Goal: Answer question/provide support

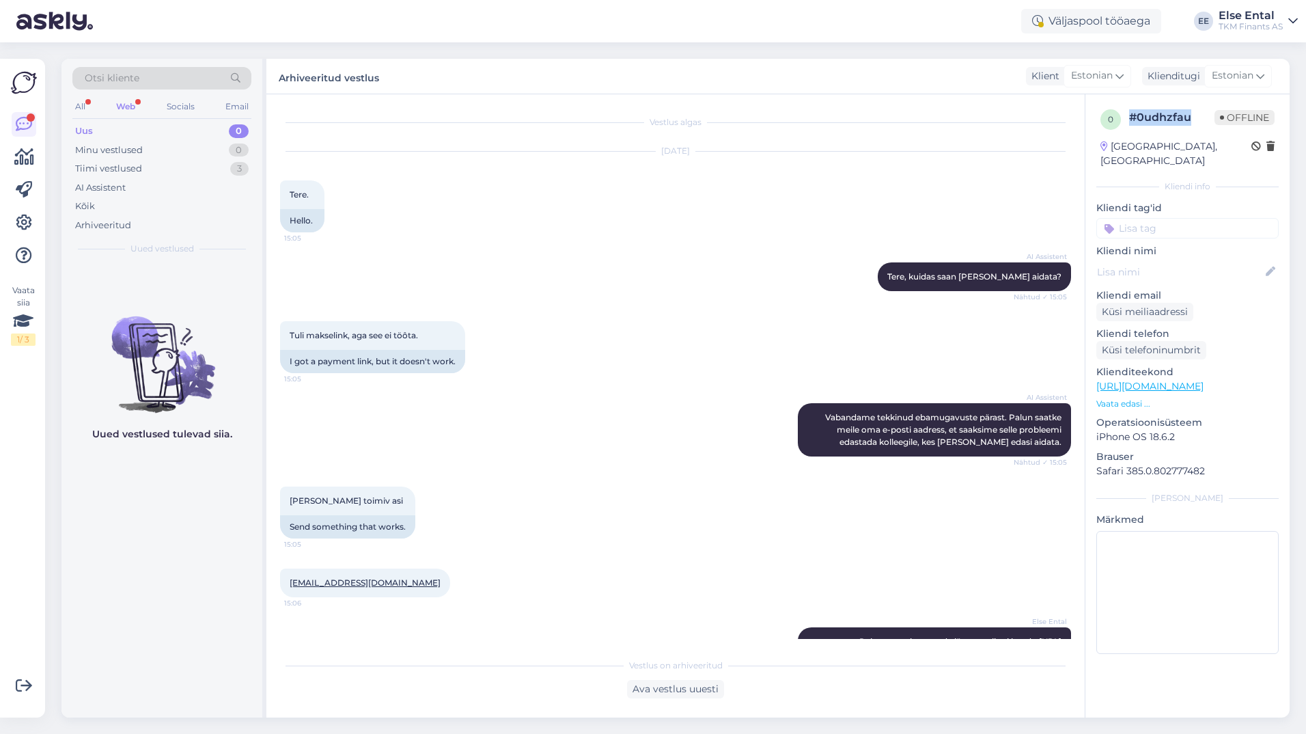
scroll to position [40, 0]
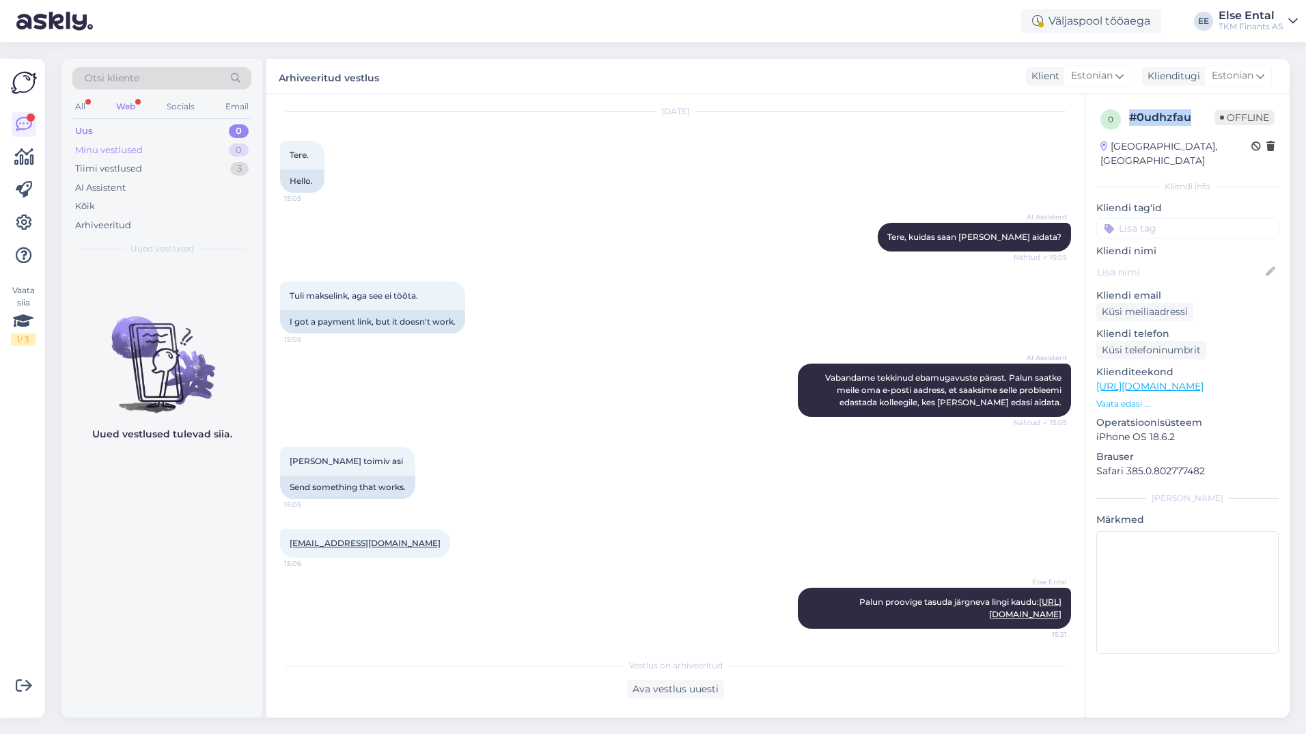
click at [102, 152] on div "Minu vestlused" at bounding box center [109, 150] width 68 height 14
click at [98, 141] on div "Minu vestlused 0" at bounding box center [161, 150] width 179 height 19
click at [109, 161] on div "Tiimi vestlused 3" at bounding box center [161, 168] width 179 height 19
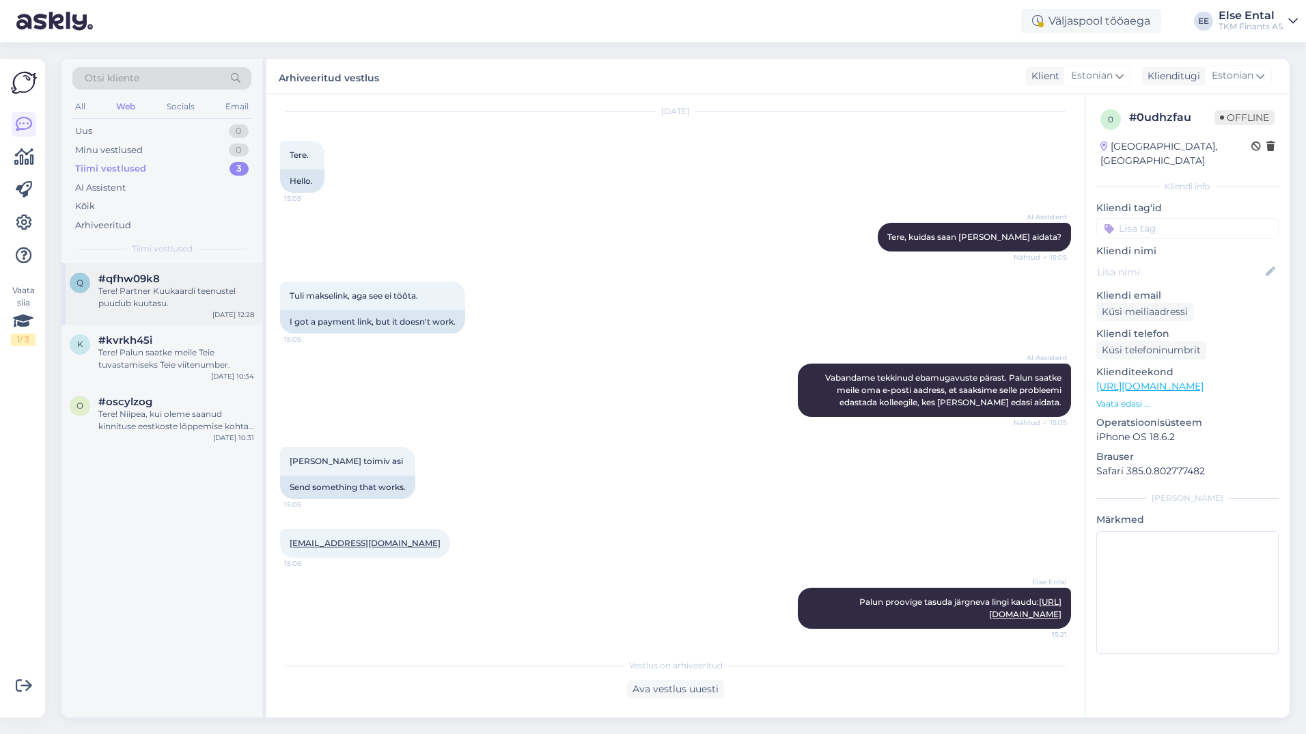
click at [141, 301] on div "Tere! Partner Kuukaardi teenustel puudub kuutasu." at bounding box center [176, 297] width 156 height 25
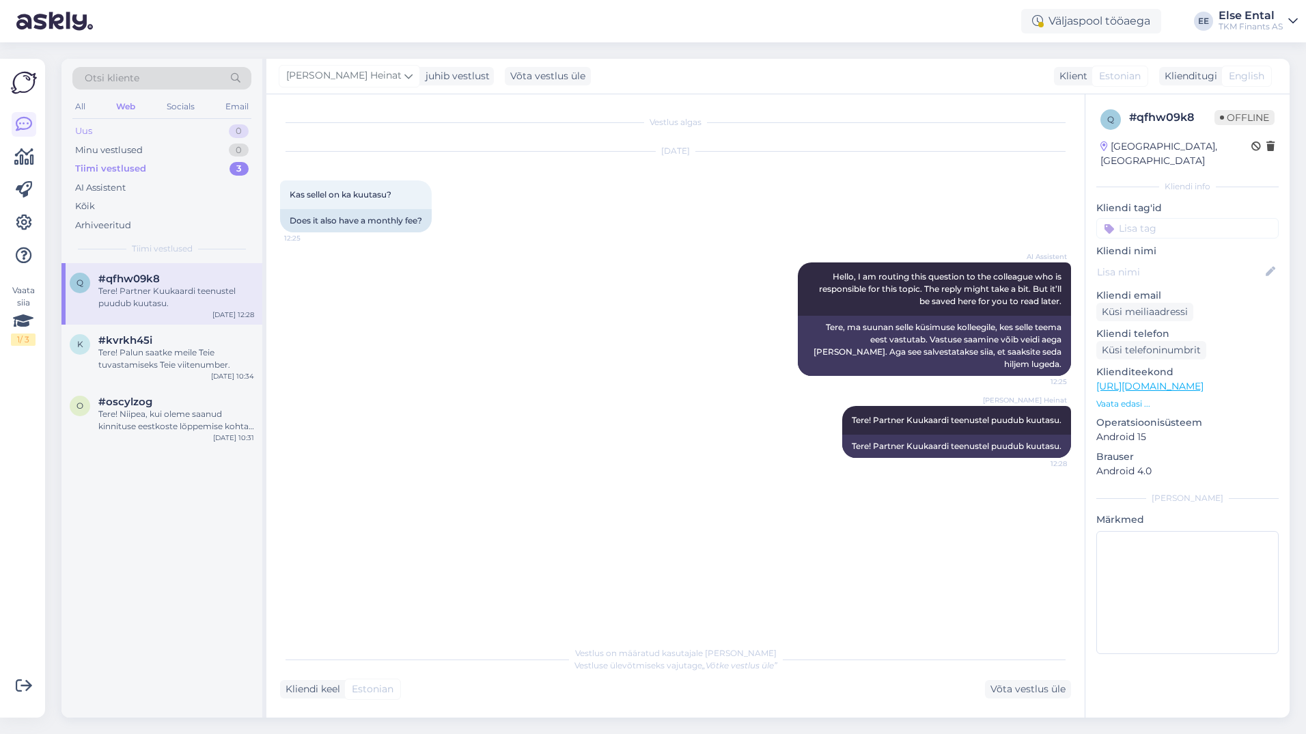
click at [89, 129] on div "Uus" at bounding box center [83, 131] width 17 height 14
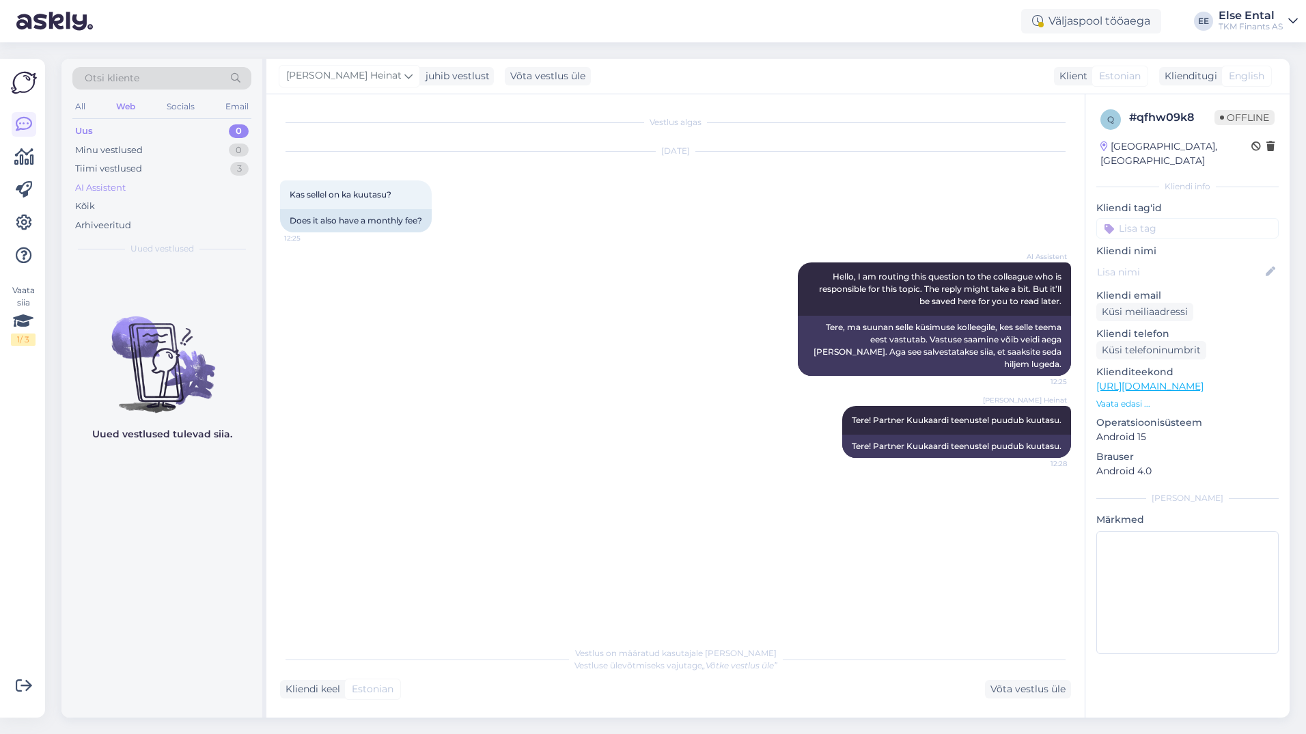
click at [102, 188] on div "AI Assistent" at bounding box center [100, 188] width 51 height 14
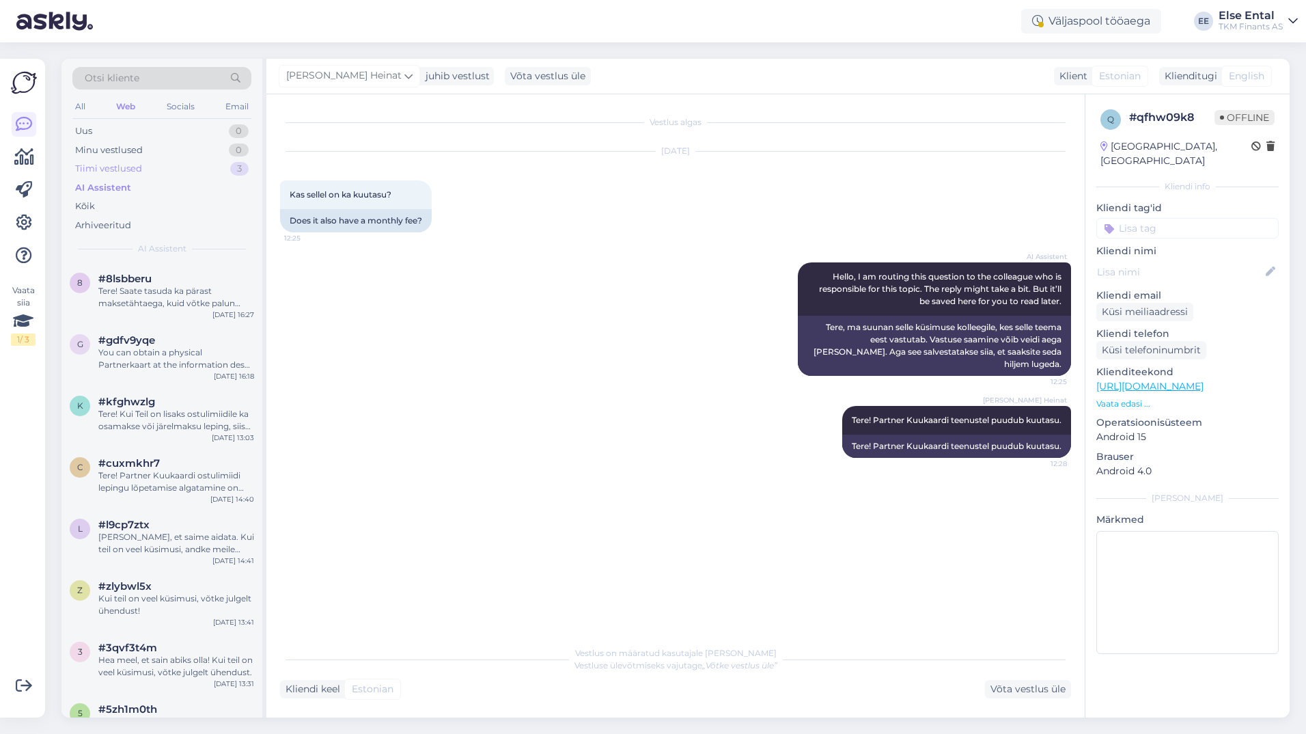
click at [102, 168] on div "Tiimi vestlused" at bounding box center [108, 169] width 67 height 14
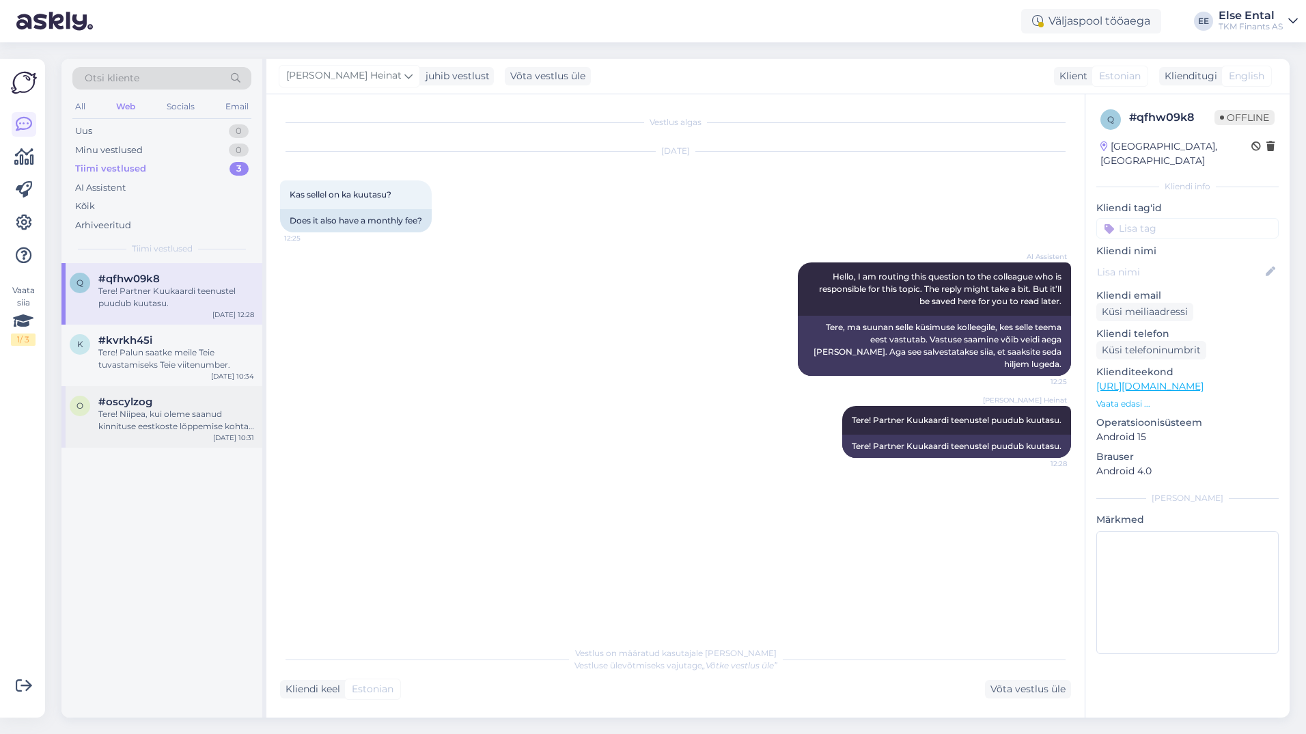
click at [127, 426] on div "Tere! Niipea, kui oleme saanud kinnituse eestkoste lõppemise kohta, saame jätka…" at bounding box center [176, 420] width 156 height 25
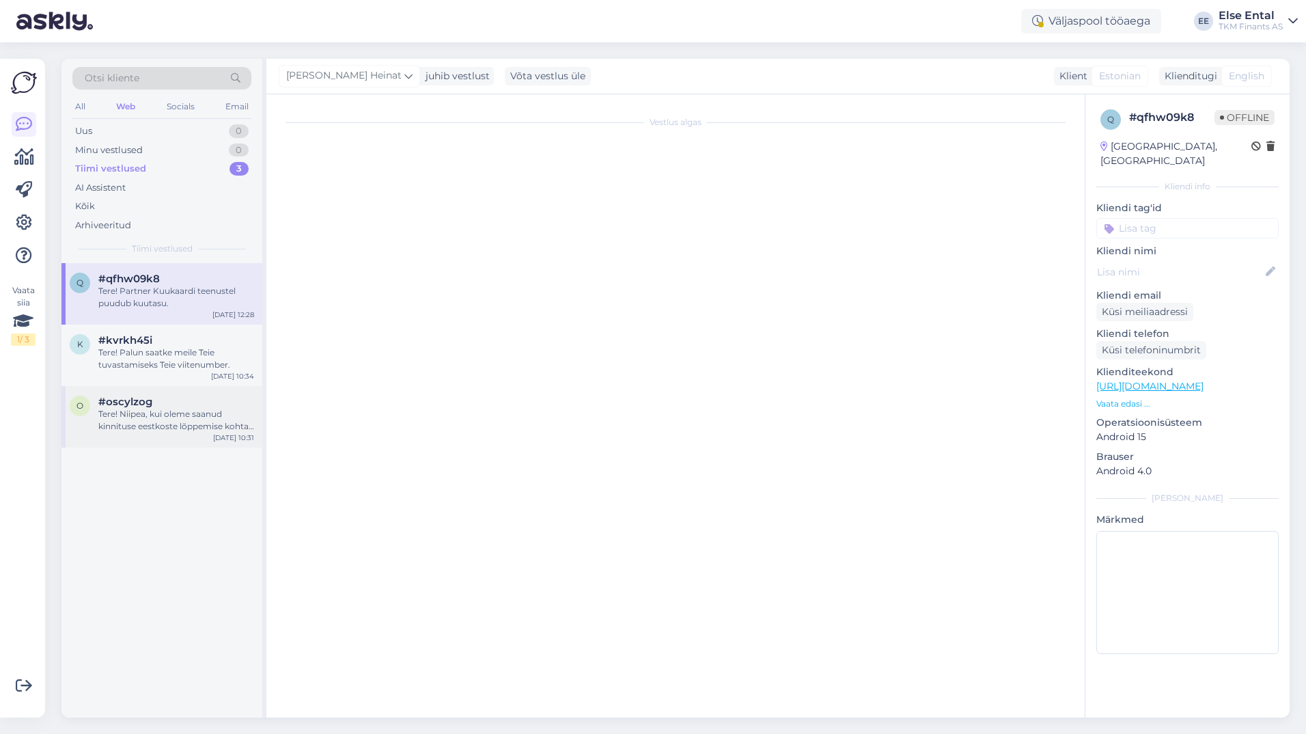
scroll to position [1450, 0]
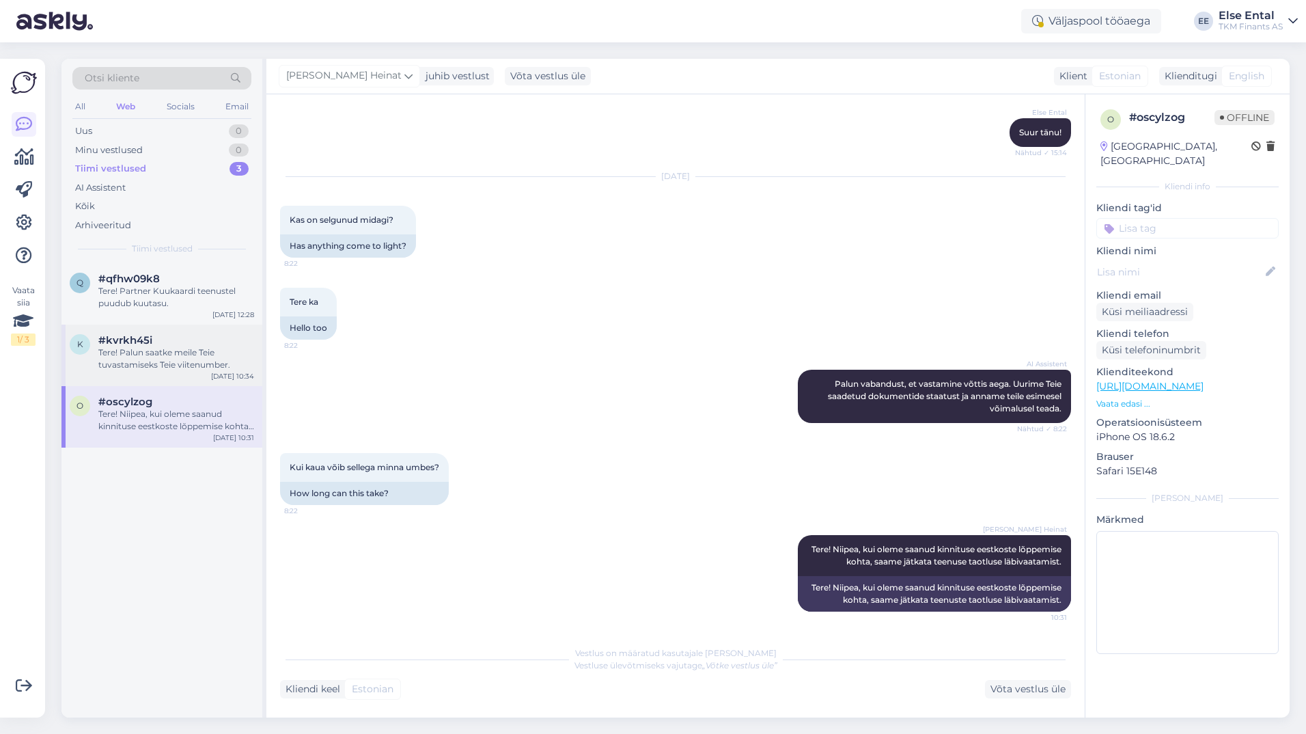
click at [165, 354] on div "Tere! Palun saatke meile Teie tuvastamiseks Teie viitenumber." at bounding box center [176, 358] width 156 height 25
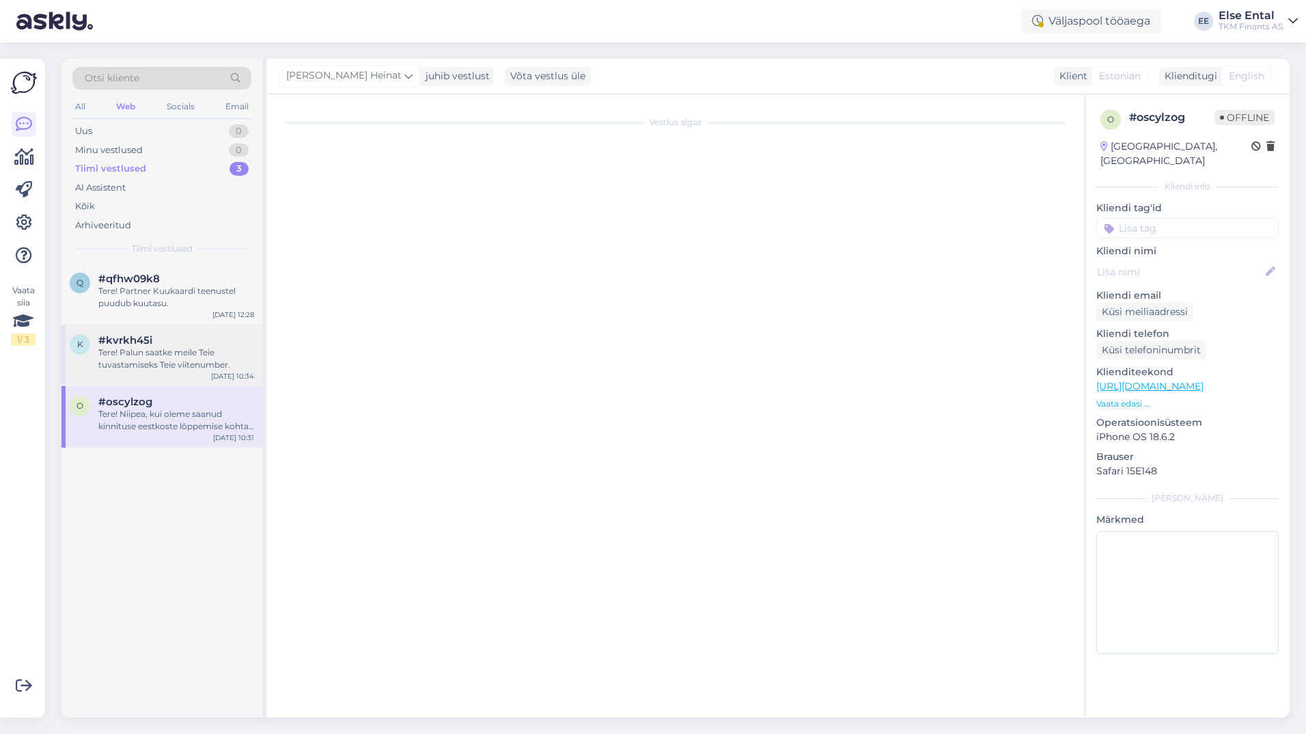
scroll to position [0, 0]
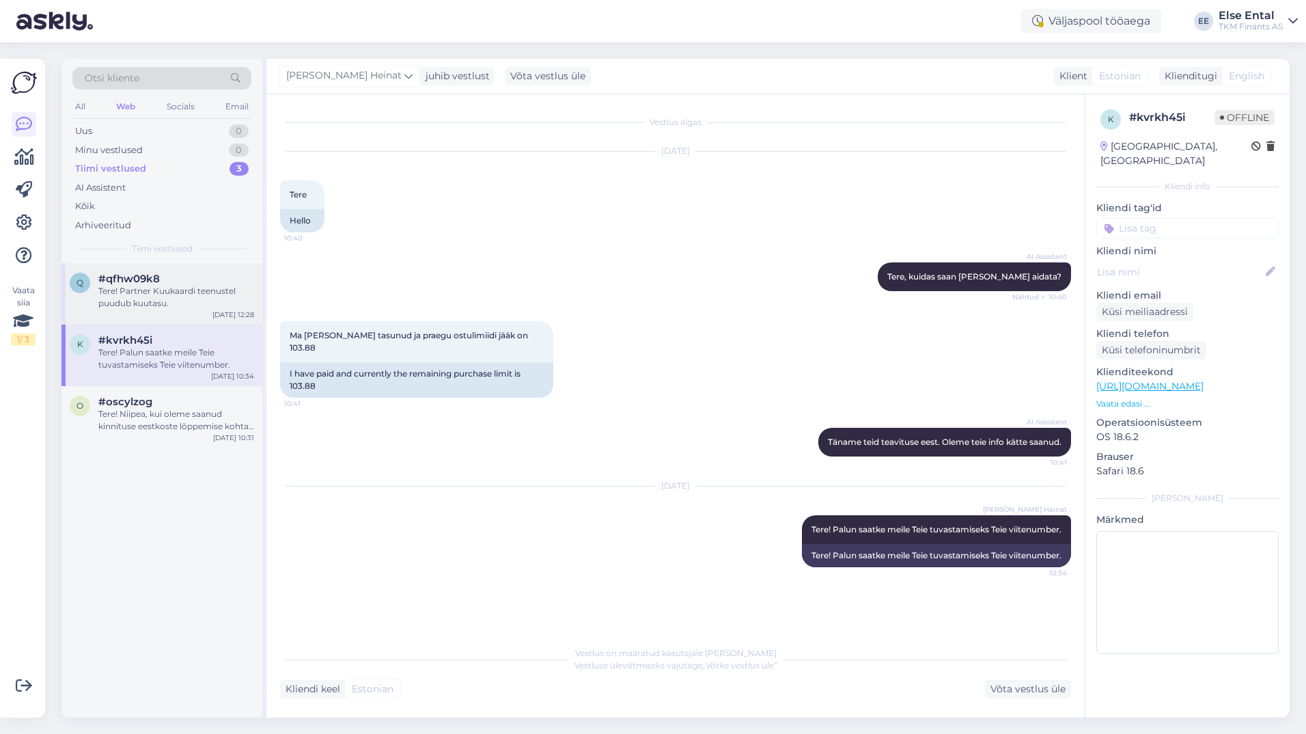
click at [159, 286] on div "Tere! Partner Kuukaardi teenustel puudub kuutasu." at bounding box center [176, 297] width 156 height 25
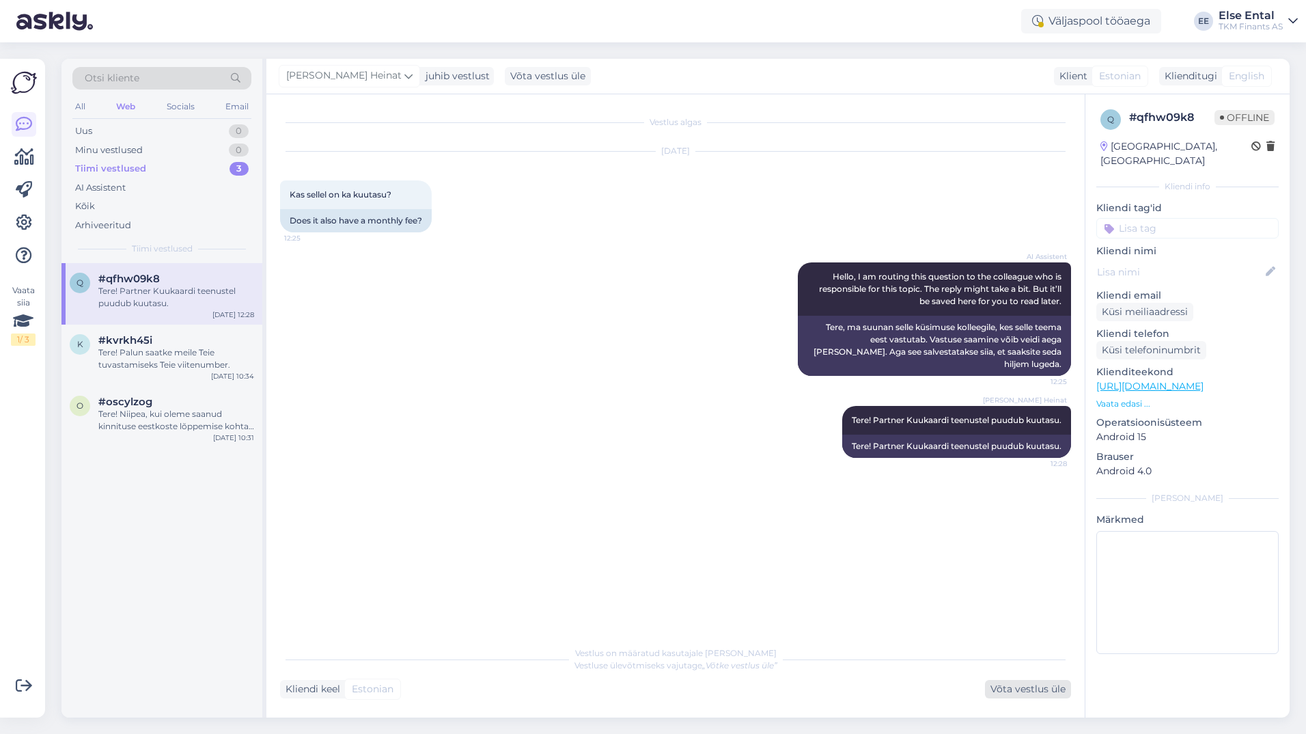
click at [1010, 684] on div "Võta vestlus üle" at bounding box center [1028, 689] width 86 height 18
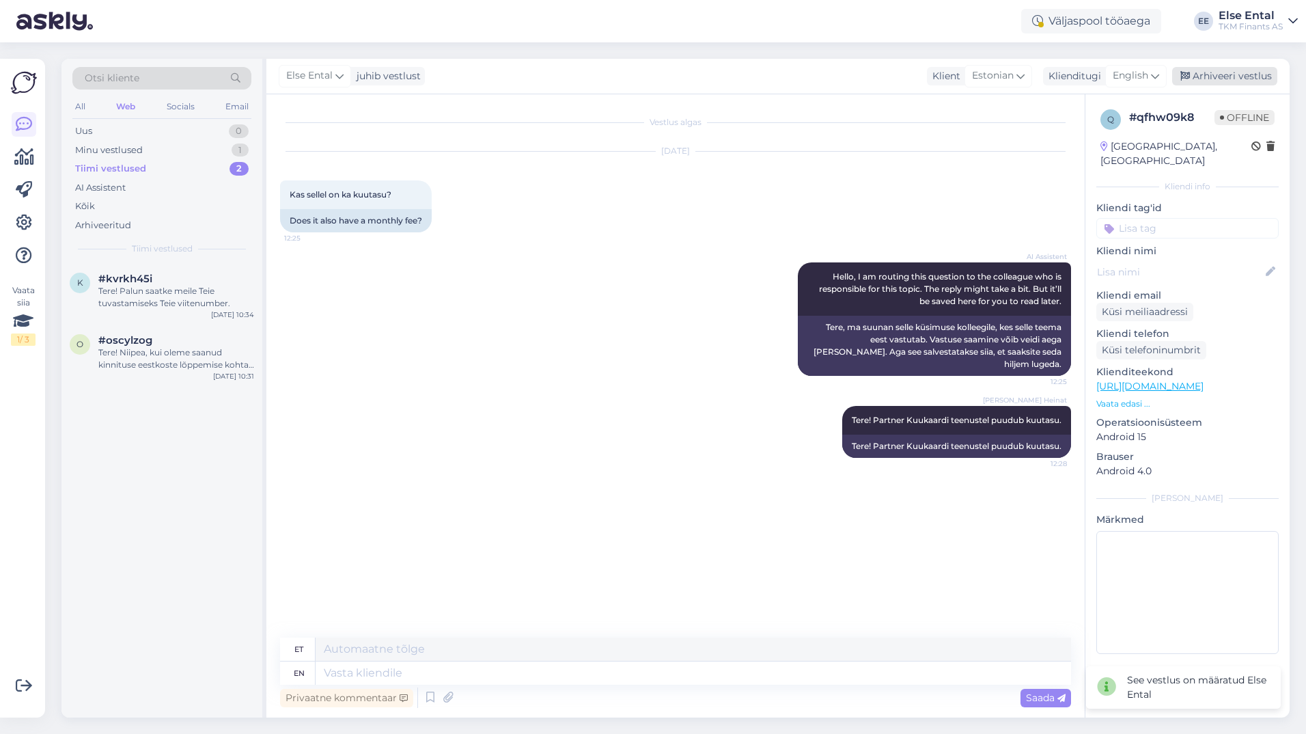
click at [1219, 79] on div "Arhiveeri vestlus" at bounding box center [1224, 76] width 105 height 18
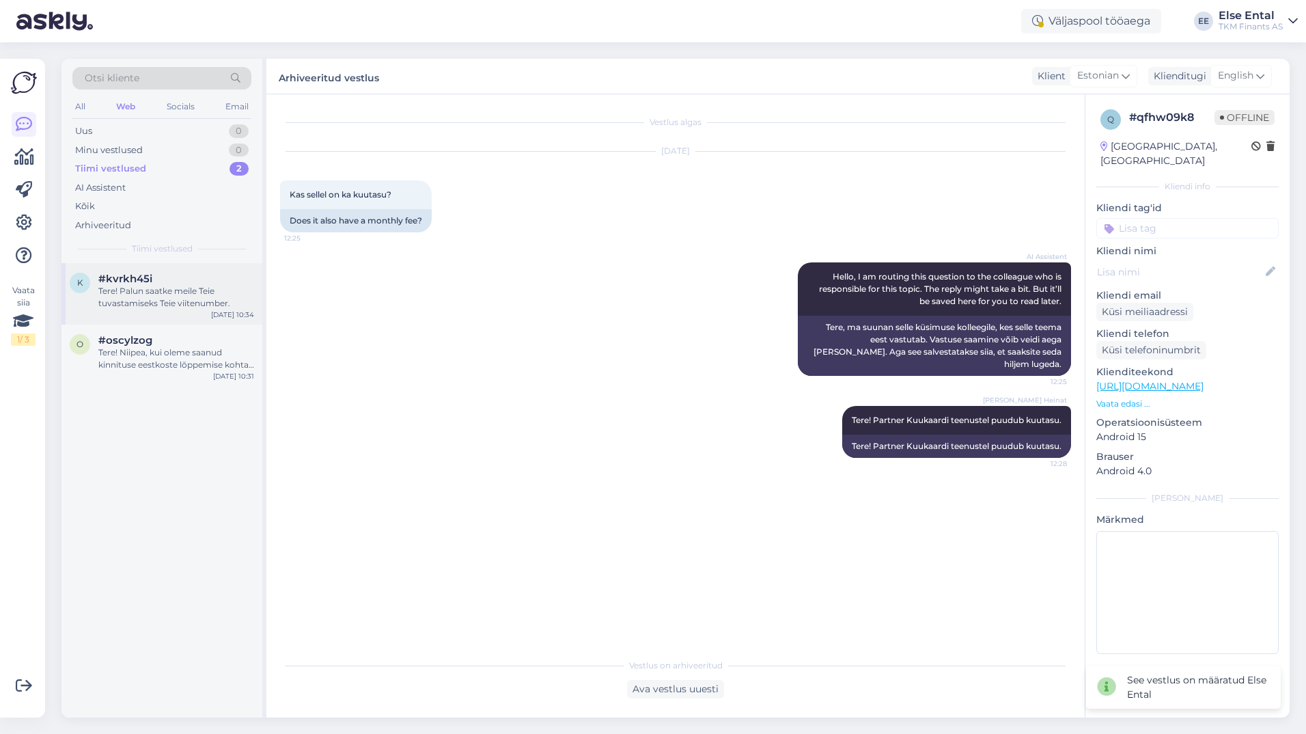
click at [191, 274] on div "#kvrkh45i" at bounding box center [176, 279] width 156 height 12
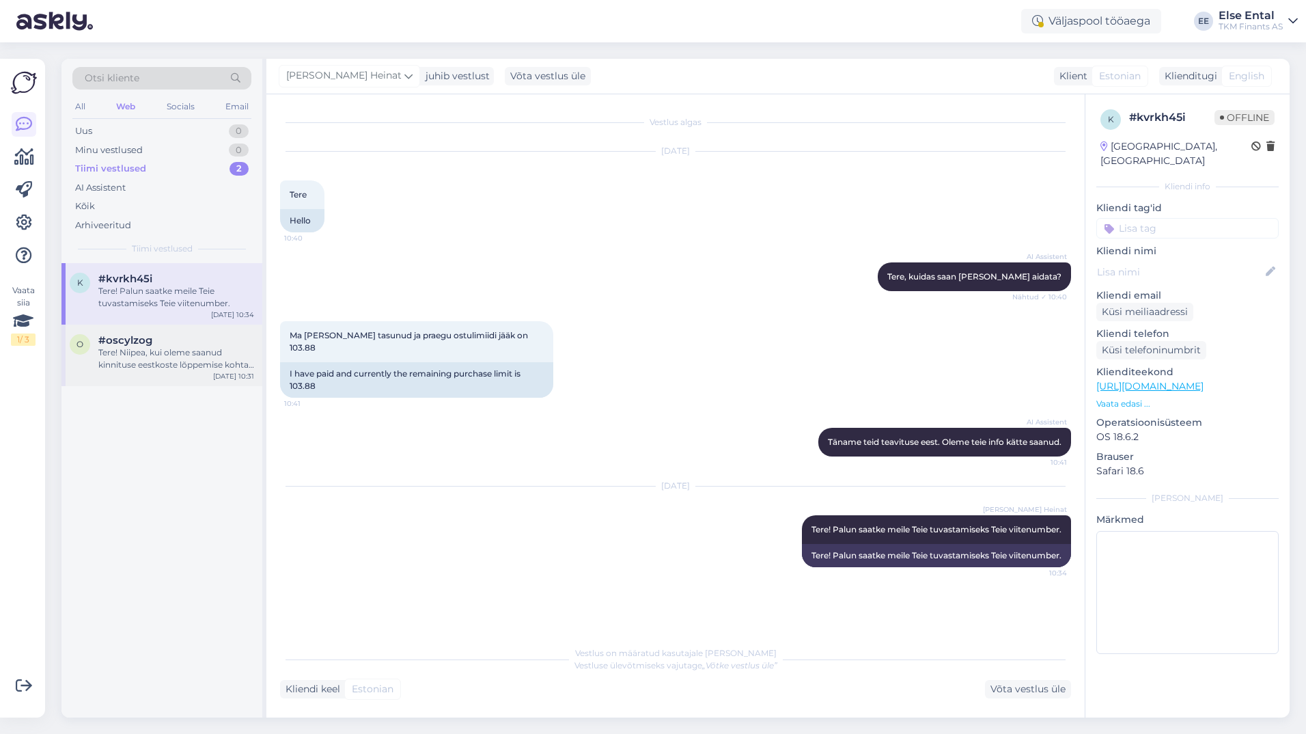
click at [137, 339] on span "#oscylzog" at bounding box center [125, 340] width 54 height 12
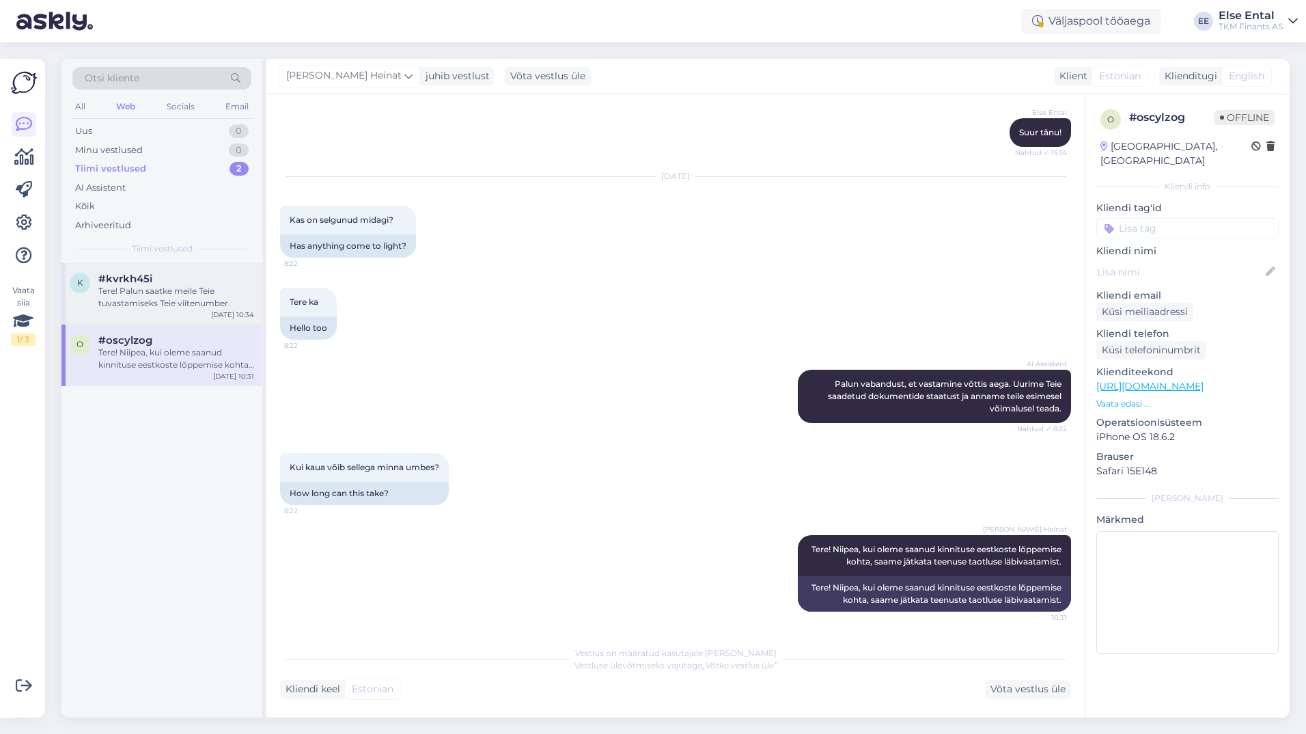
click at [154, 296] on div "Tere! Palun saatke meile Teie tuvastamiseks Teie viitenumber." at bounding box center [176, 297] width 156 height 25
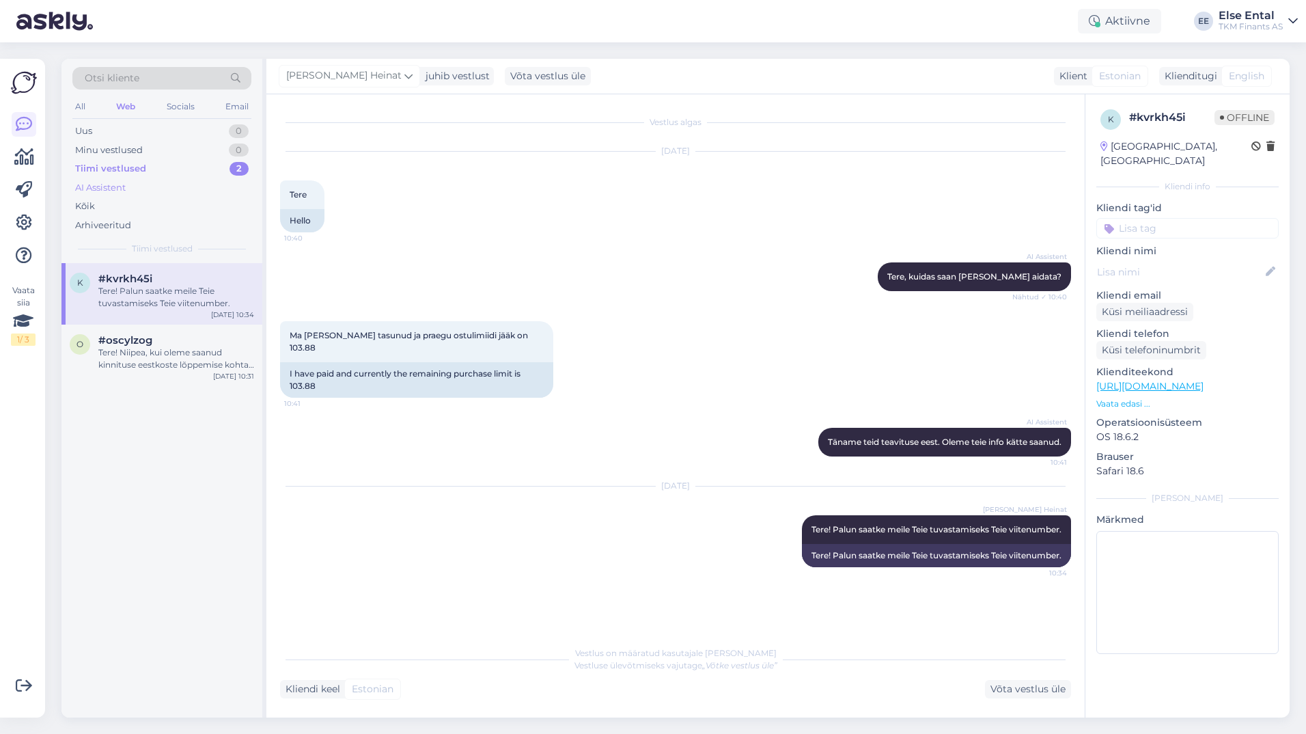
click at [113, 189] on div "AI Assistent" at bounding box center [100, 188] width 51 height 14
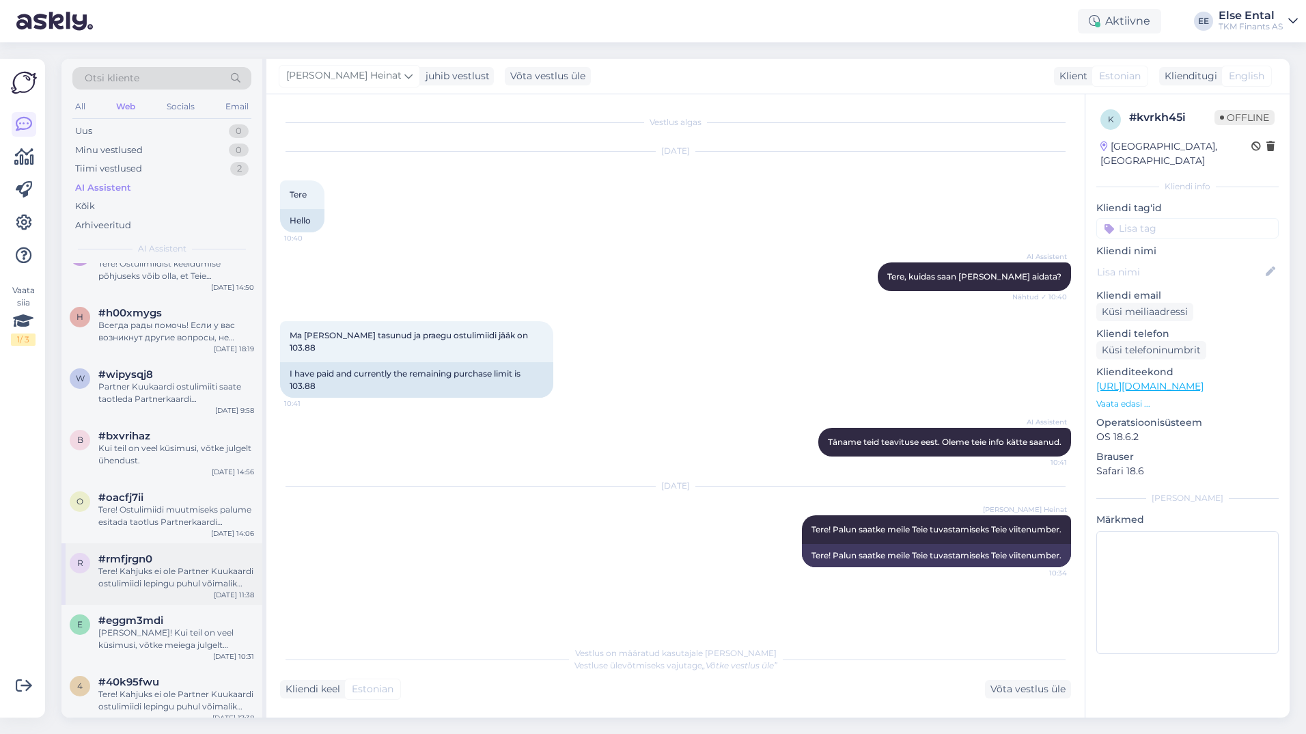
scroll to position [2186, 0]
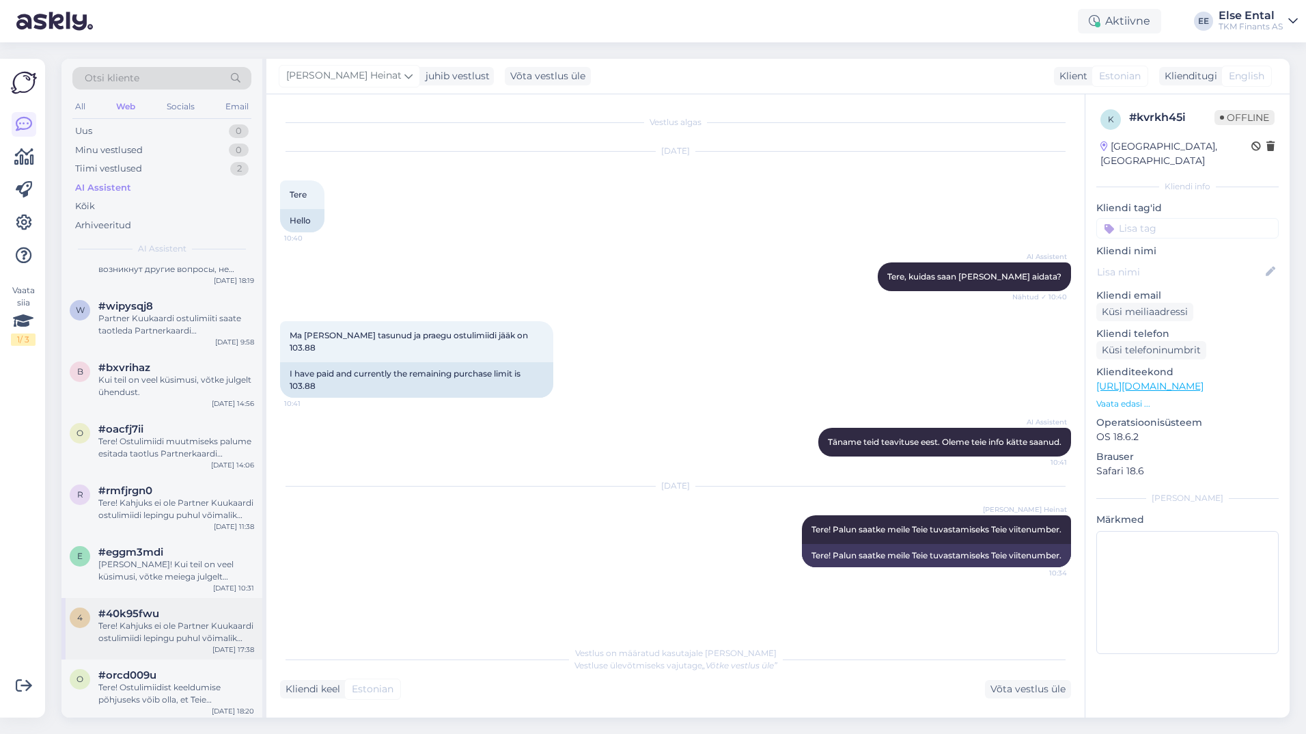
click at [162, 620] on div "Tere! Kahjuks ei ole Partner Kuukaardi ostulimiidi lepingu puhul võimalik indiv…" at bounding box center [176, 632] width 156 height 25
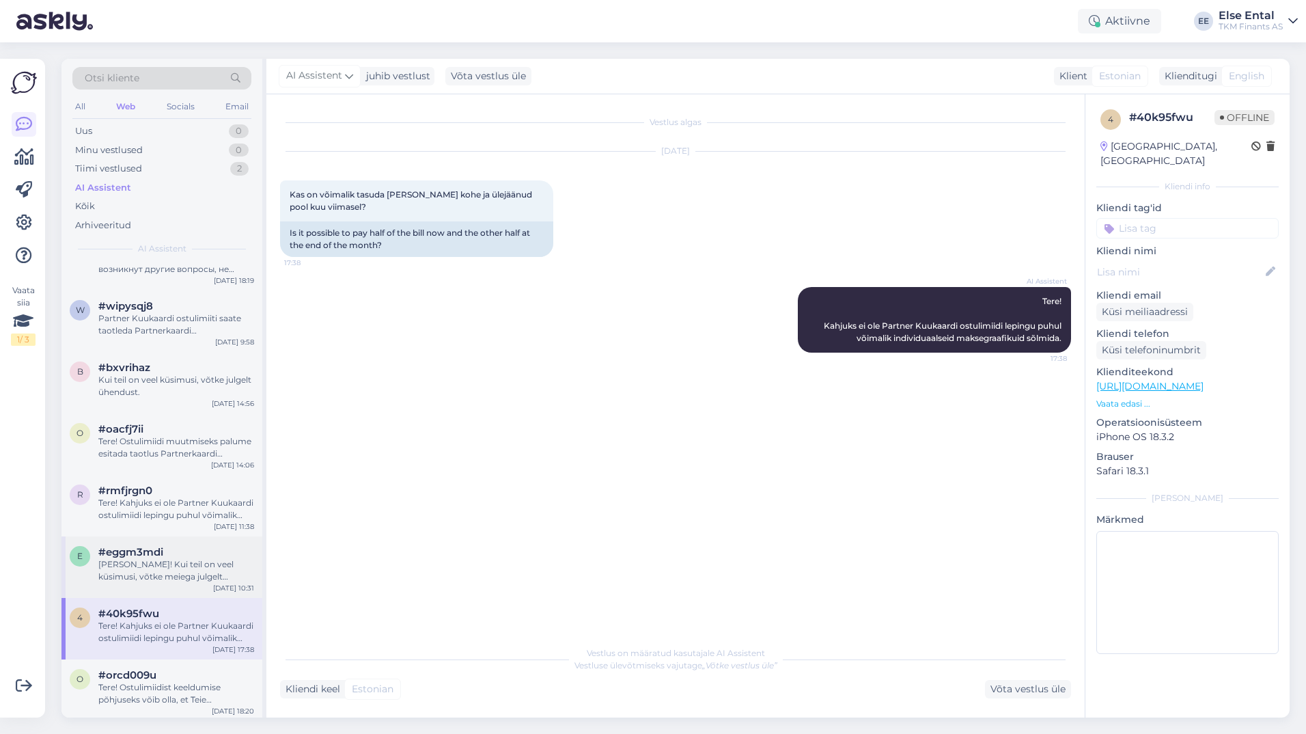
click at [165, 558] on div "[PERSON_NAME]! Kui teil on veel küsimusi, võtke meiega julgelt ühendust. Ilusat…" at bounding box center [176, 570] width 156 height 25
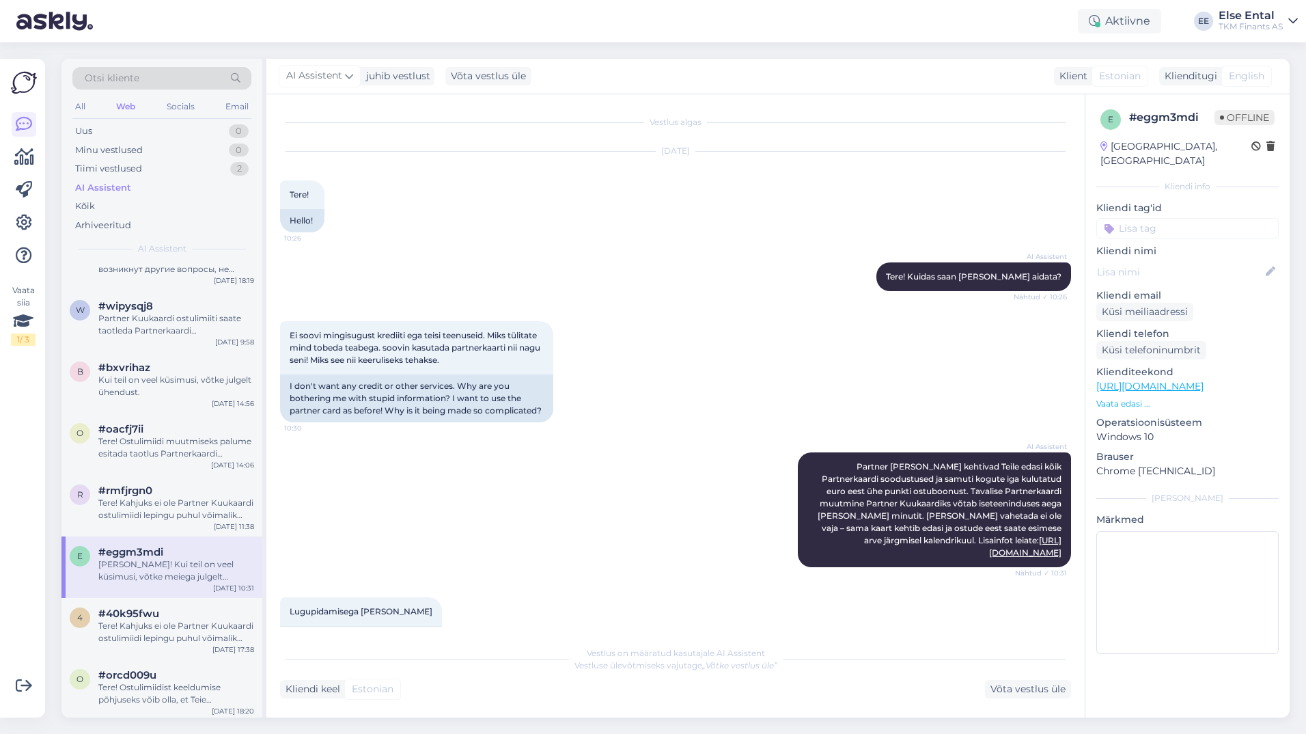
scroll to position [121, 0]
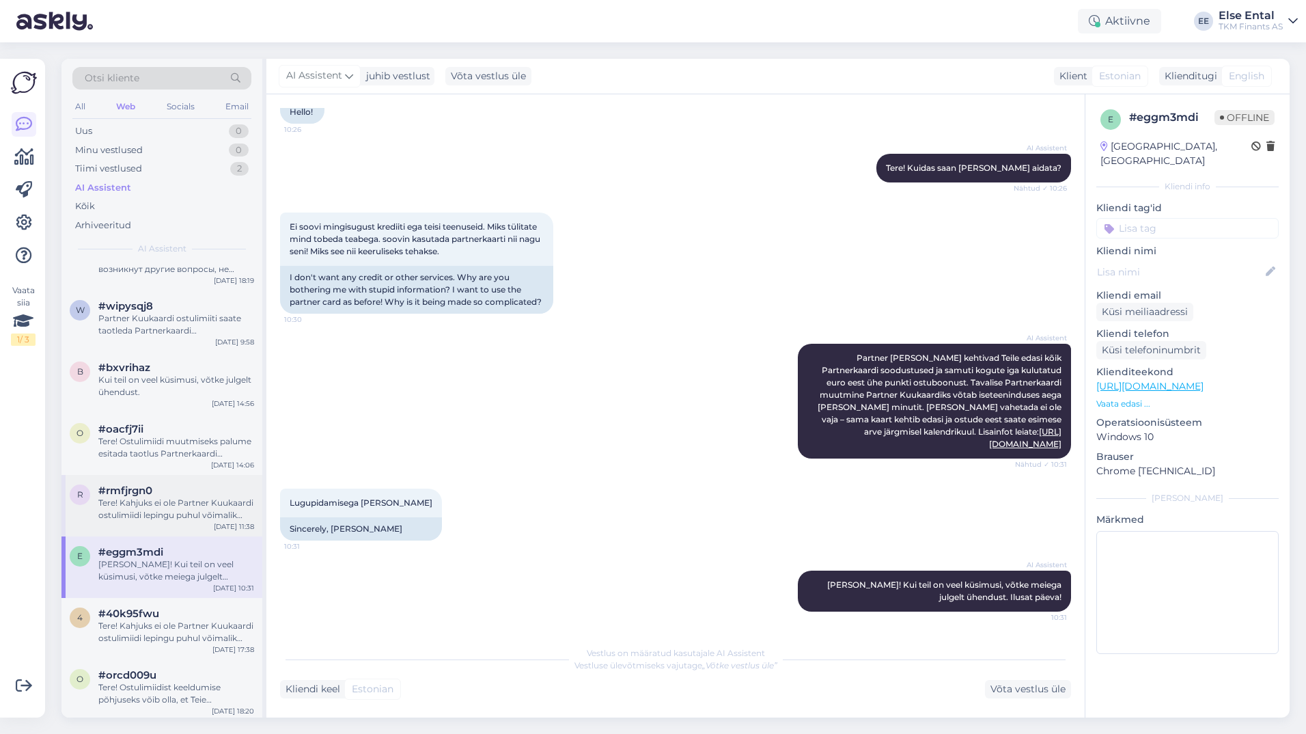
click at [136, 497] on div "Tere! Kahjuks ei ole Partner Kuukaardi ostulimiidi lepingu puhul võimalik indiv…" at bounding box center [176, 509] width 156 height 25
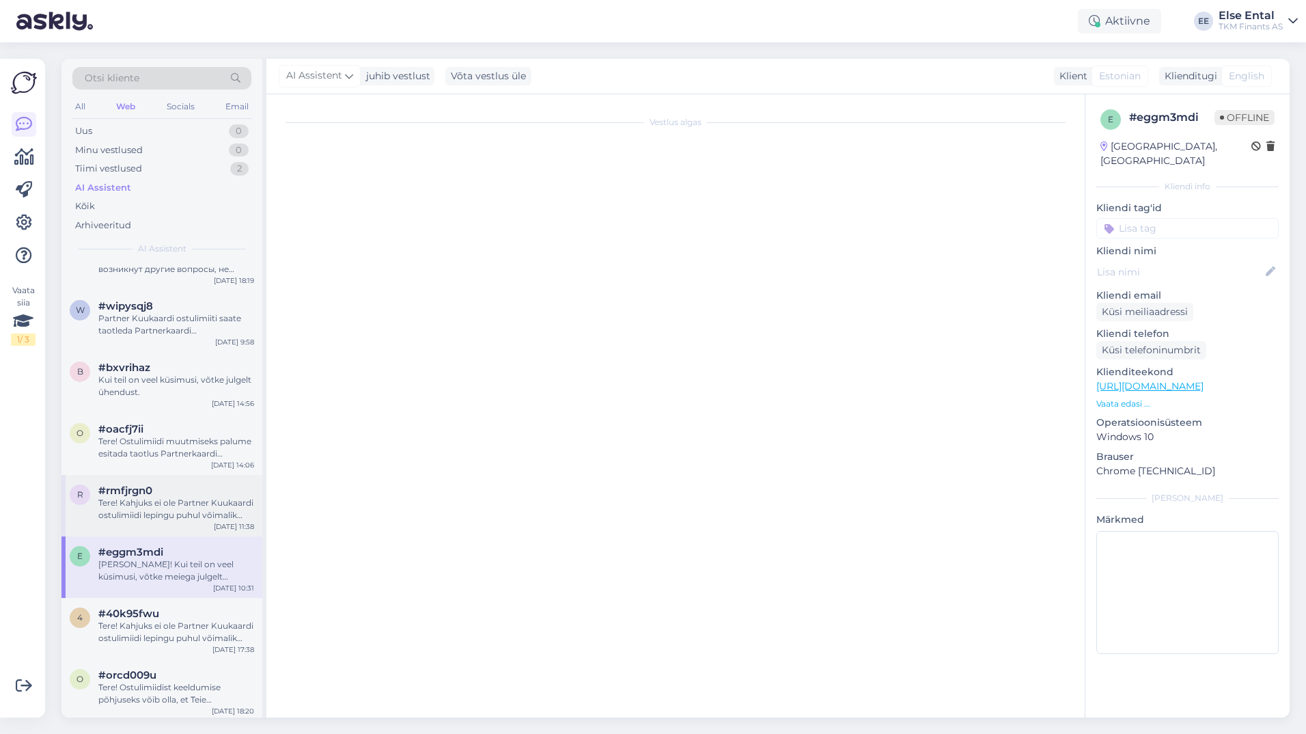
scroll to position [0, 0]
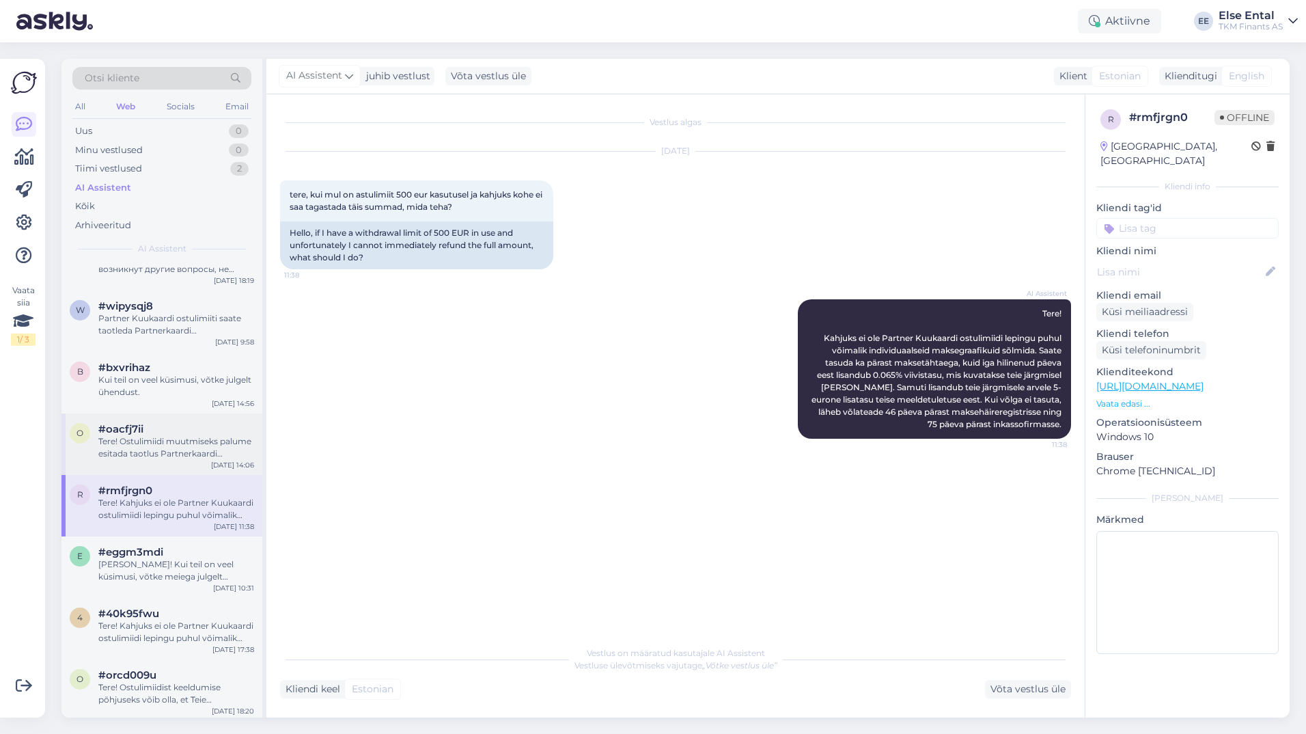
click at [161, 435] on div "Tere! Ostulimiidi muutmiseks palume esitada taotlus Partnerkaardi iseteeninduse…" at bounding box center [176, 447] width 156 height 25
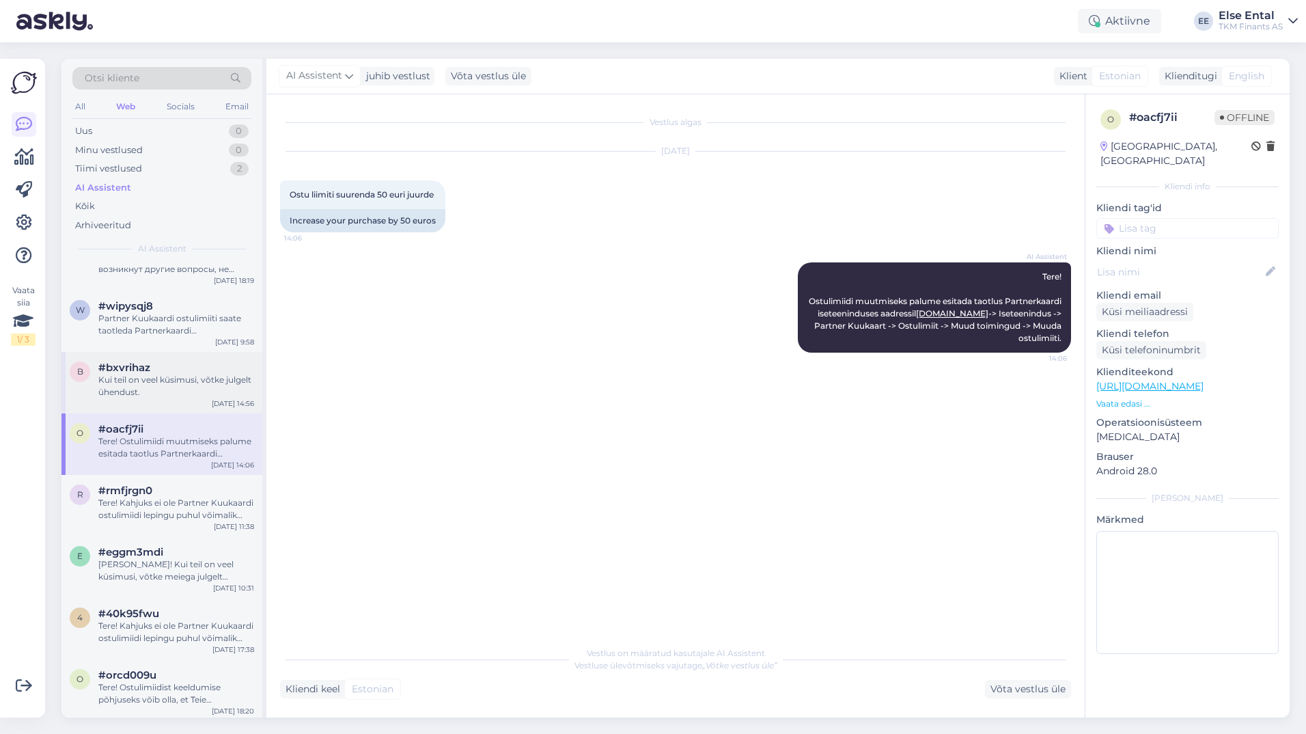
click at [139, 374] on div "Kui teil on veel küsimusi, võtke julgelt ühendust." at bounding box center [176, 386] width 156 height 25
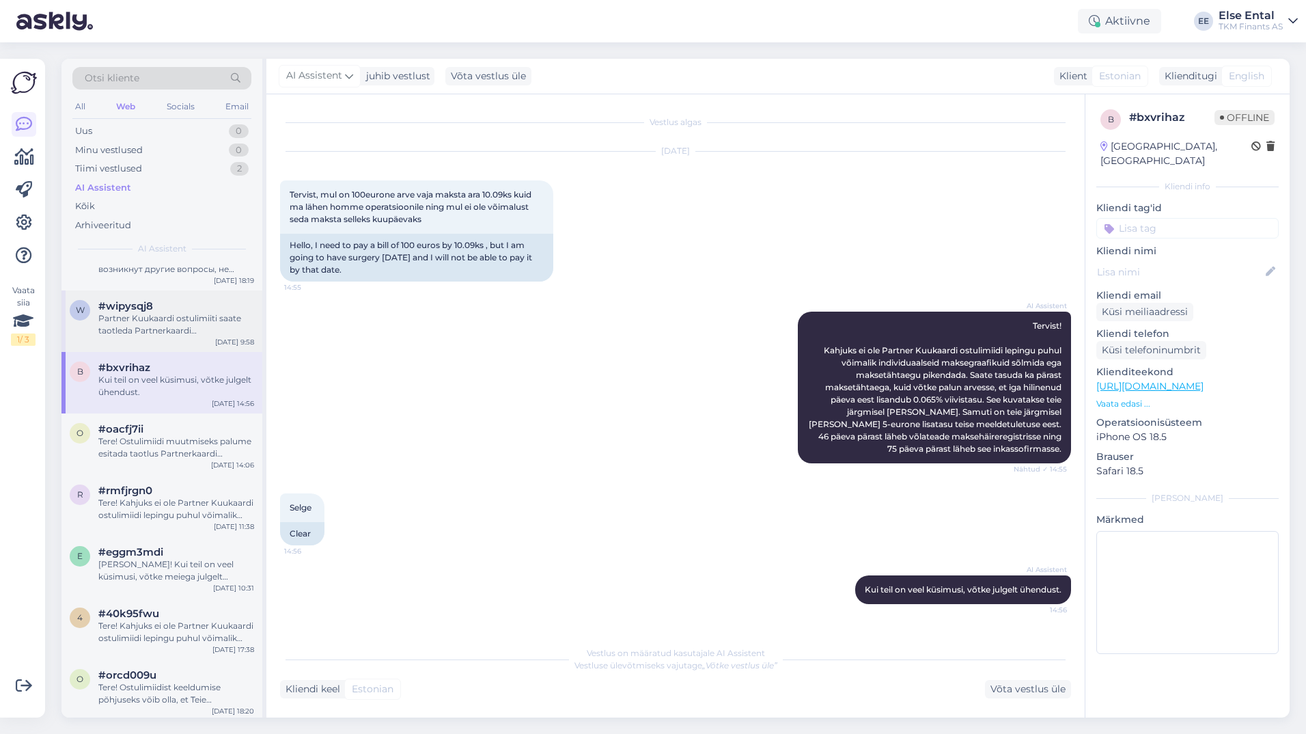
scroll to position [2049, 0]
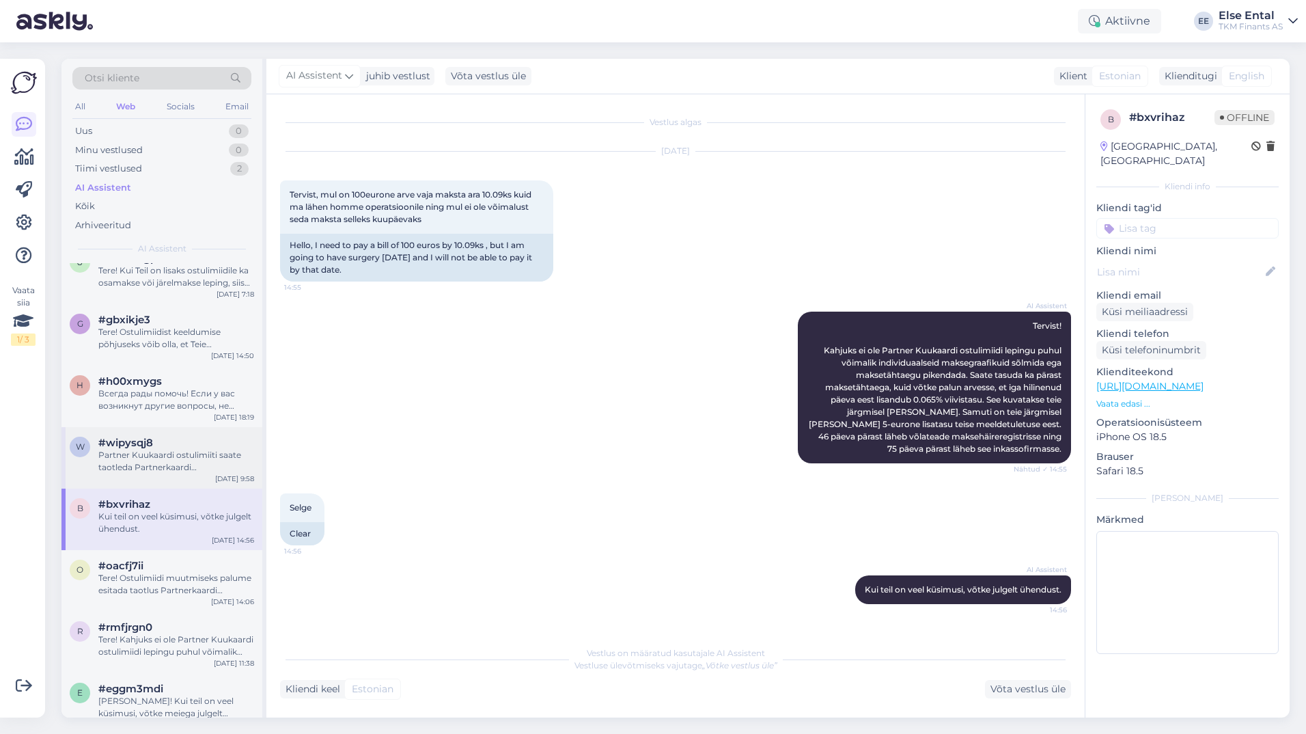
click at [154, 456] on div "Partner Kuukaardi ostulimiiti saate taotleda Partnerkaardi iseteeninduskeskkonn…" at bounding box center [176, 461] width 156 height 25
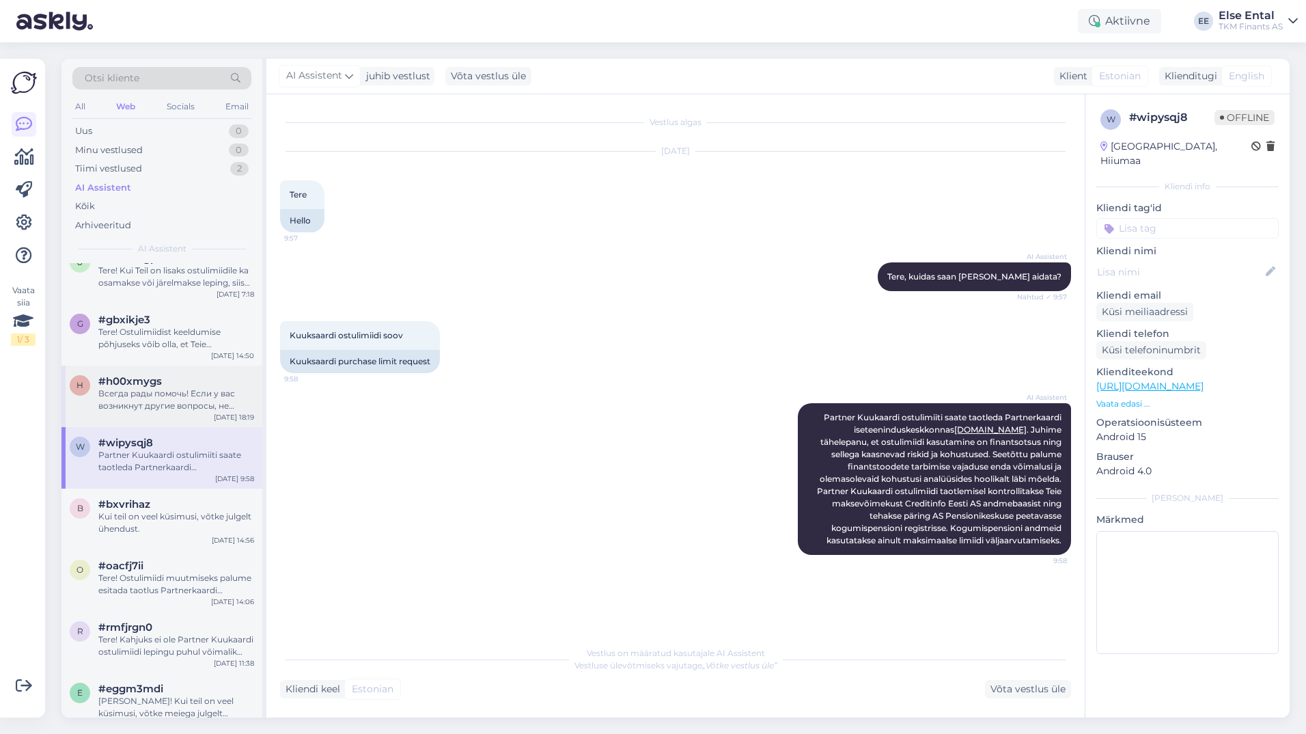
click at [195, 397] on div "Всегда рады помочь! Если у вас возникнут другие вопросы, не стесняйтесь обращат…" at bounding box center [176, 399] width 156 height 25
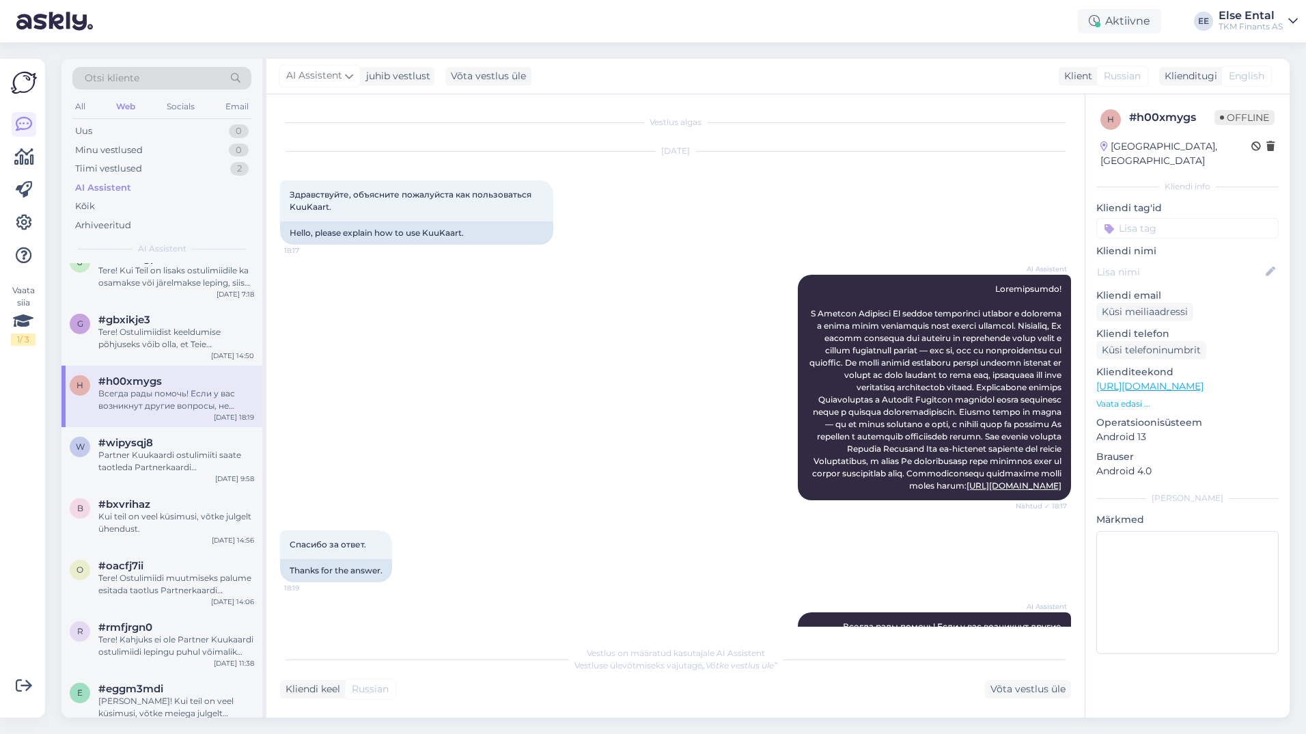
scroll to position [79, 0]
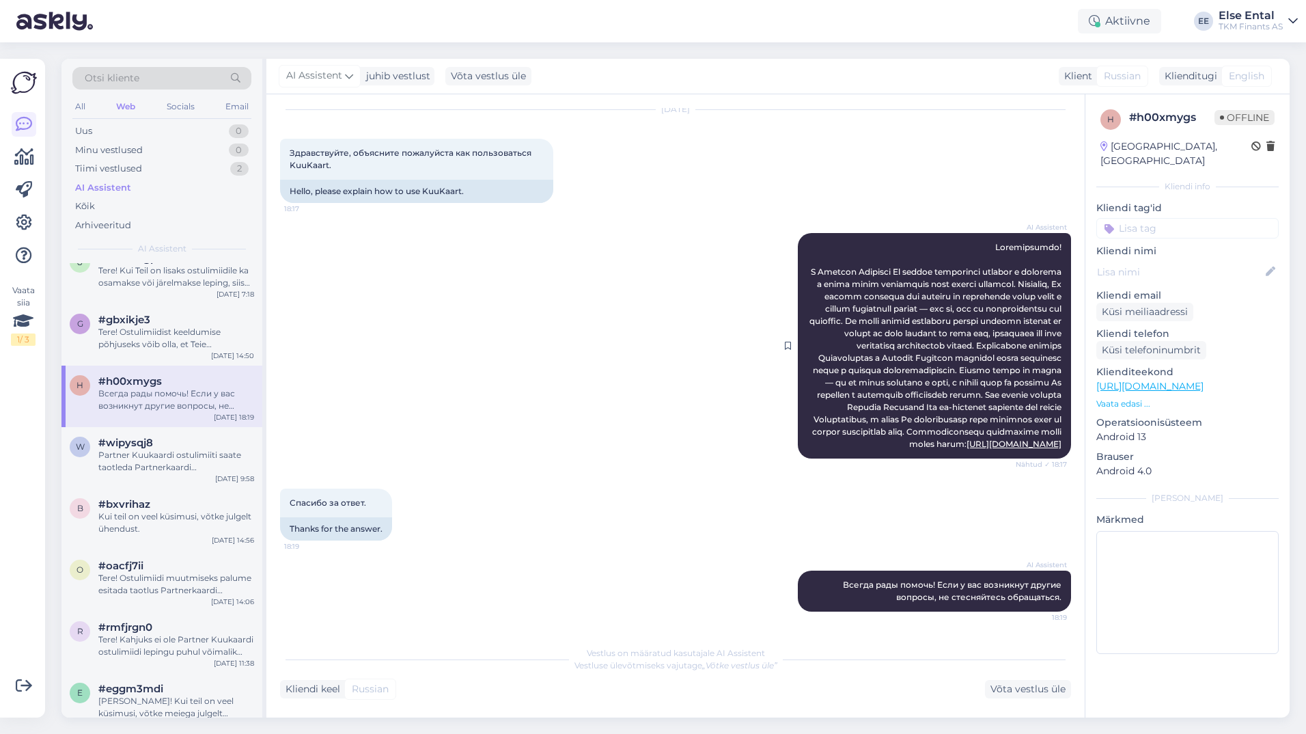
drag, startPoint x: 987, startPoint y: 203, endPoint x: 1053, endPoint y: 442, distance: 247.9
click at [1053, 442] on div "AI Assistent [URL][DOMAIN_NAME] Nähtud ✓ 18:17" at bounding box center [934, 345] width 273 height 225
drag, startPoint x: 1053, startPoint y: 442, endPoint x: 971, endPoint y: 383, distance: 100.8
copy span "Loremipsumdo! S Ametcon Adipisci El seddoe temporinci utlabor e dolorema a enim…"
click at [135, 326] on div "Tere! Ostulimiidist keeldumise põhjuseks võib olla, et Teie krediidihinnang ost…" at bounding box center [176, 338] width 156 height 25
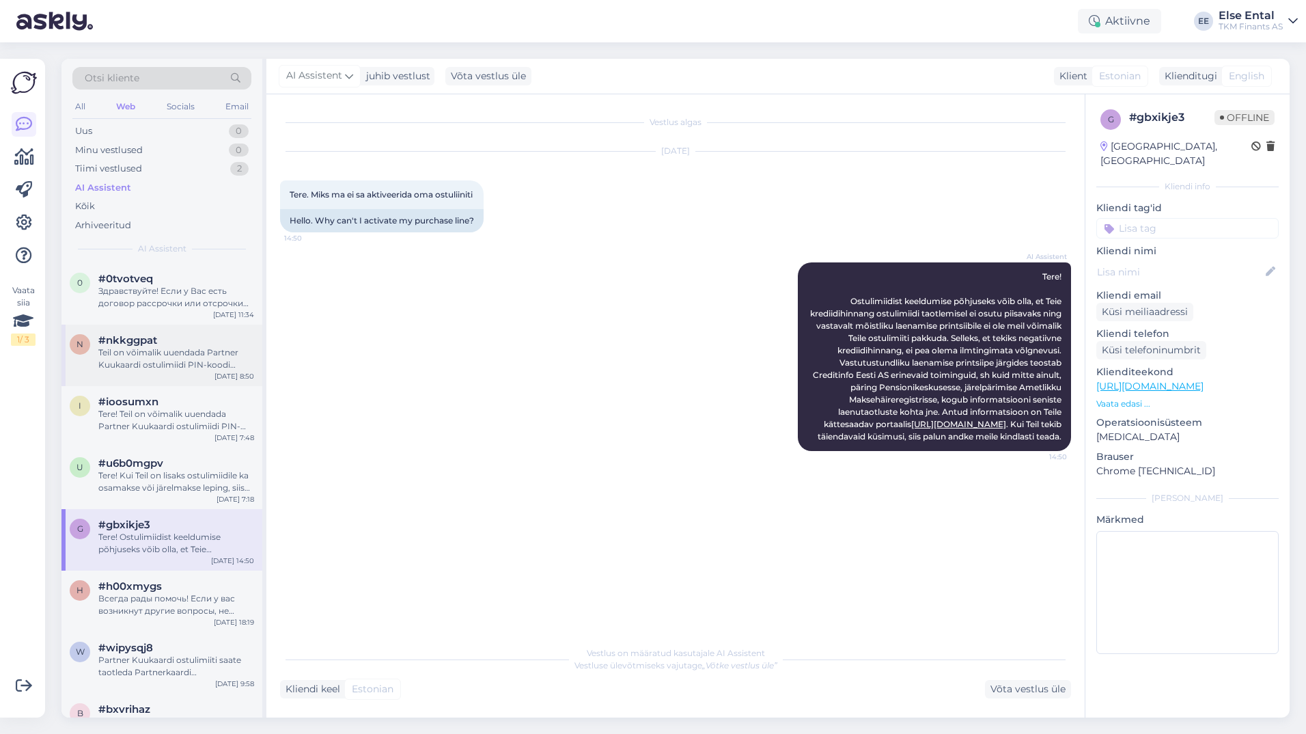
scroll to position [1776, 0]
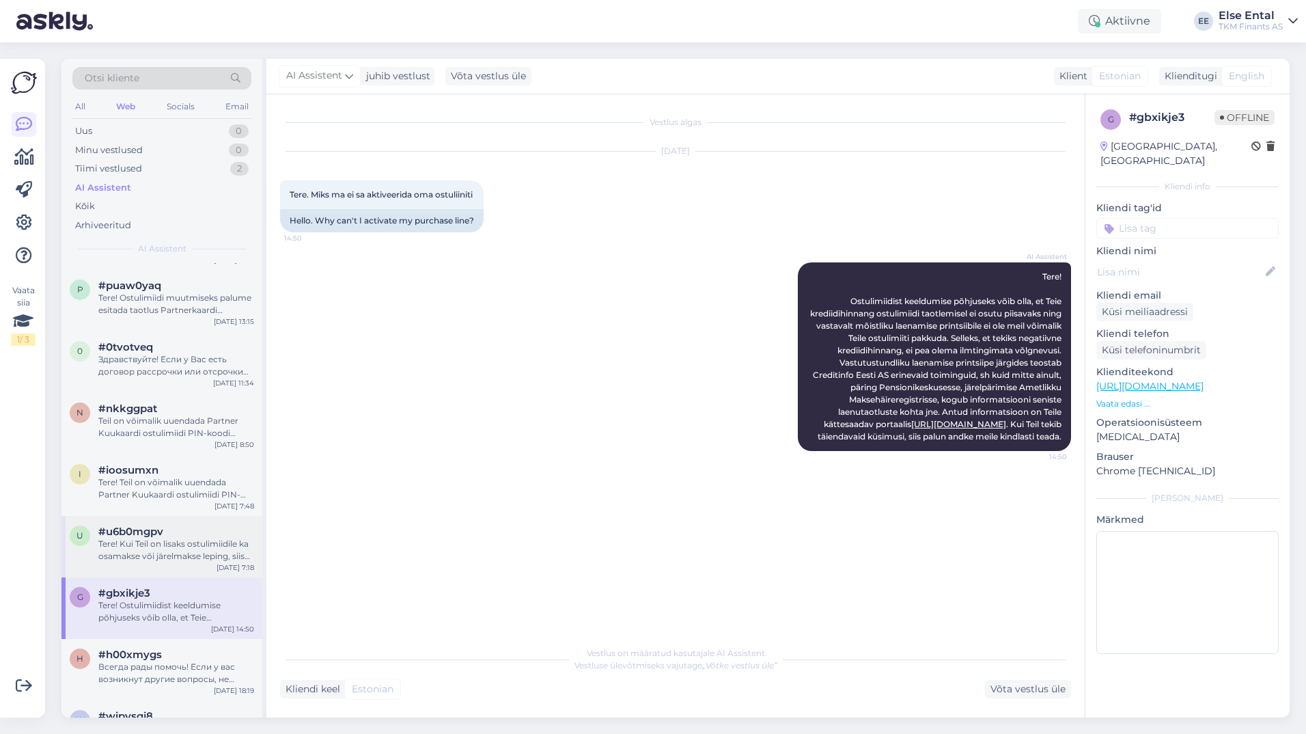
click at [166, 538] on div "Tere! Kui Teil on lisaks ostulimiidile ka osamakse või järelmakse leping, siis …" at bounding box center [176, 550] width 156 height 25
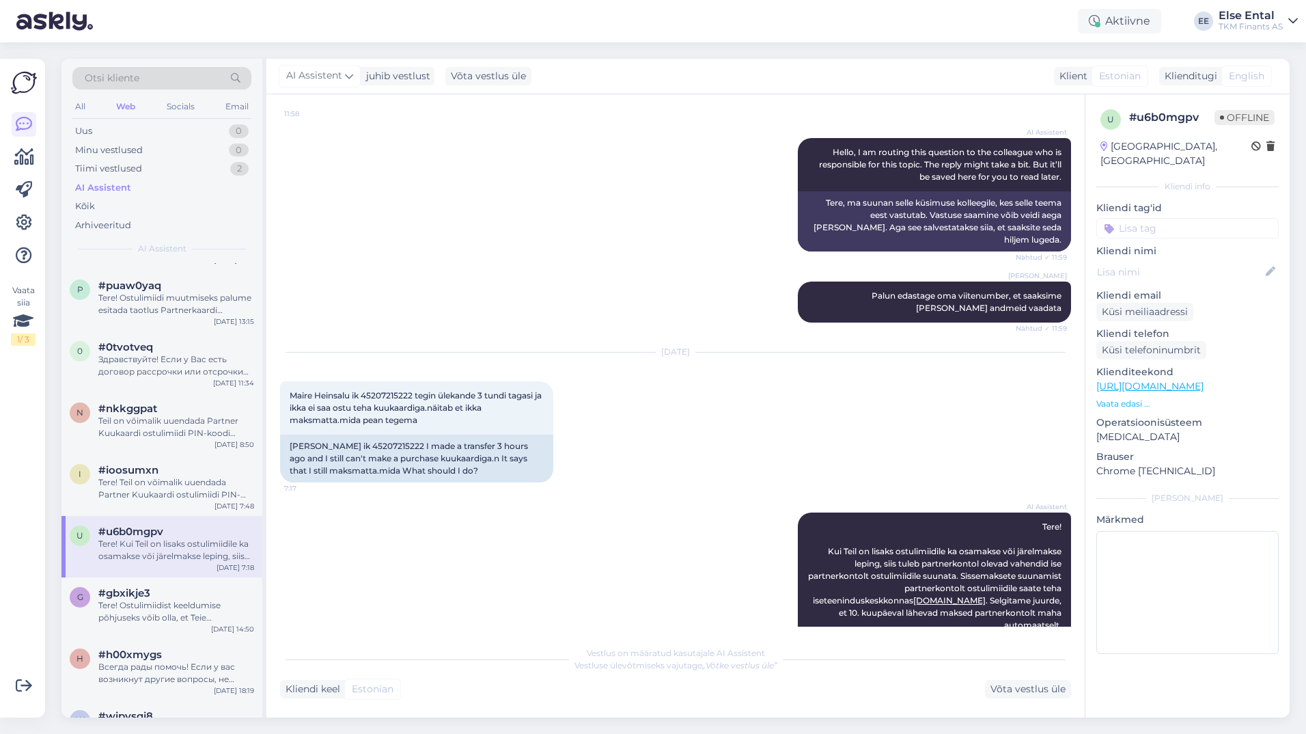
scroll to position [152, 0]
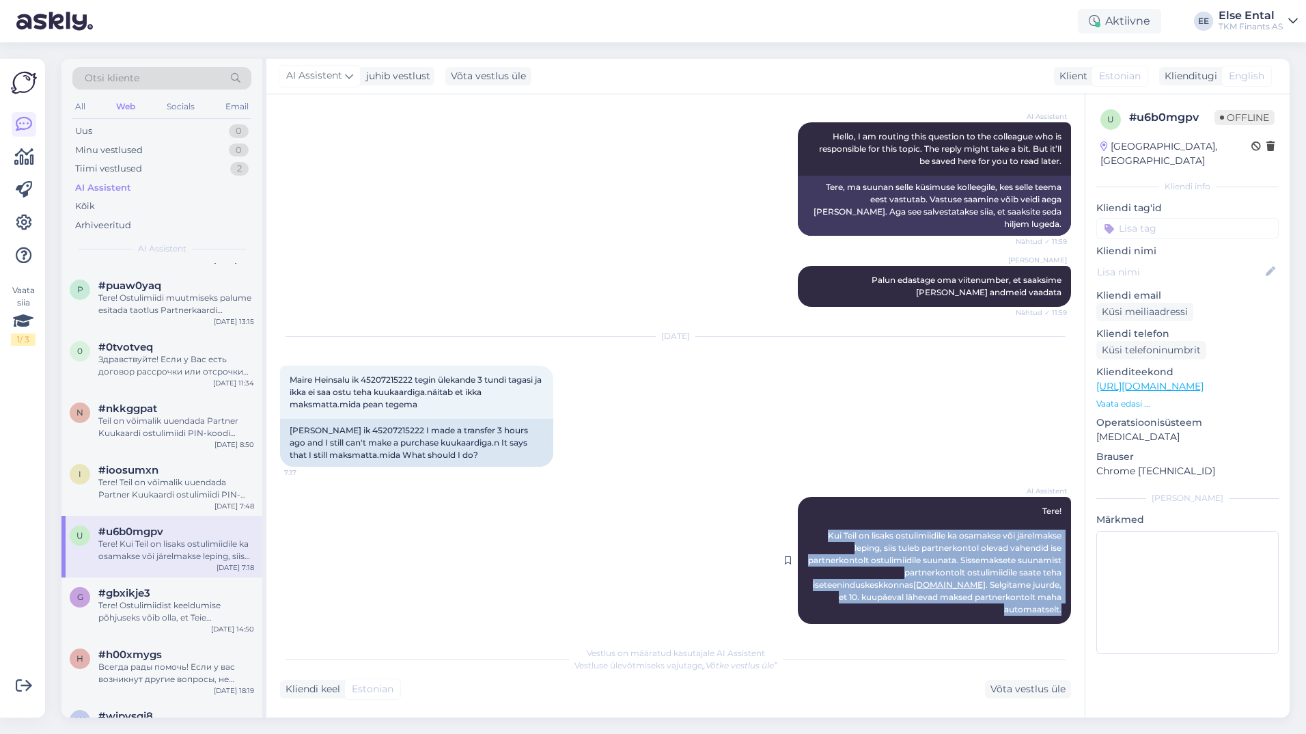
drag, startPoint x: 1050, startPoint y: 598, endPoint x: 813, endPoint y: 523, distance: 249.3
click at [813, 523] on span "Tere! Kui Teil on lisaks ostulimiidile ka osamakse või järelmakse leping, siis …" at bounding box center [935, 559] width 255 height 109
drag, startPoint x: 813, startPoint y: 523, endPoint x: 932, endPoint y: 527, distance: 119.6
copy span "Kui Teil on lisaks ostulimiidile ka osamakse või järelmakse leping, siis tuleb …"
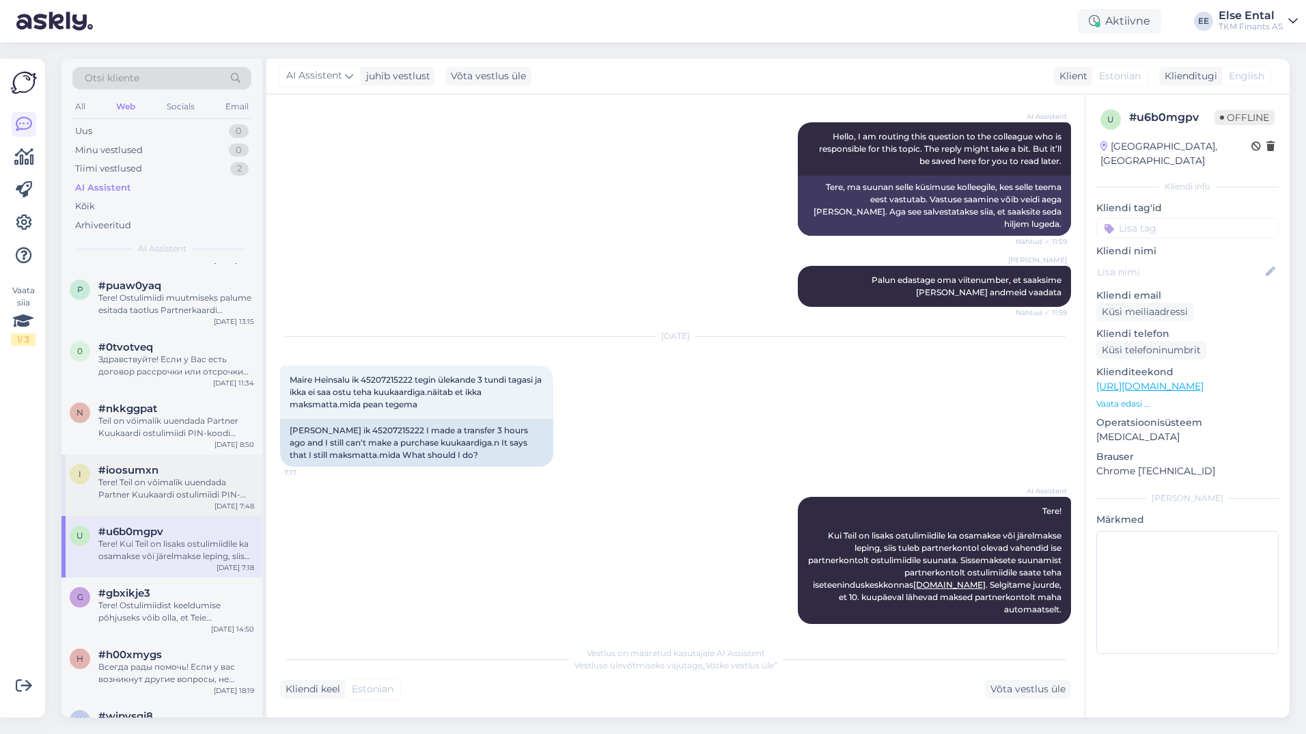
click at [124, 478] on div "Tere! Teil on võimalik uuendada Partner Kuukaardi ostulimiidi PIN-koodi Partner…" at bounding box center [176, 488] width 156 height 25
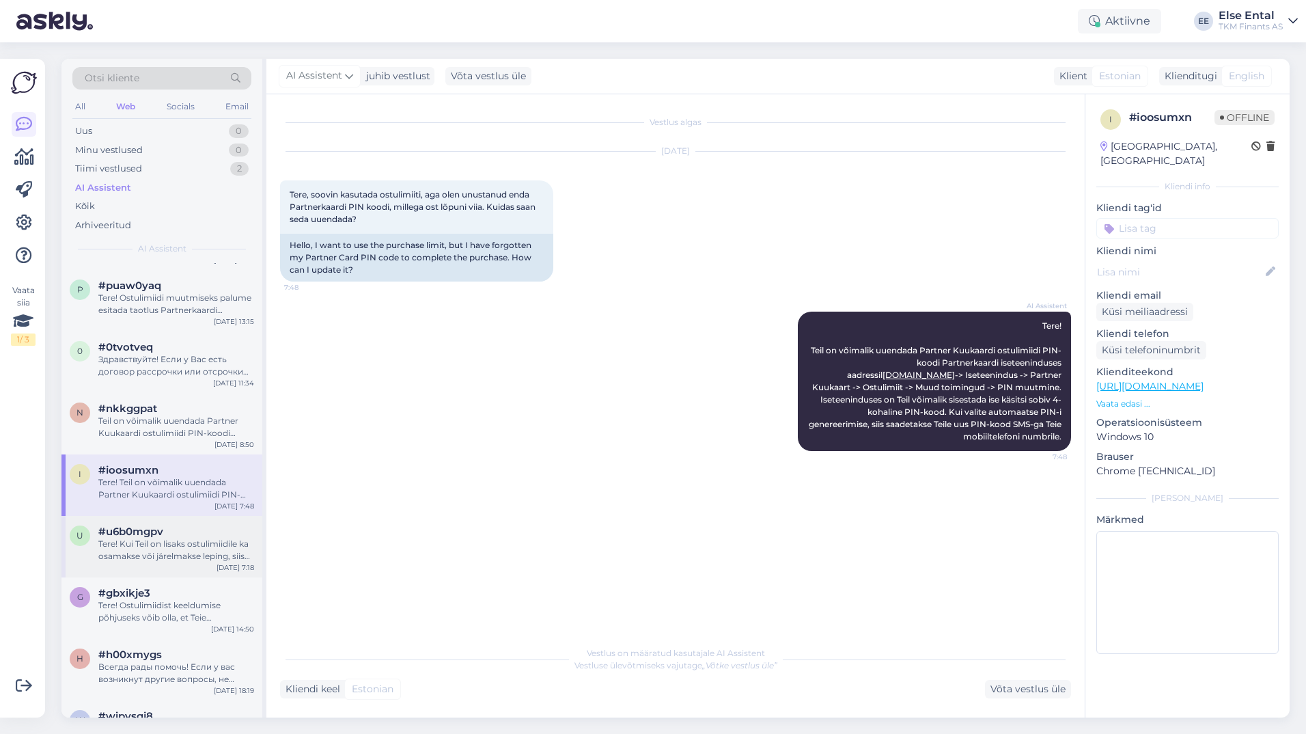
click at [133, 538] on div "Tere! Kui Teil on lisaks ostulimiidile ka osamakse või järelmakse leping, siis …" at bounding box center [176, 550] width 156 height 25
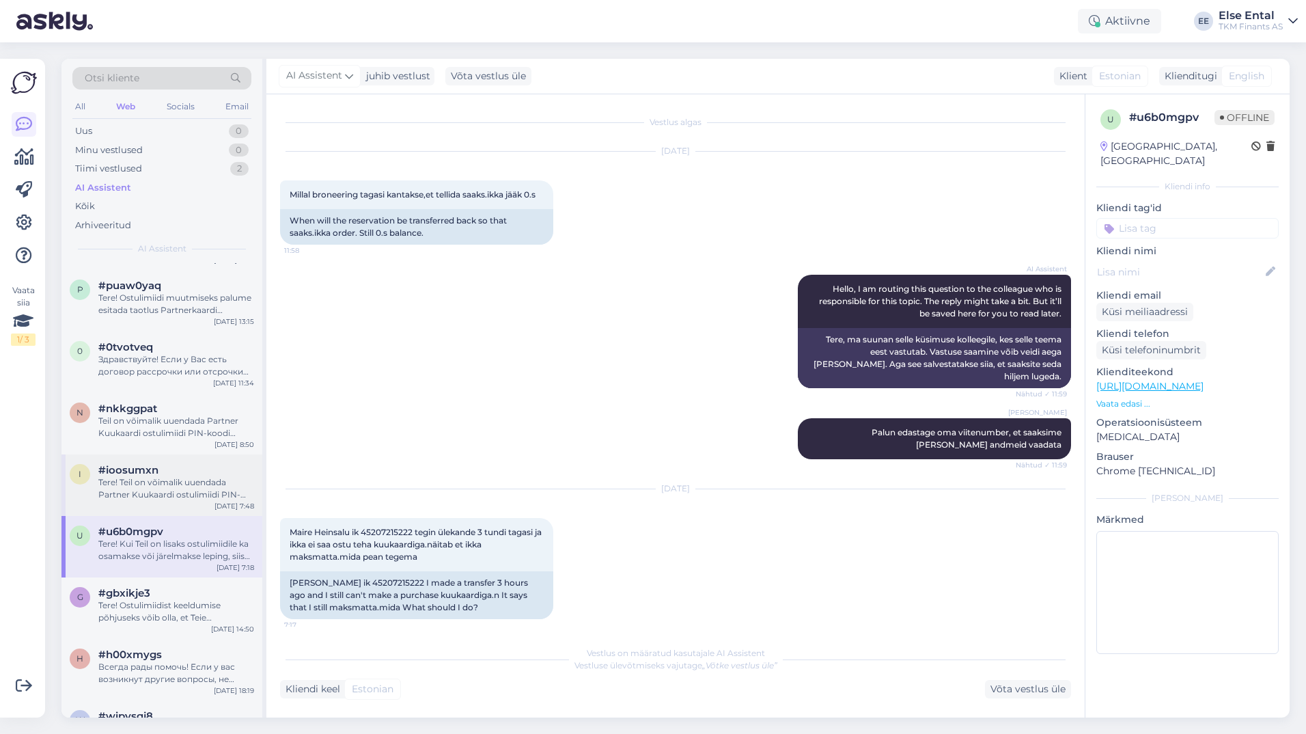
scroll to position [152, 0]
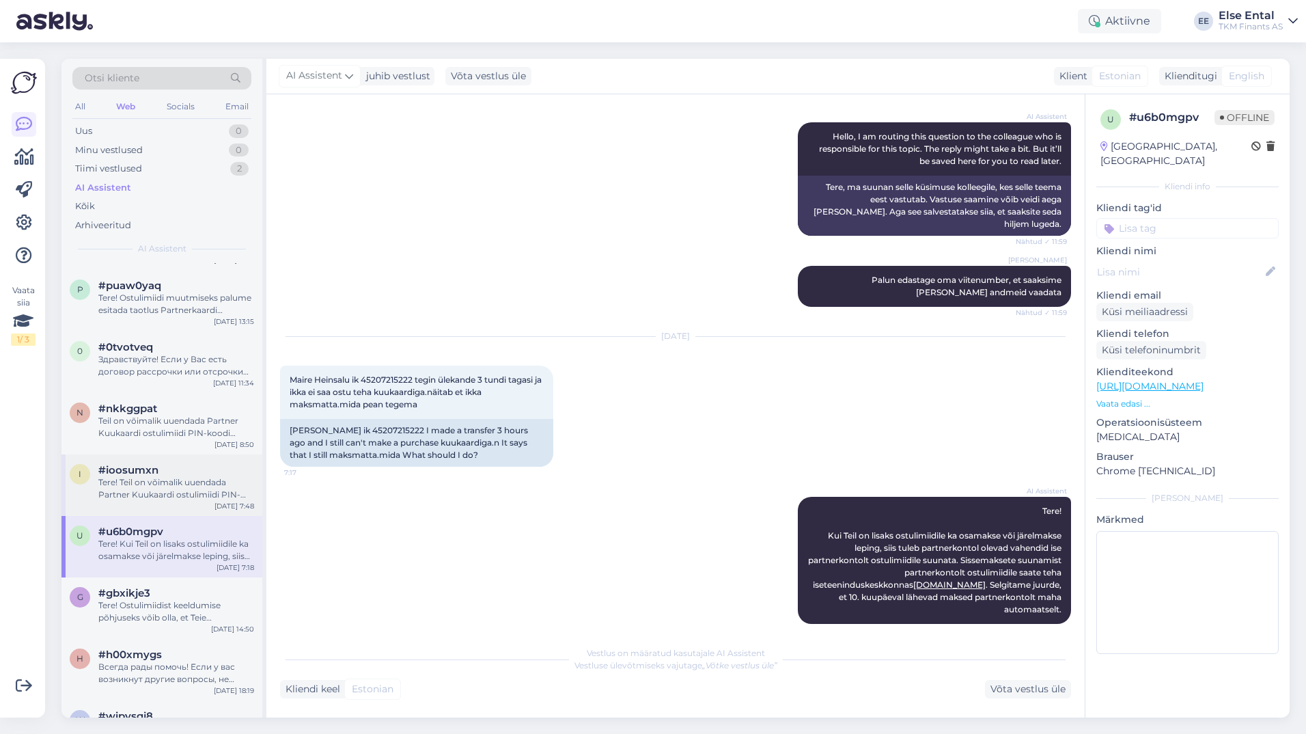
click at [141, 482] on div "Tere! Teil on võimalik uuendada Partner Kuukaardi ostulimiidi PIN-koodi Partner…" at bounding box center [176, 488] width 156 height 25
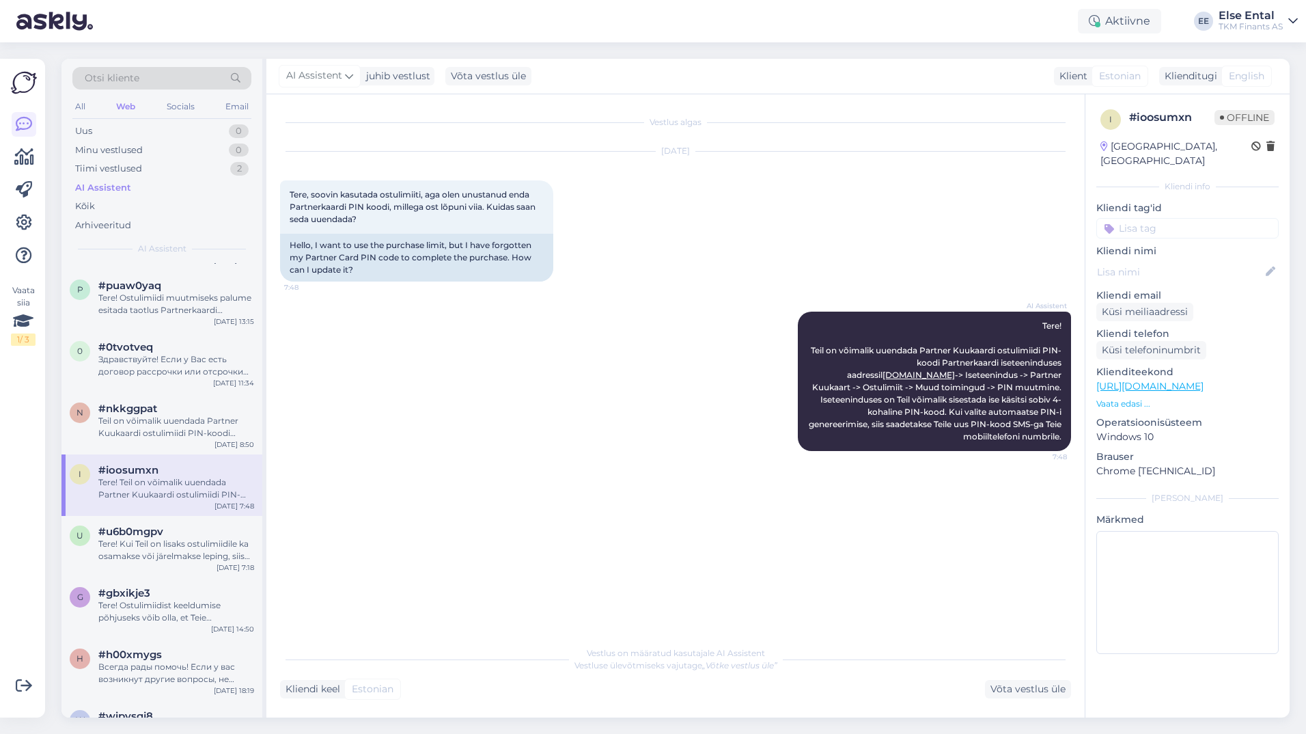
scroll to position [0, 0]
click at [143, 426] on div "Teil on võimalik uuendada Partner Kuukaardi ostulimiidi PIN-koodi Partnerkaardi…" at bounding box center [176, 427] width 156 height 25
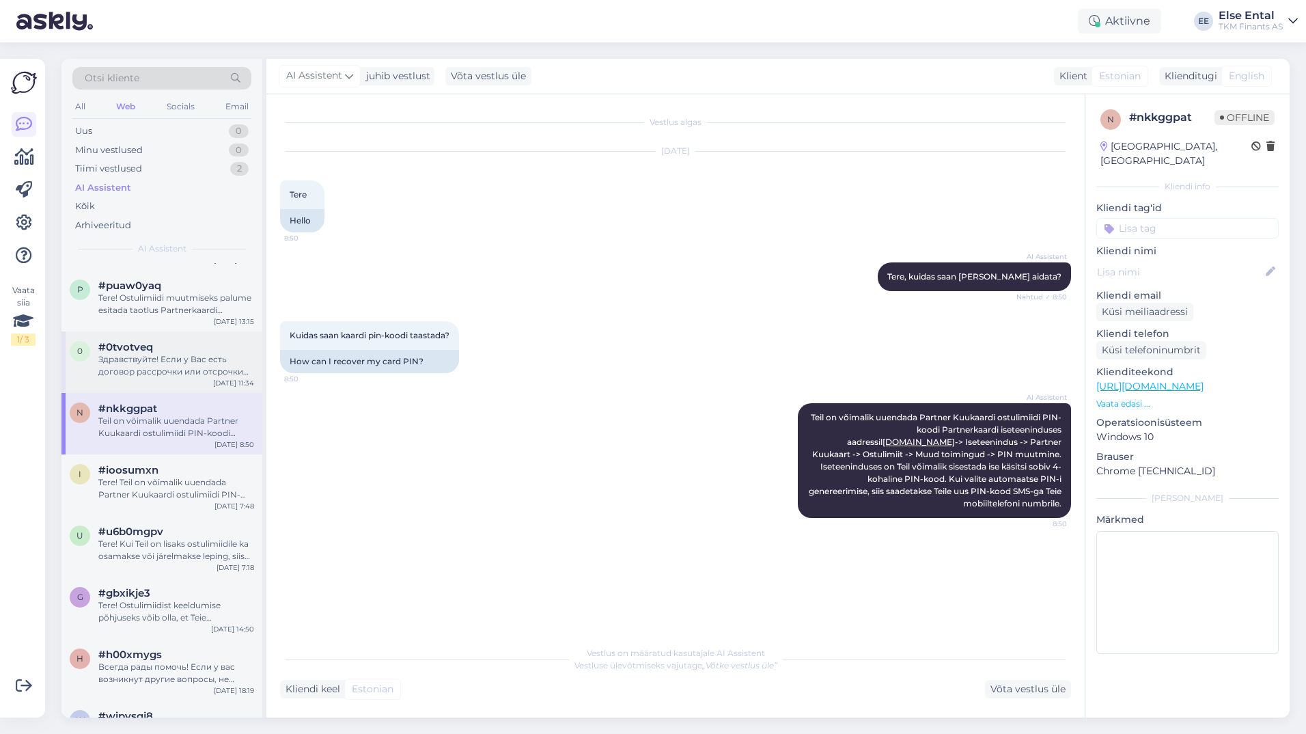
click at [128, 353] on div "Здравствуйте! Если у Вас есть договор рассрочки или отсрочки платежа в дополнен…" at bounding box center [176, 365] width 156 height 25
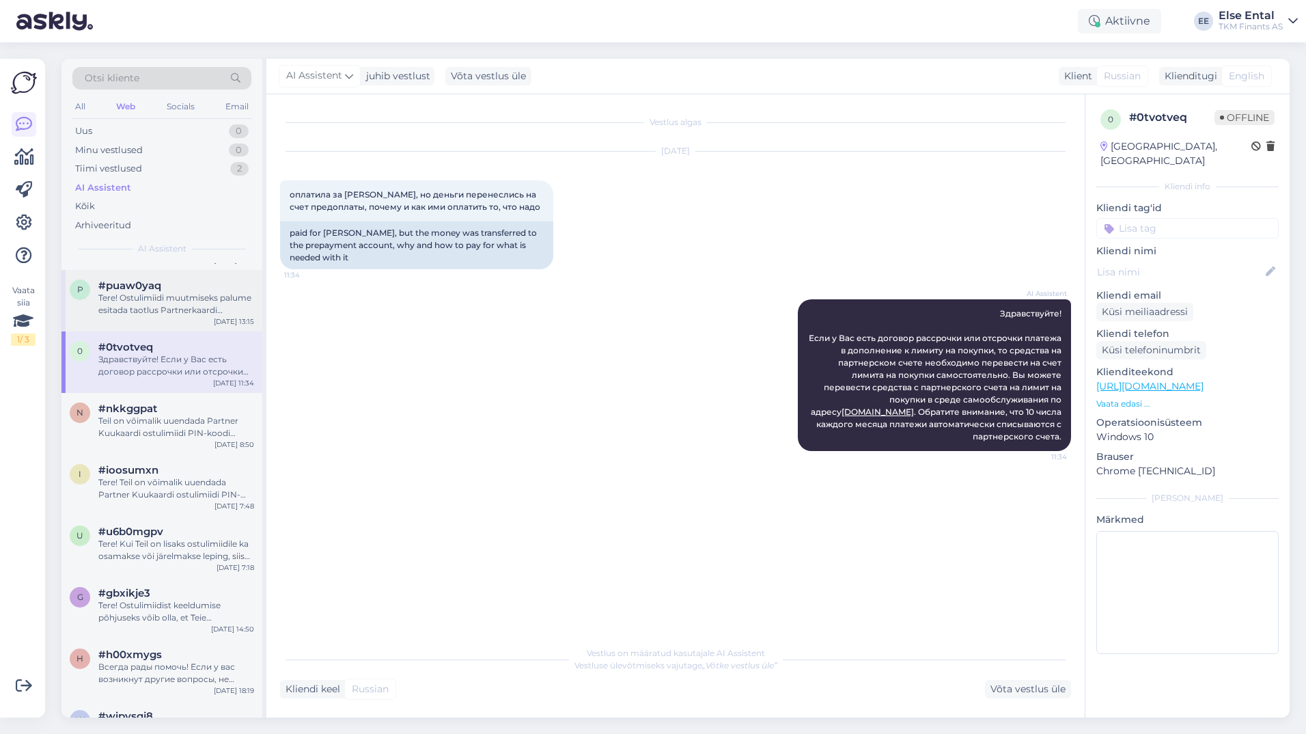
click at [149, 300] on div "Tere! Ostulimiidi muutmiseks palume esitada taotlus Partnerkaardi iseteeninduse…" at bounding box center [176, 304] width 156 height 25
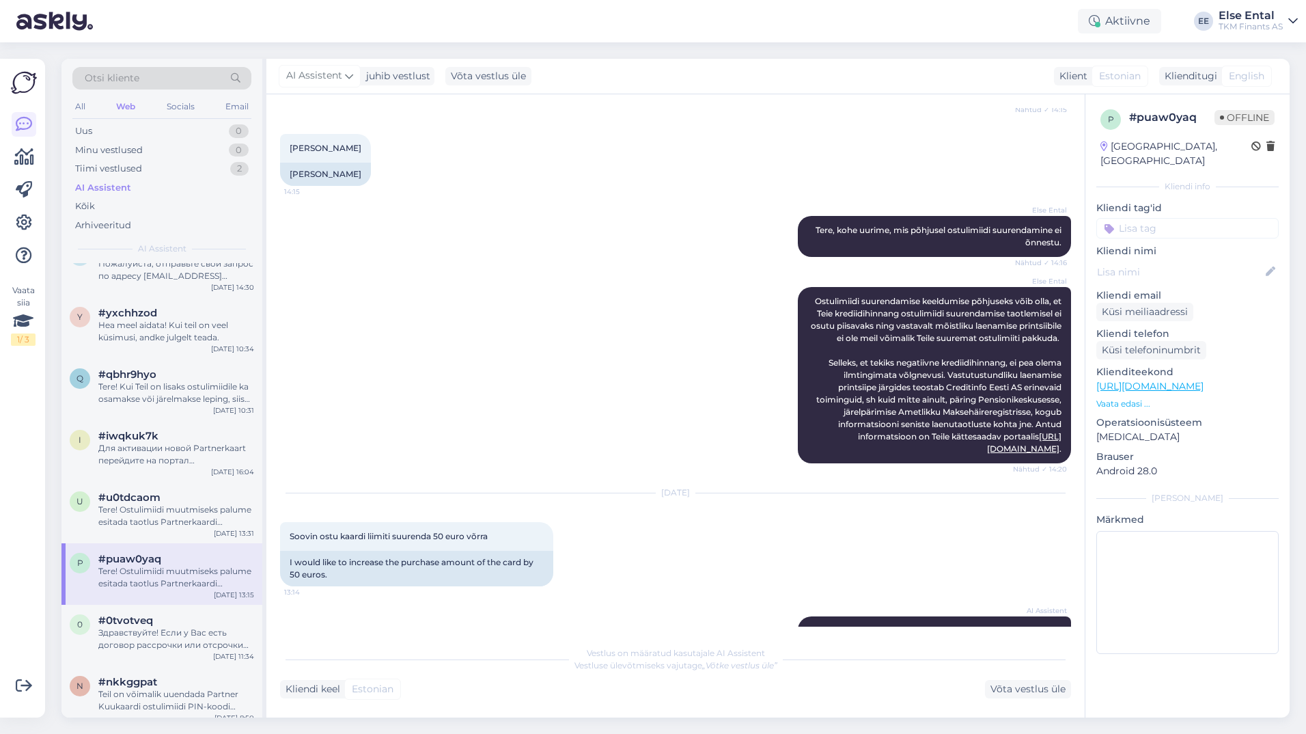
scroll to position [722, 0]
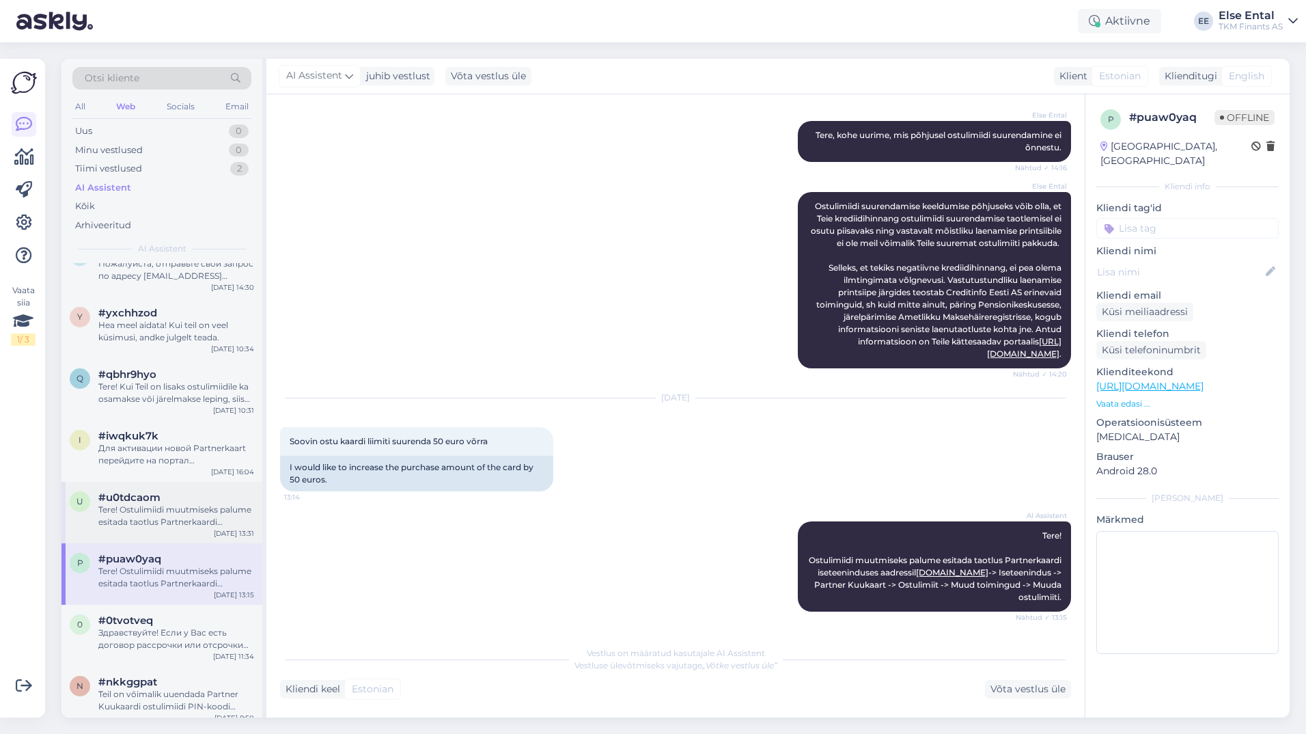
click at [158, 503] on div "Tere! Ostulimiidi muutmiseks palume esitada taotlus Partnerkaardi iseteeninduse…" at bounding box center [176, 515] width 156 height 25
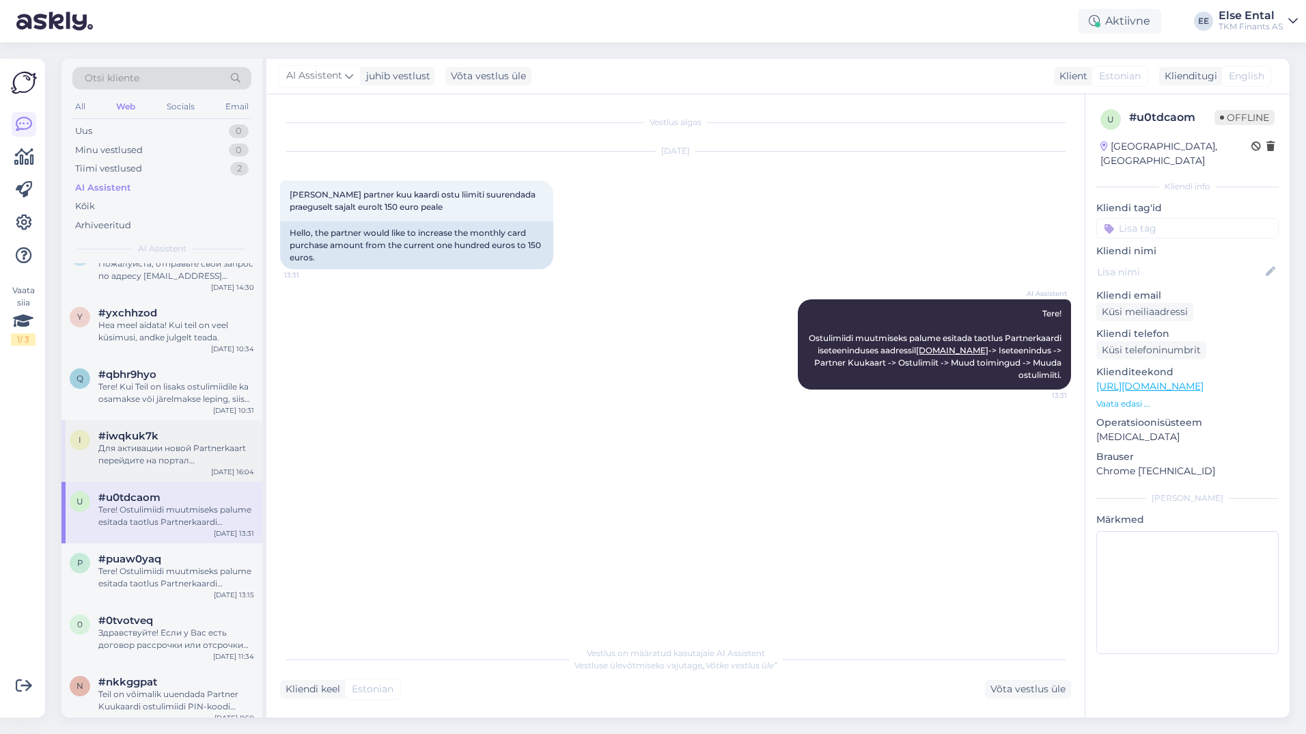
click at [183, 451] on div "Для активации новой Partnerkaart перейдите на портал самообслуживания Partnerka…" at bounding box center [176, 454] width 156 height 25
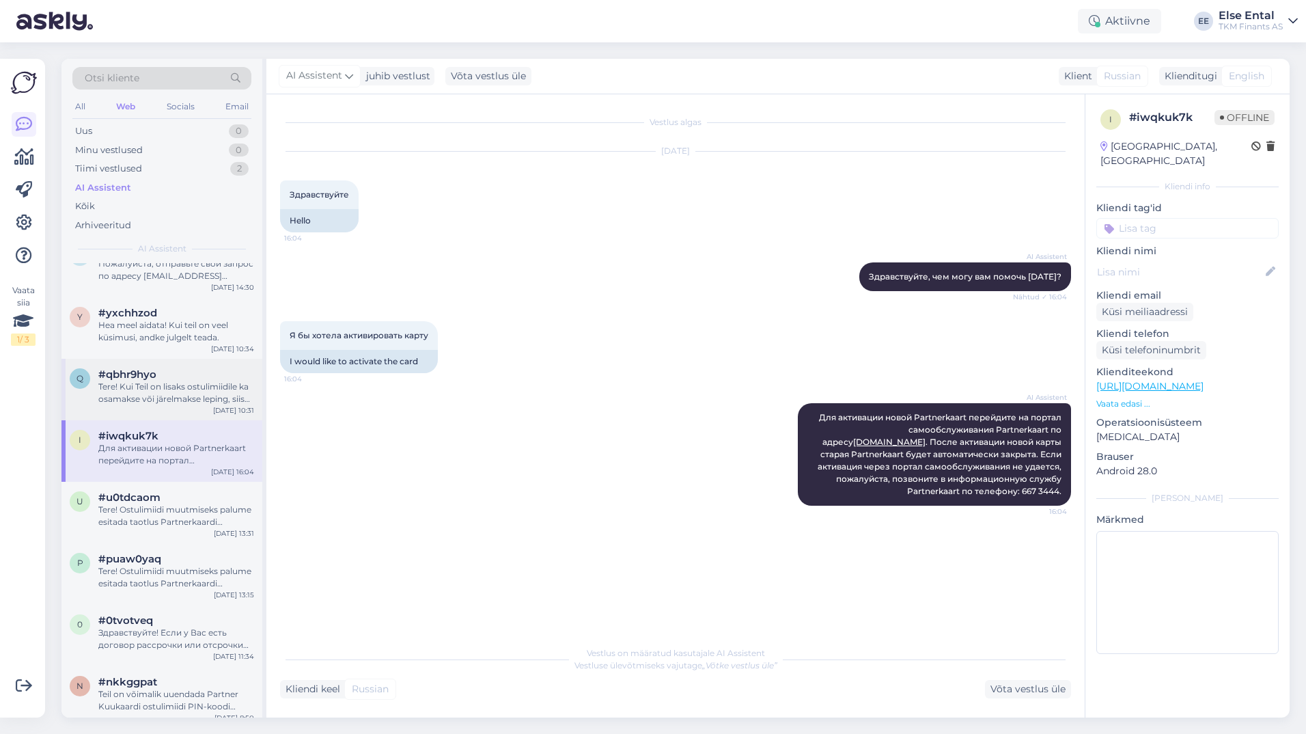
click at [119, 385] on div "Tere! Kui Teil on lisaks ostulimiidile ka osamakse või järelmakse leping, siis …" at bounding box center [176, 392] width 156 height 25
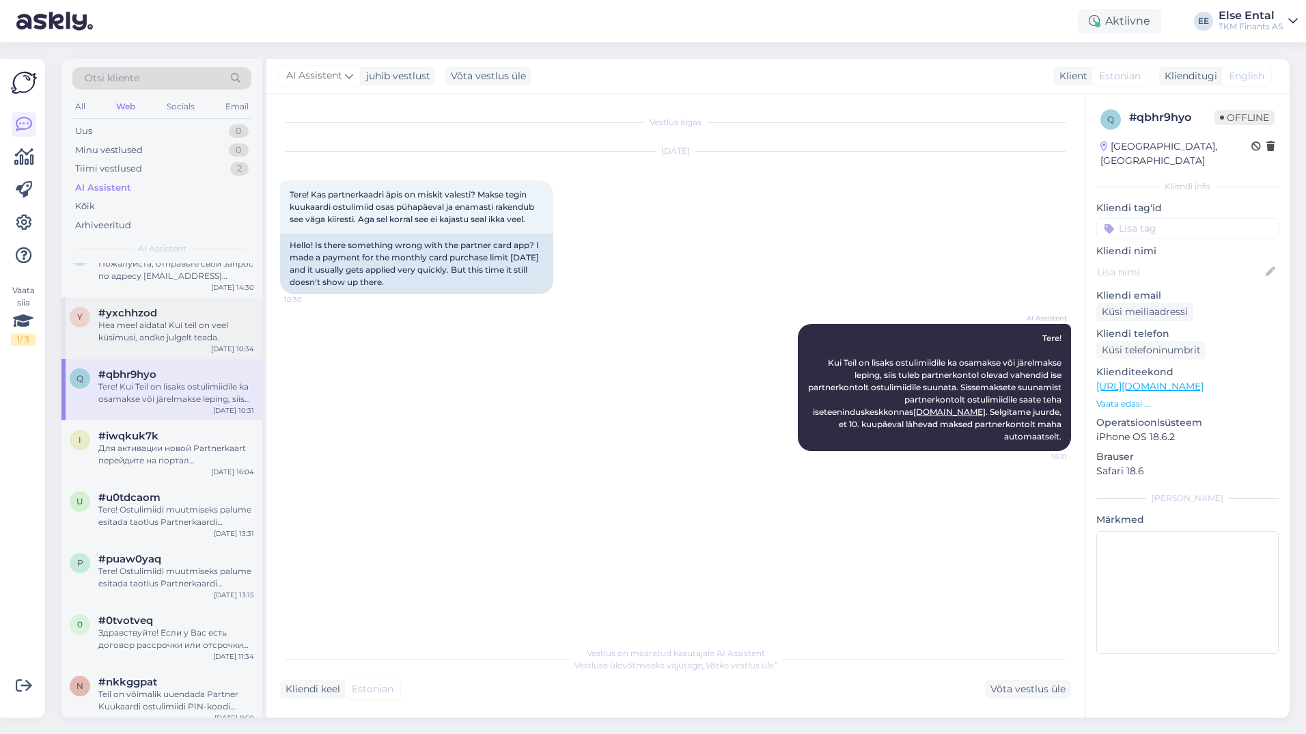
scroll to position [1366, 0]
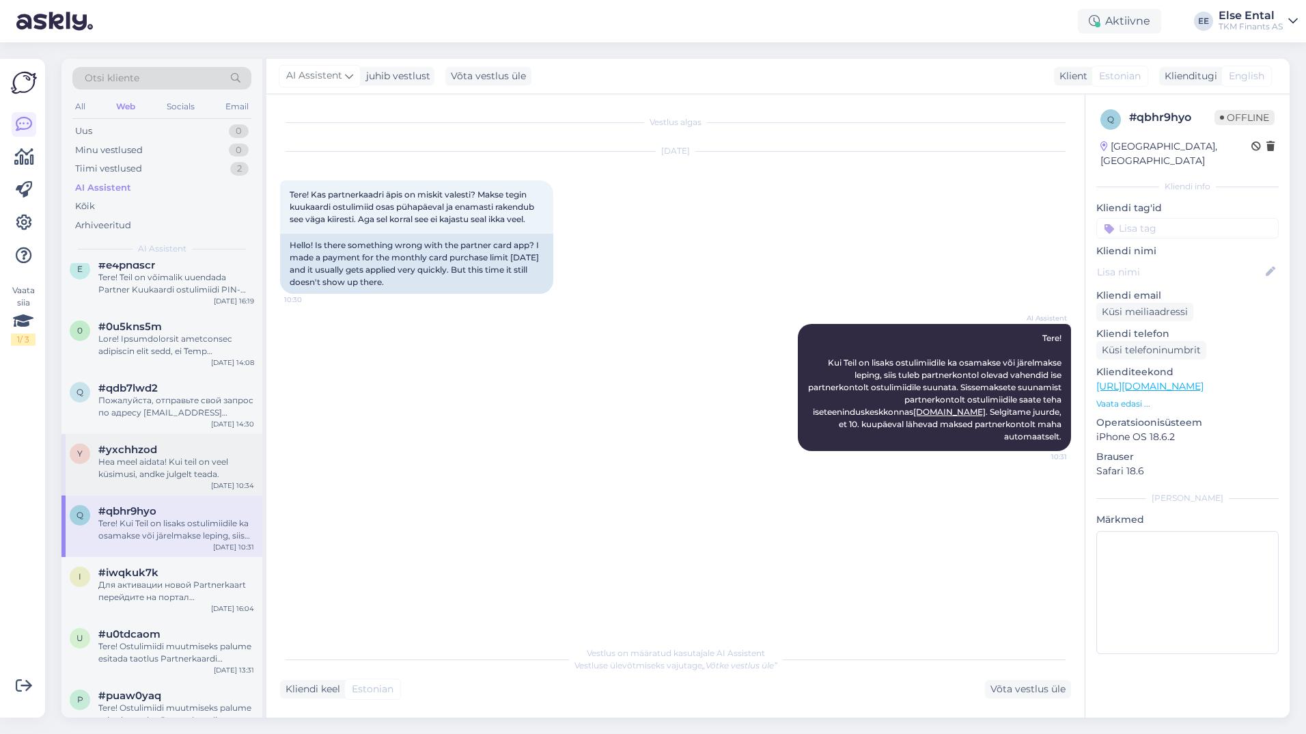
click at [137, 456] on div "Hea meel aidata! Kui teil on veel küsimusi, andke julgelt teada." at bounding box center [176, 468] width 156 height 25
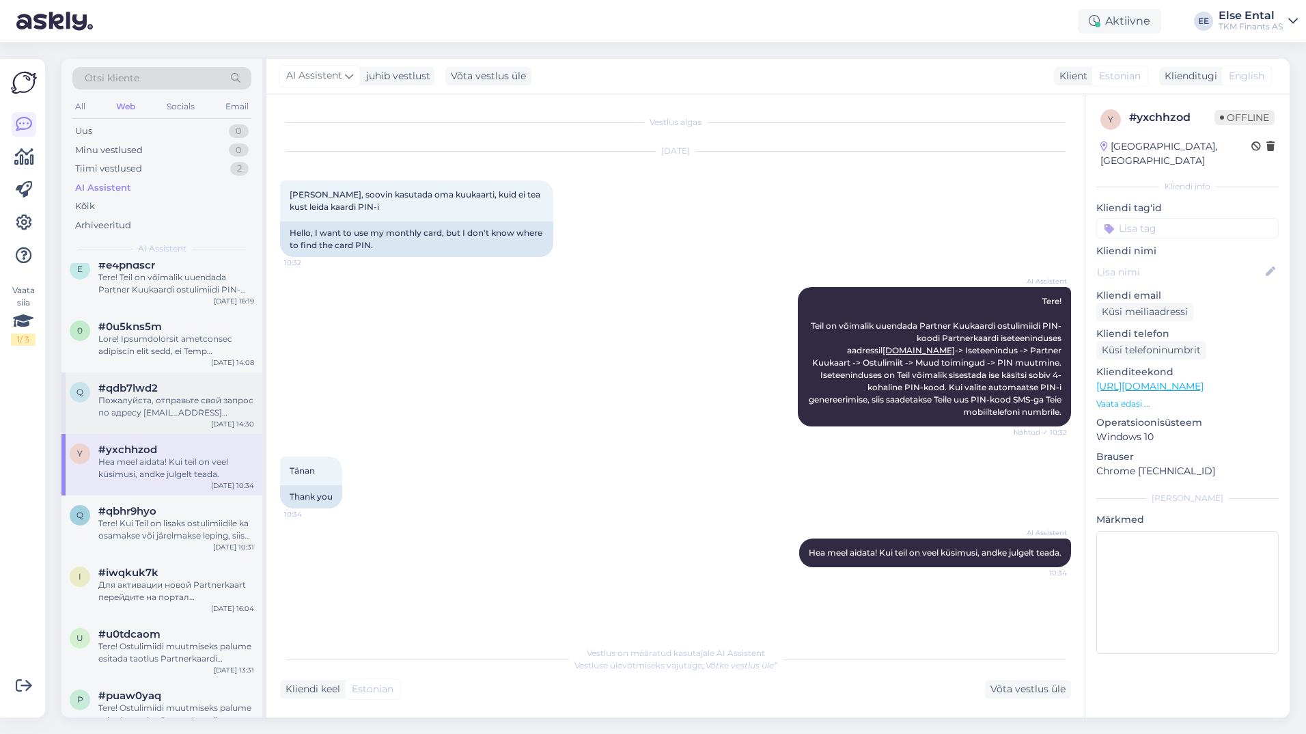
click at [150, 403] on div "Пожалуйста, отправьте свой запрос по адресу [EMAIL_ADDRESS][DOMAIN_NAME]." at bounding box center [176, 406] width 156 height 25
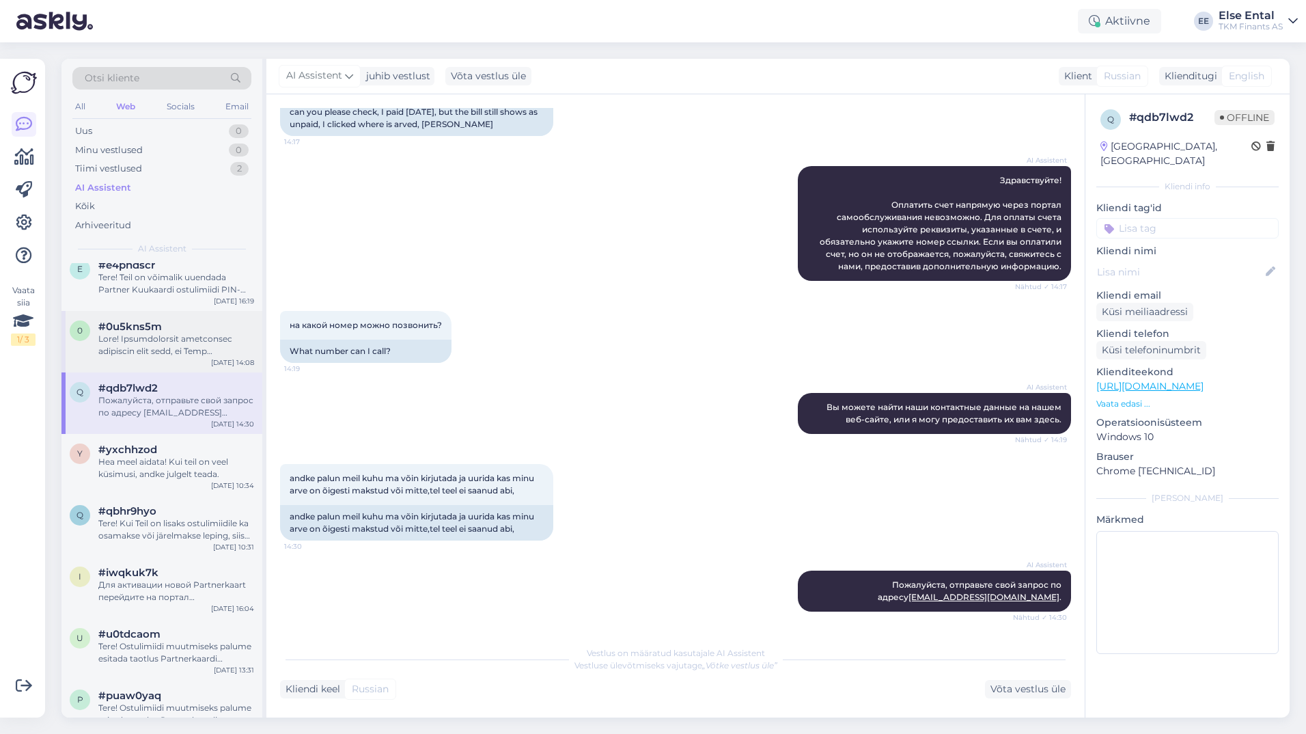
scroll to position [1229, 0]
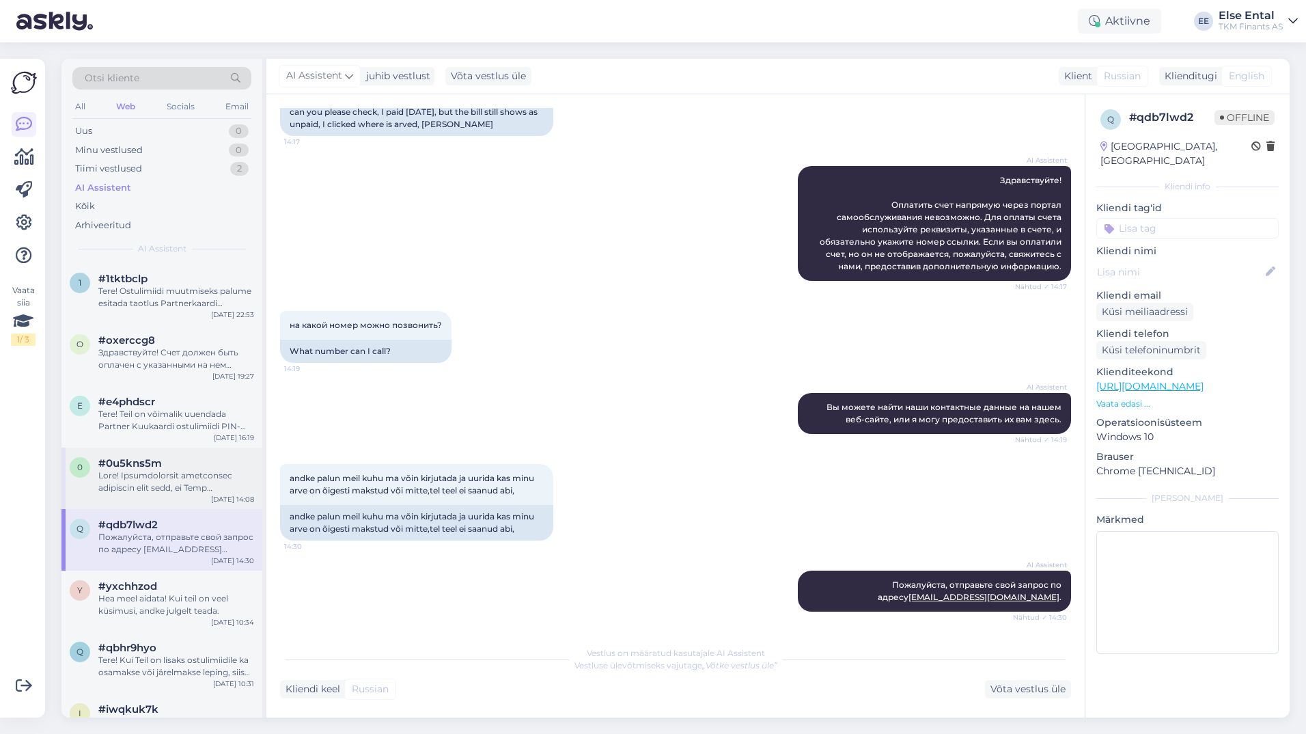
click at [138, 473] on div at bounding box center [176, 481] width 156 height 25
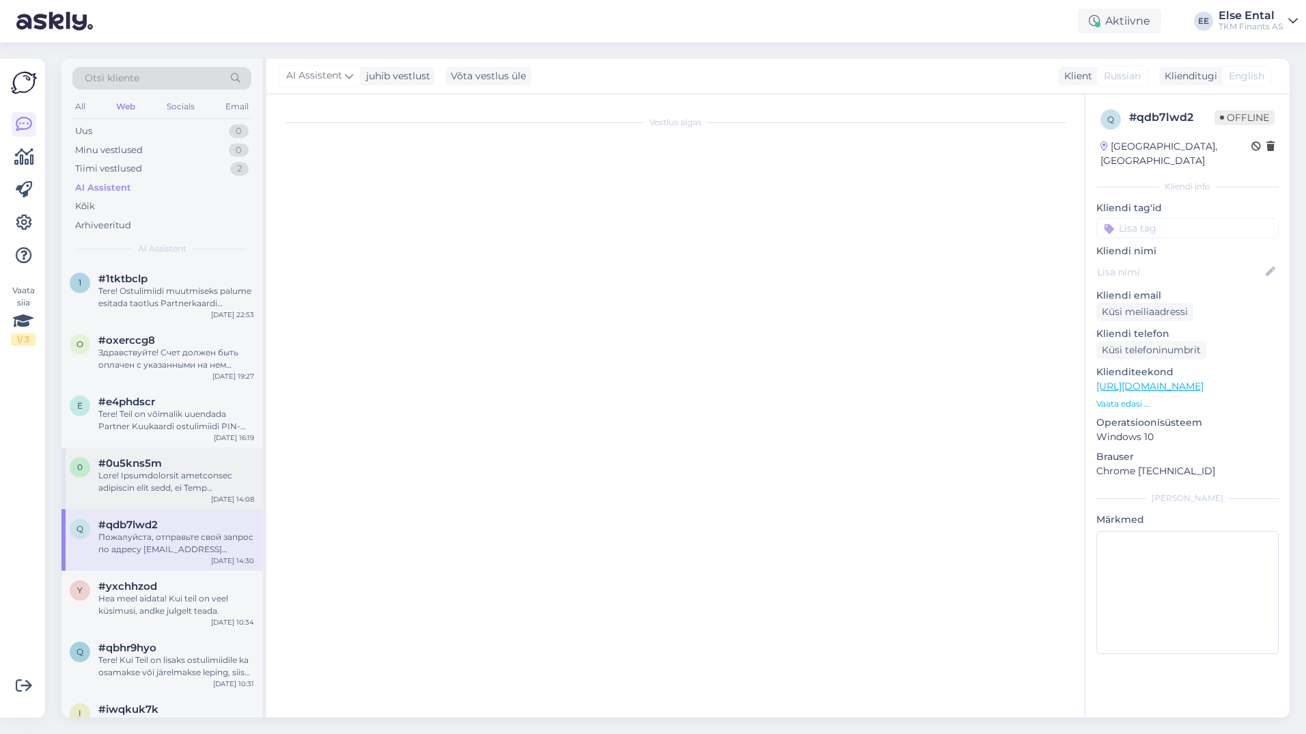
scroll to position [0, 0]
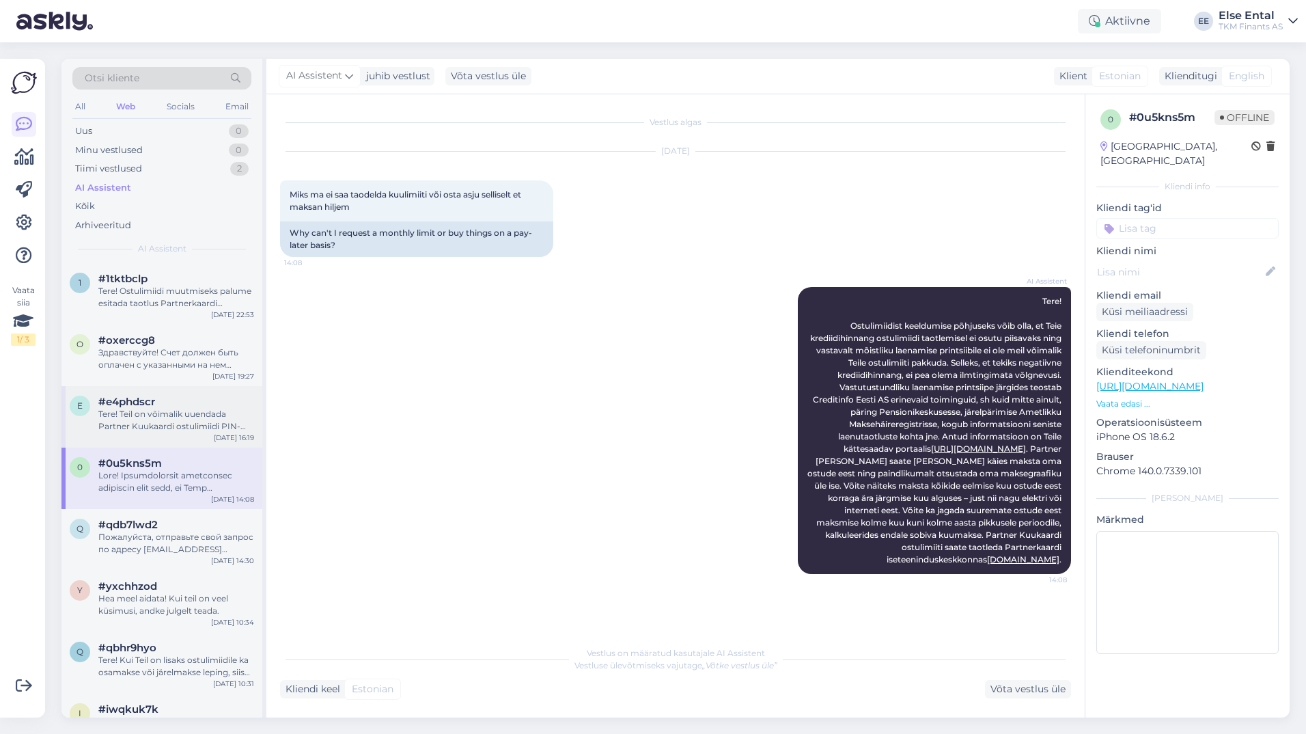
click at [196, 419] on div "Tere! Teil on võimalik uuendada Partner Kuukaardi ostulimiidi PIN-koodi Partner…" at bounding box center [176, 420] width 156 height 25
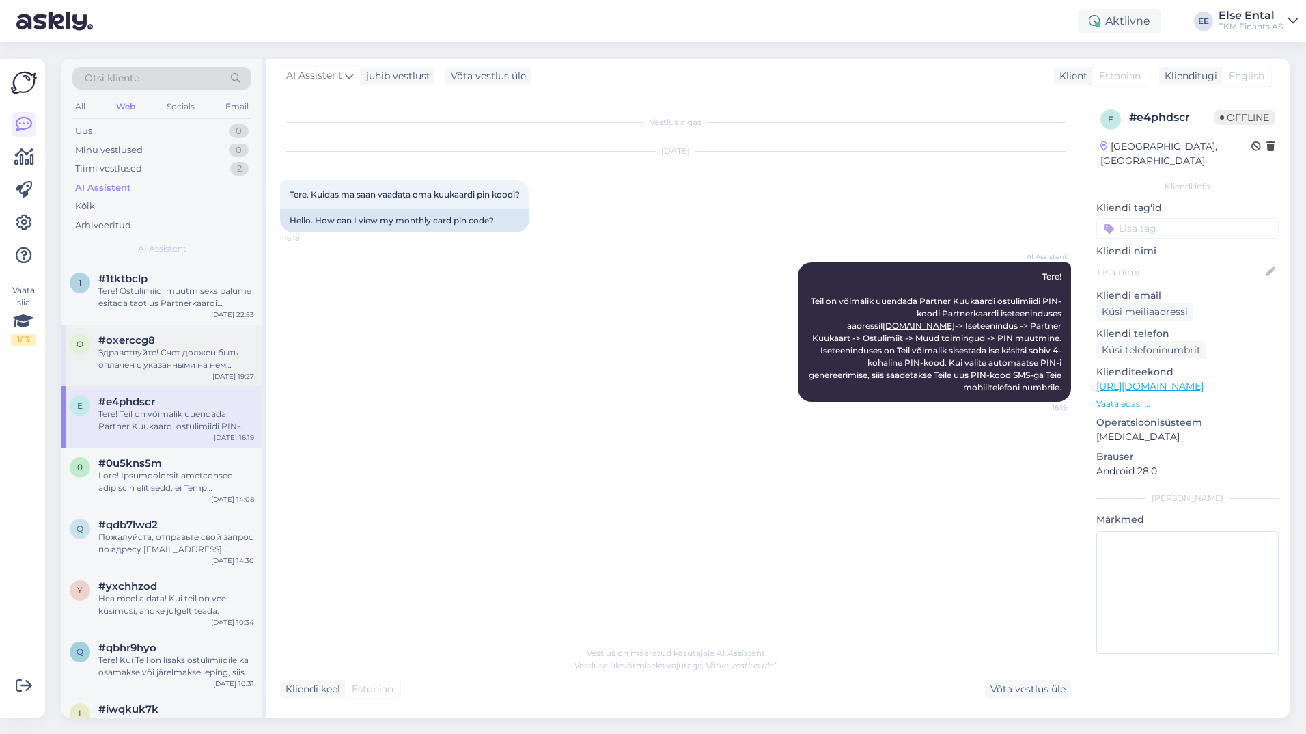
click at [131, 352] on div "Здравствуйте! Счет должен быть оплачен с указанными на нем реквизитами и в срок…" at bounding box center [176, 358] width 156 height 25
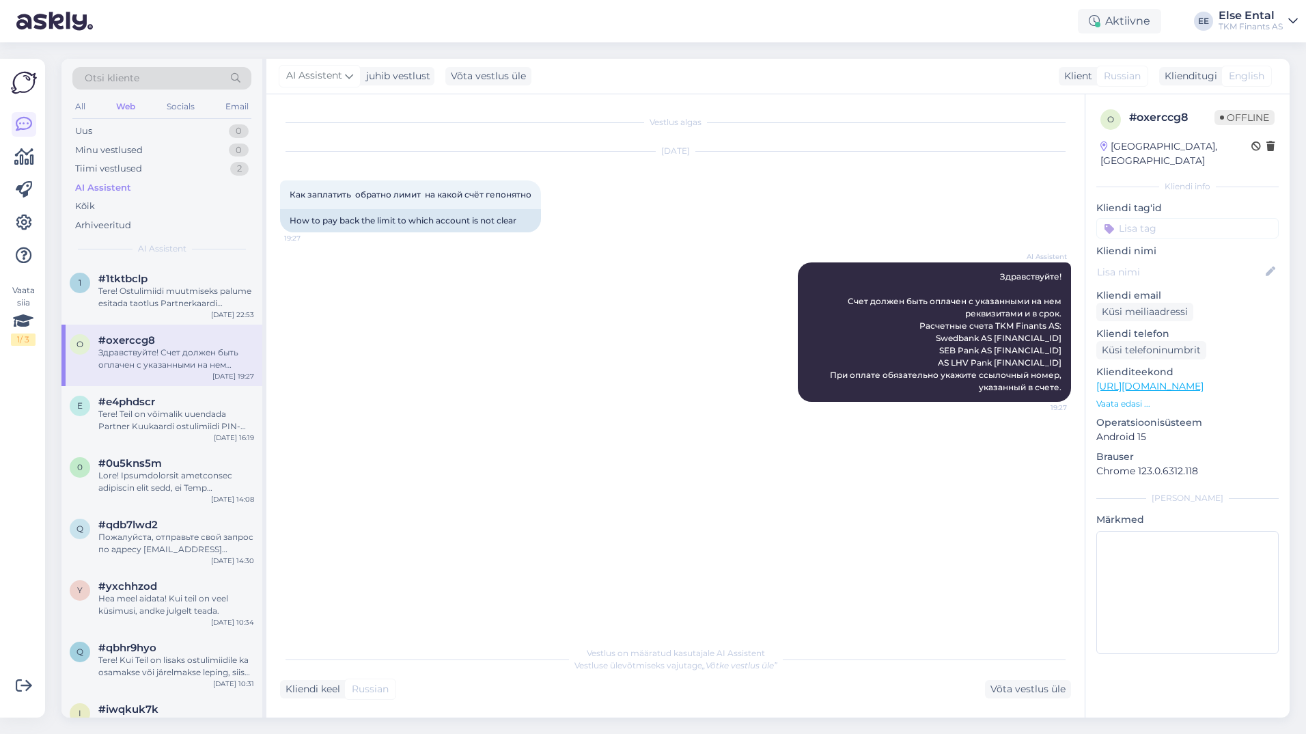
scroll to position [956, 0]
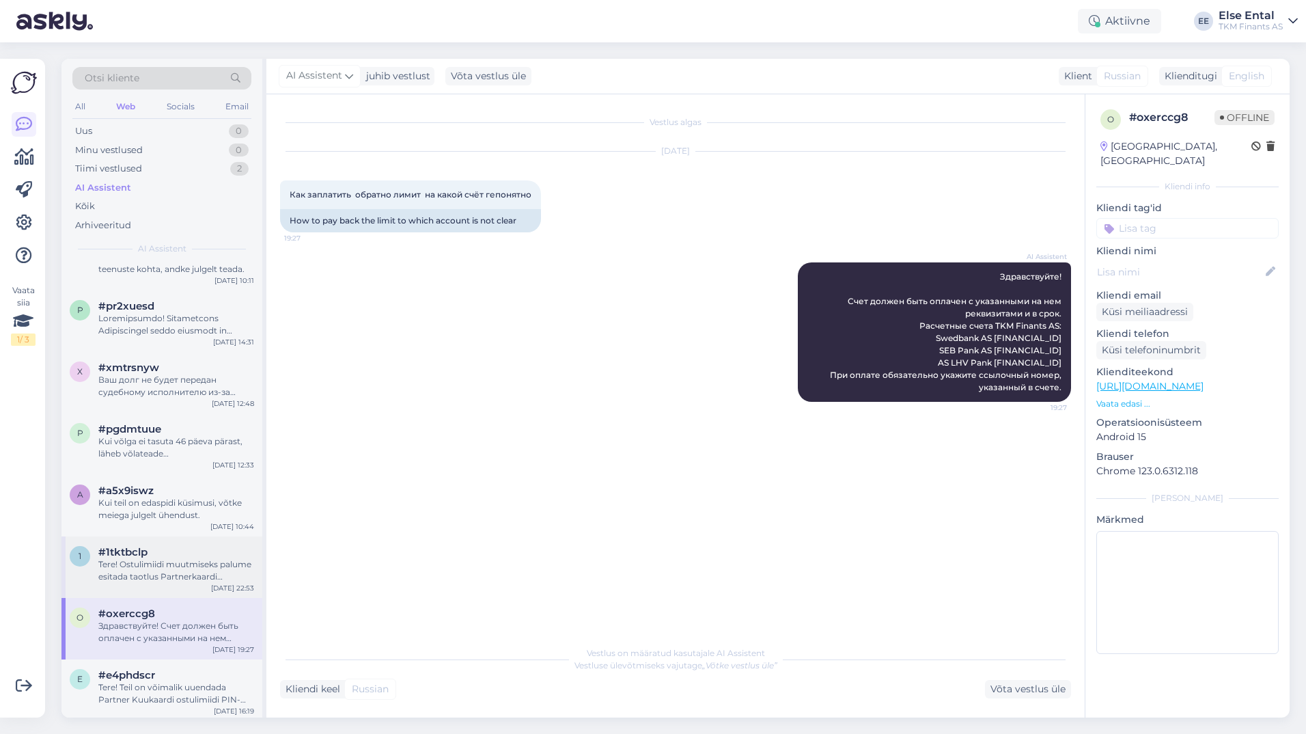
click at [162, 561] on div "Tere! Ostulimiidi muutmiseks palume esitada taotlus Partnerkaardi iseteeninduse…" at bounding box center [176, 570] width 156 height 25
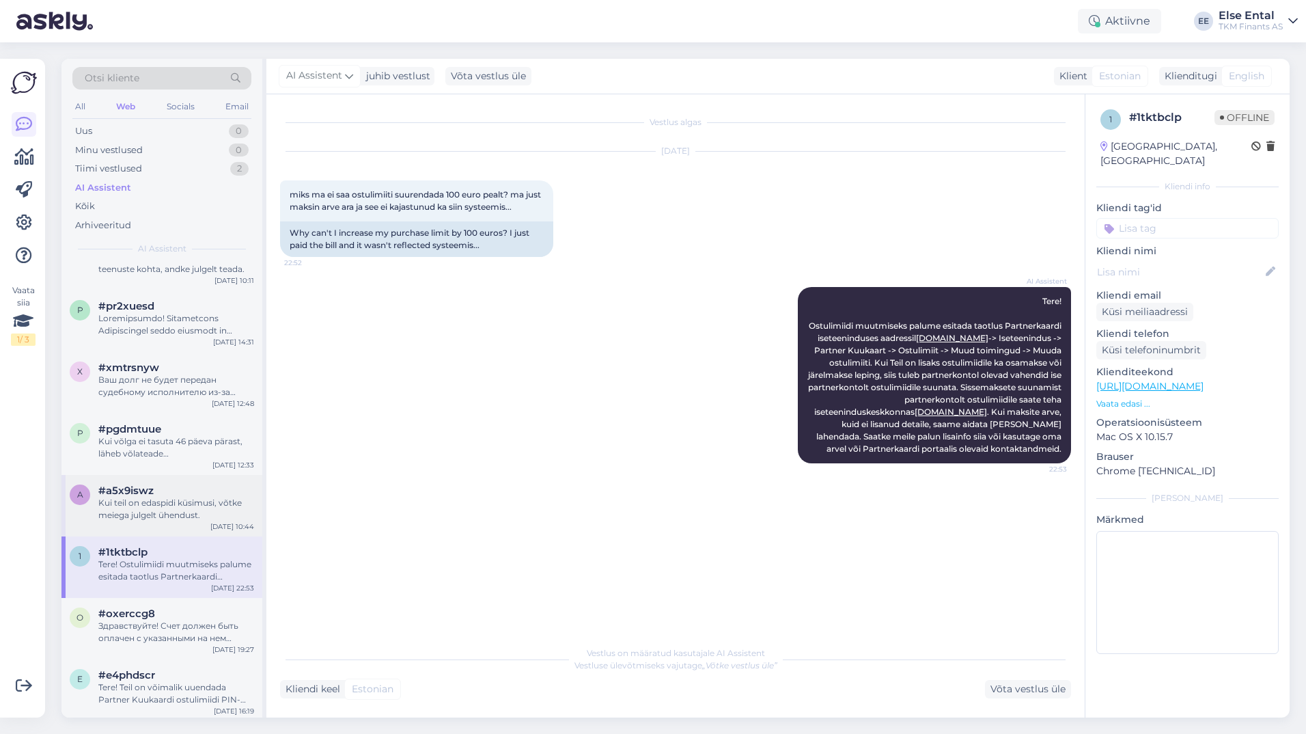
click at [174, 497] on div "Kui teil on edaspidi küsimusi, võtke meiega julgelt ühendust." at bounding box center [176, 509] width 156 height 25
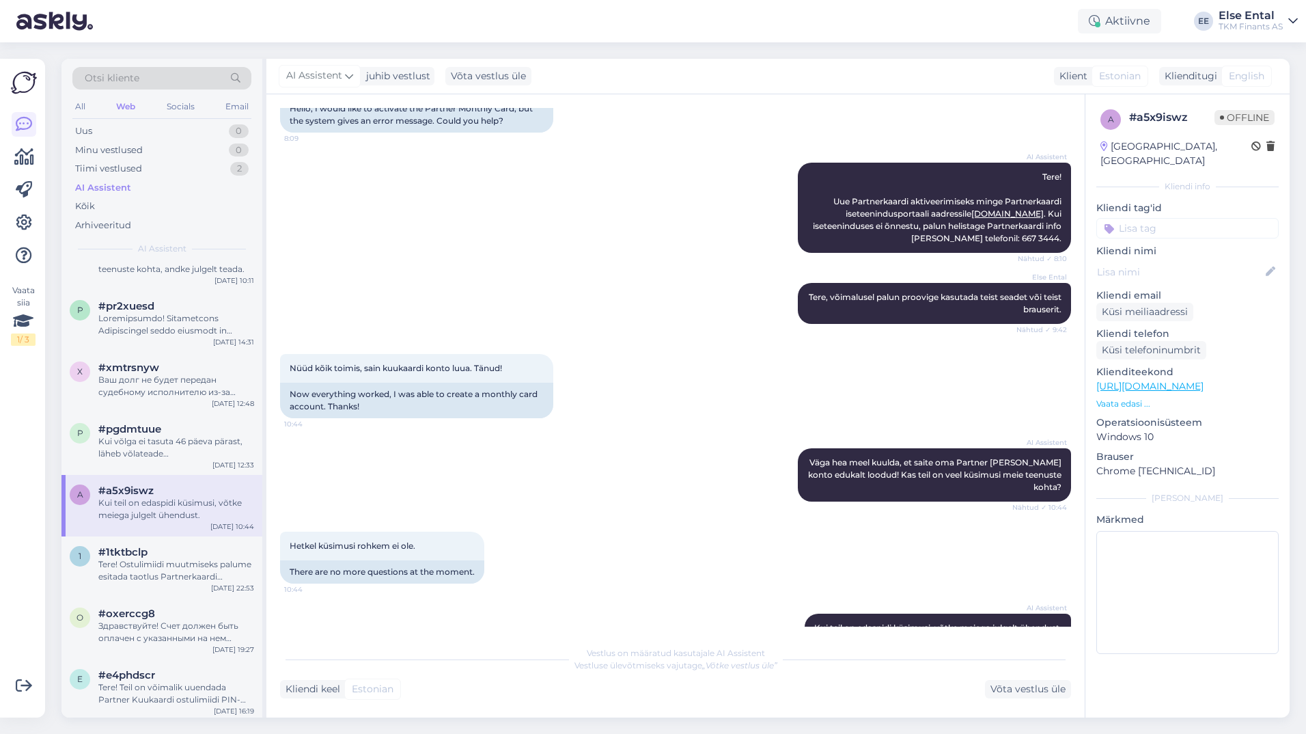
scroll to position [155, 0]
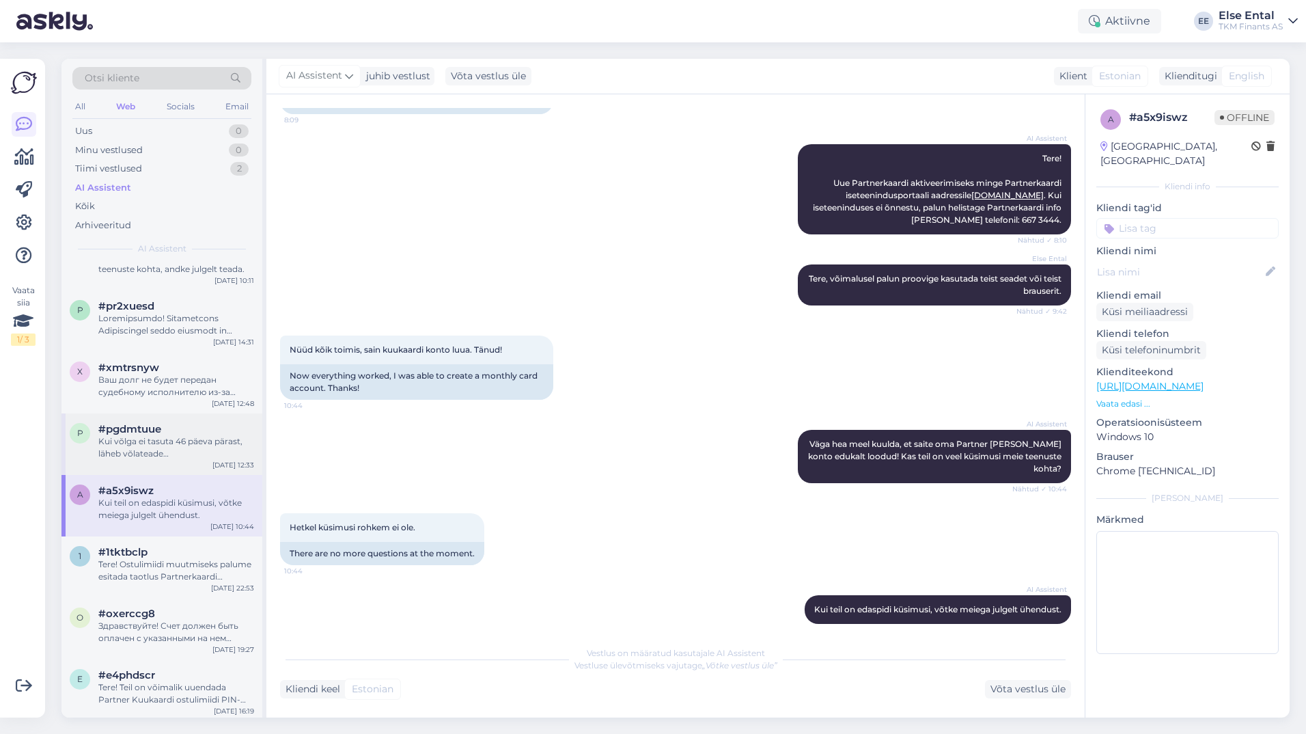
click at [171, 443] on div "Kui võlga ei tasuta 46 päeva pärast, läheb võlateade maksehäireregistrisse." at bounding box center [176, 447] width 156 height 25
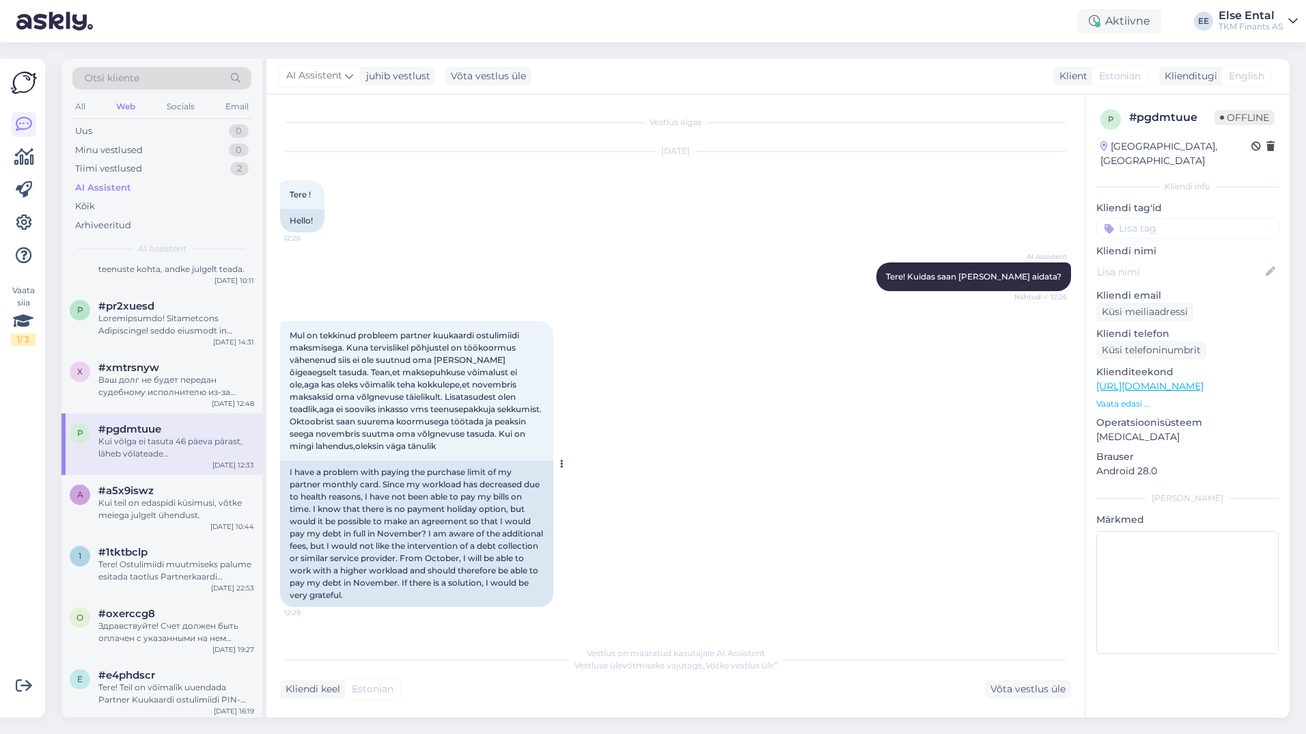
scroll to position [330, 0]
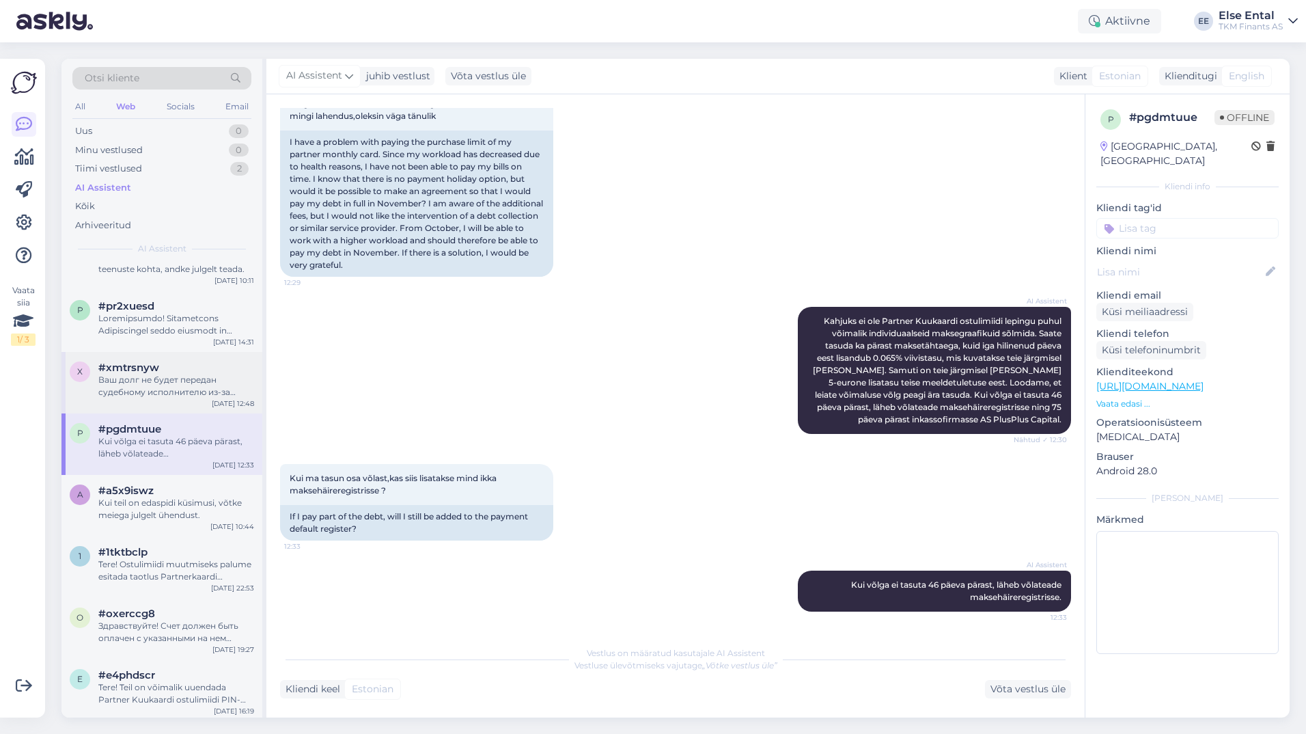
click at [173, 374] on div "Ваш долг не будет передан судебному исполнителю из-за двухдневной просрочки. Ув…" at bounding box center [176, 386] width 156 height 25
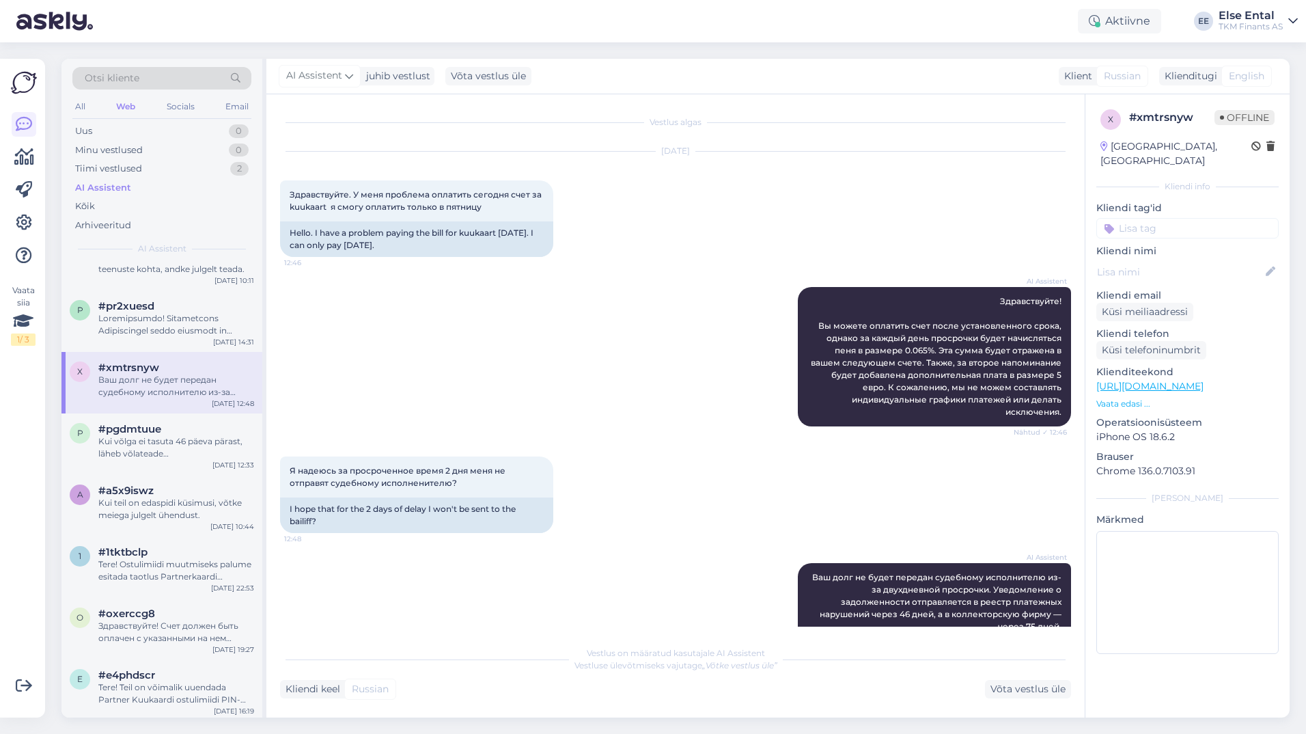
scroll to position [17, 0]
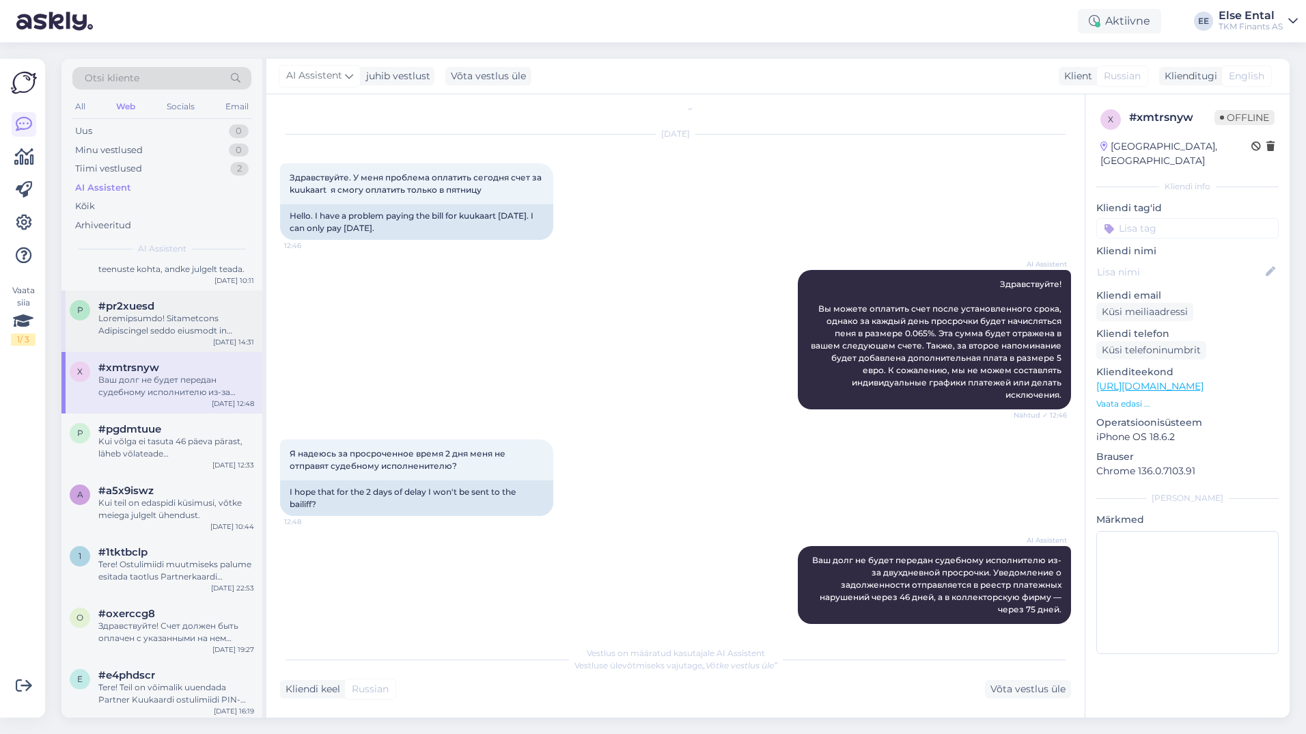
click at [144, 313] on div at bounding box center [176, 324] width 156 height 25
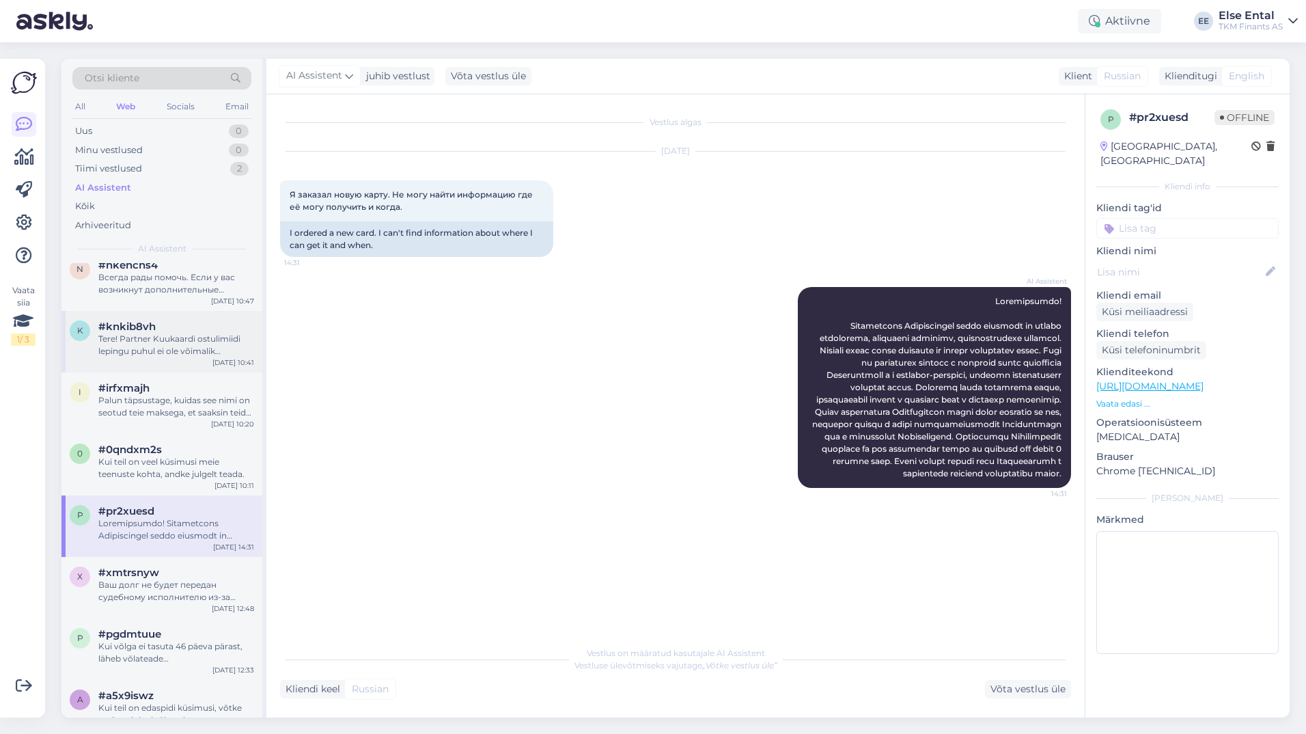
scroll to position [683, 0]
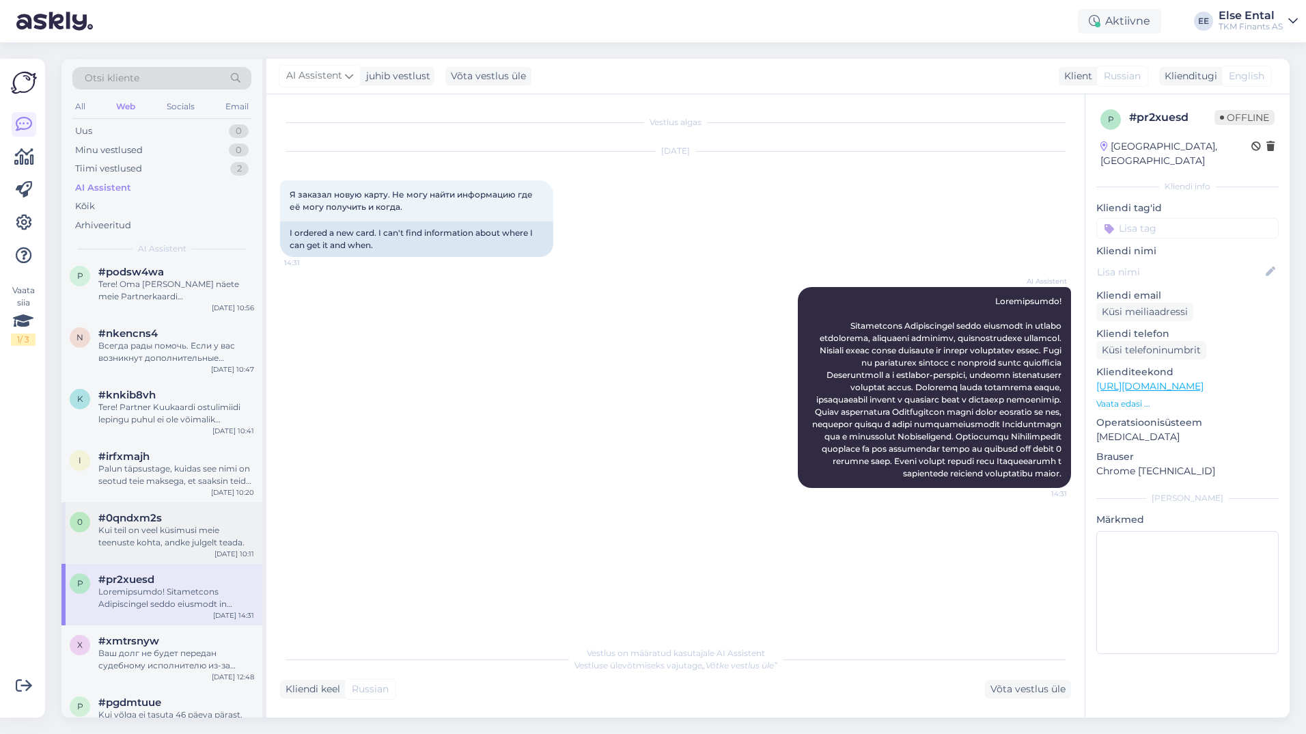
click at [161, 524] on div "Kui teil on veel küsimusi meie teenuste kohta, andke julgelt teada." at bounding box center [176, 536] width 156 height 25
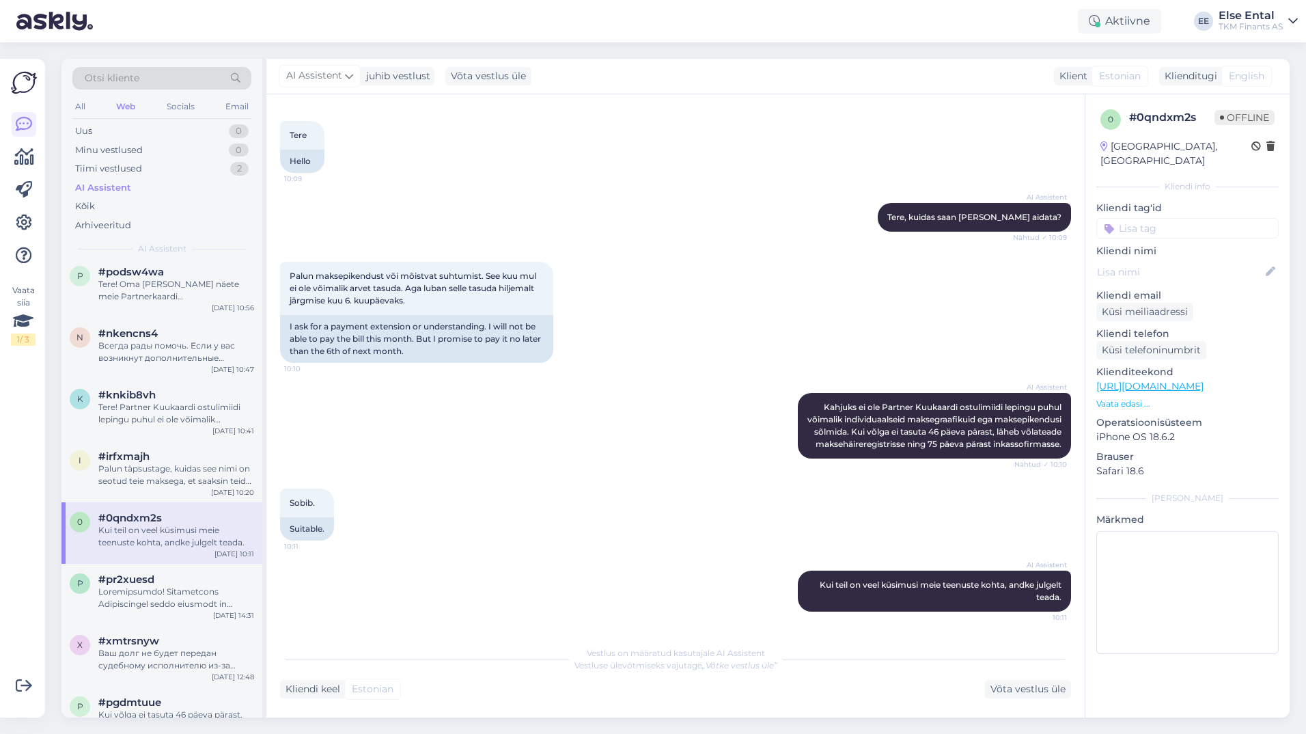
scroll to position [72, 0]
click at [123, 462] on div "Palun täpsustage, kuidas see nimi on seotud teie maksega, et saaksin teid parem…" at bounding box center [176, 474] width 156 height 25
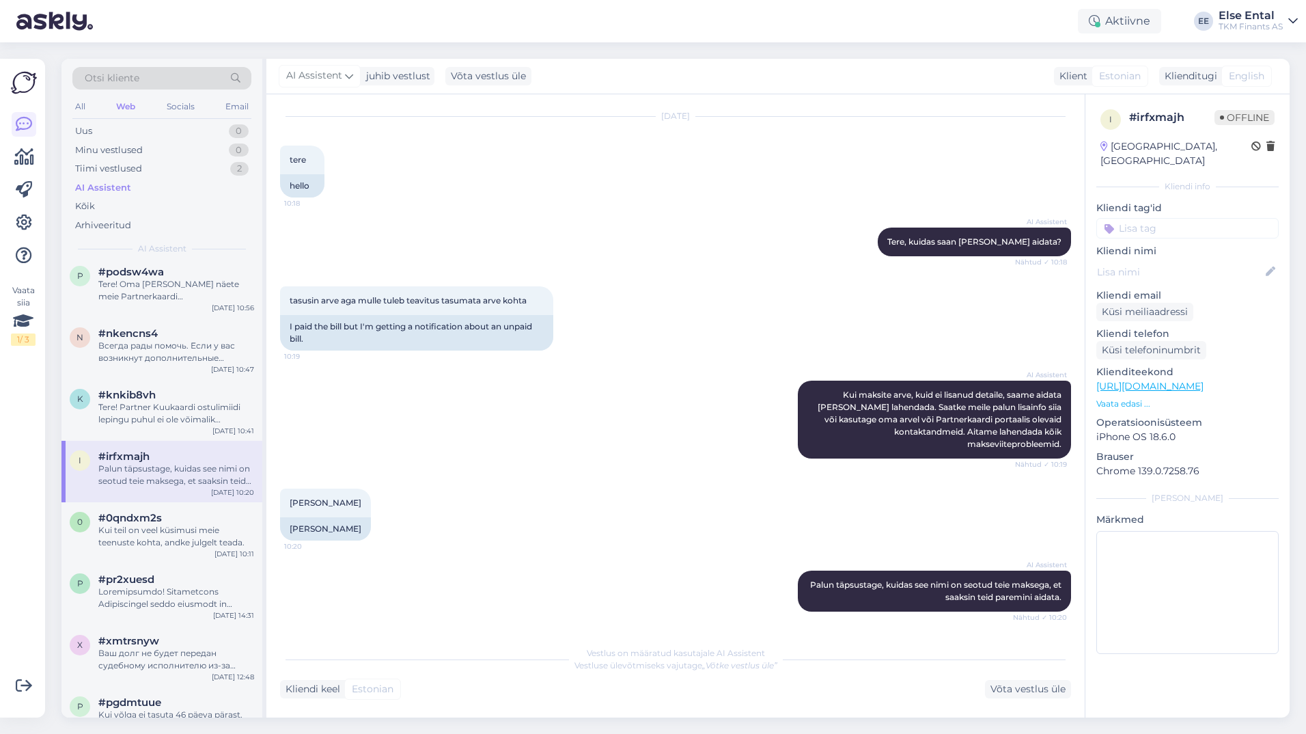
scroll to position [0, 0]
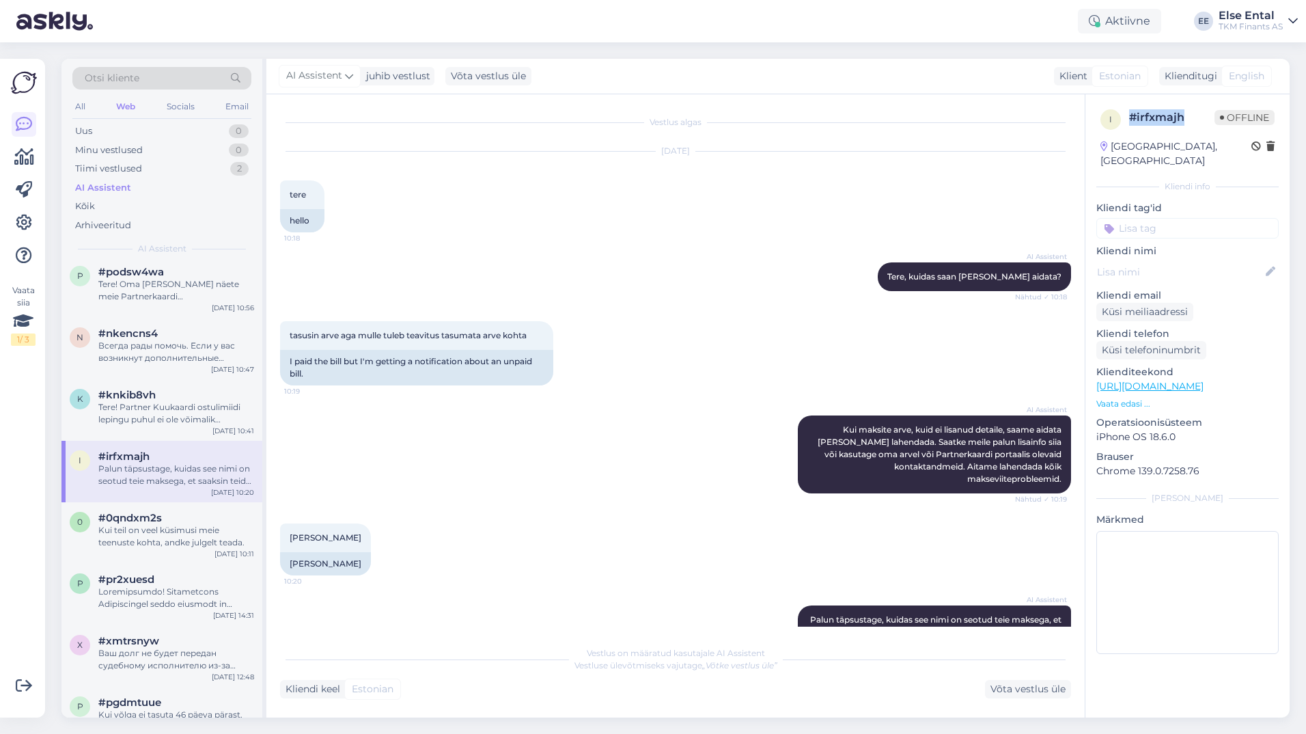
drag, startPoint x: 1186, startPoint y: 120, endPoint x: 1130, endPoint y: 123, distance: 55.4
click at [1130, 123] on div "# irfxmajh" at bounding box center [1171, 117] width 85 height 16
copy div "# irfxmajh"
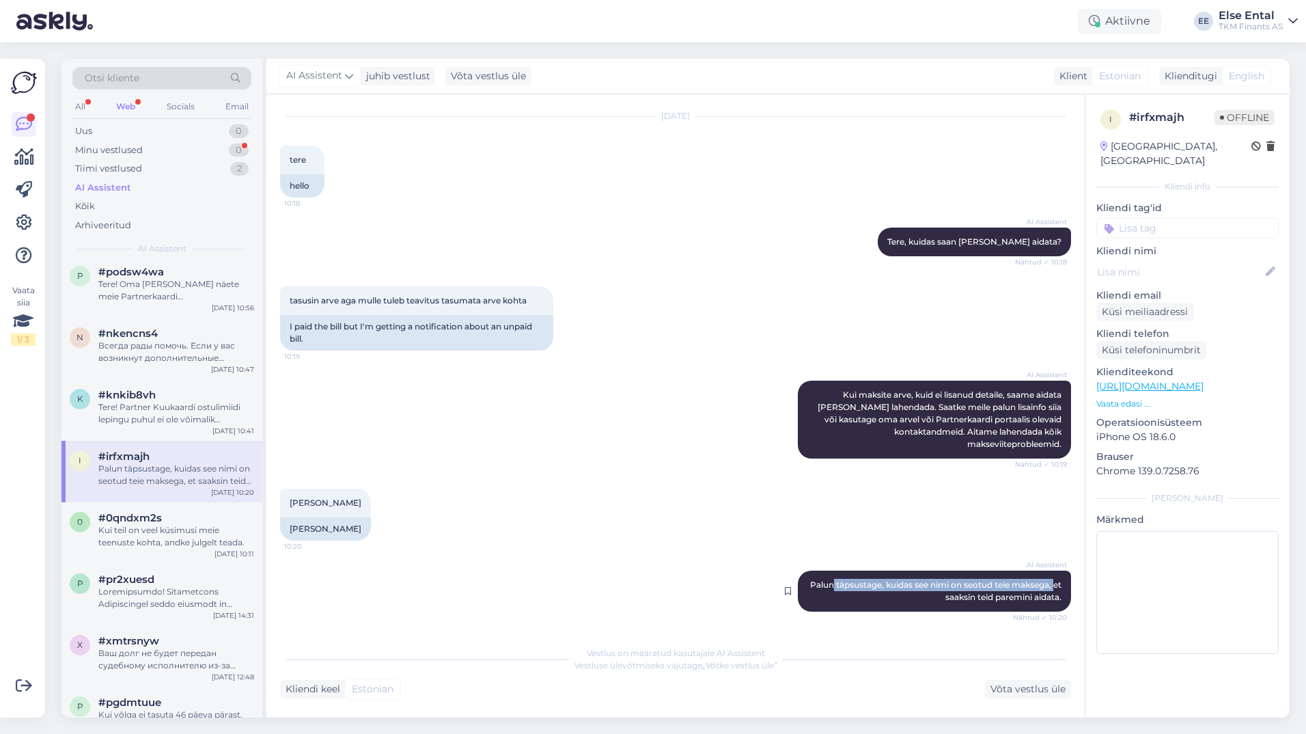
drag, startPoint x: 1055, startPoint y: 583, endPoint x: 828, endPoint y: 583, distance: 226.8
click at [828, 583] on div "AI Assistent [PERSON_NAME] täpsustage, kuidas see nimi on seotud teie maksega, …" at bounding box center [934, 590] width 273 height 41
copy span "täpsustage, kuidas see nimi on seotud teie maksega,"
click at [796, 541] on div "[PERSON_NAME] 10:20 [PERSON_NAME]" at bounding box center [675, 514] width 791 height 82
click at [186, 411] on div "Tere! Partner Kuukaardi ostulimiidi lepingu puhul ei ole võimalik individuaalse…" at bounding box center [176, 413] width 156 height 25
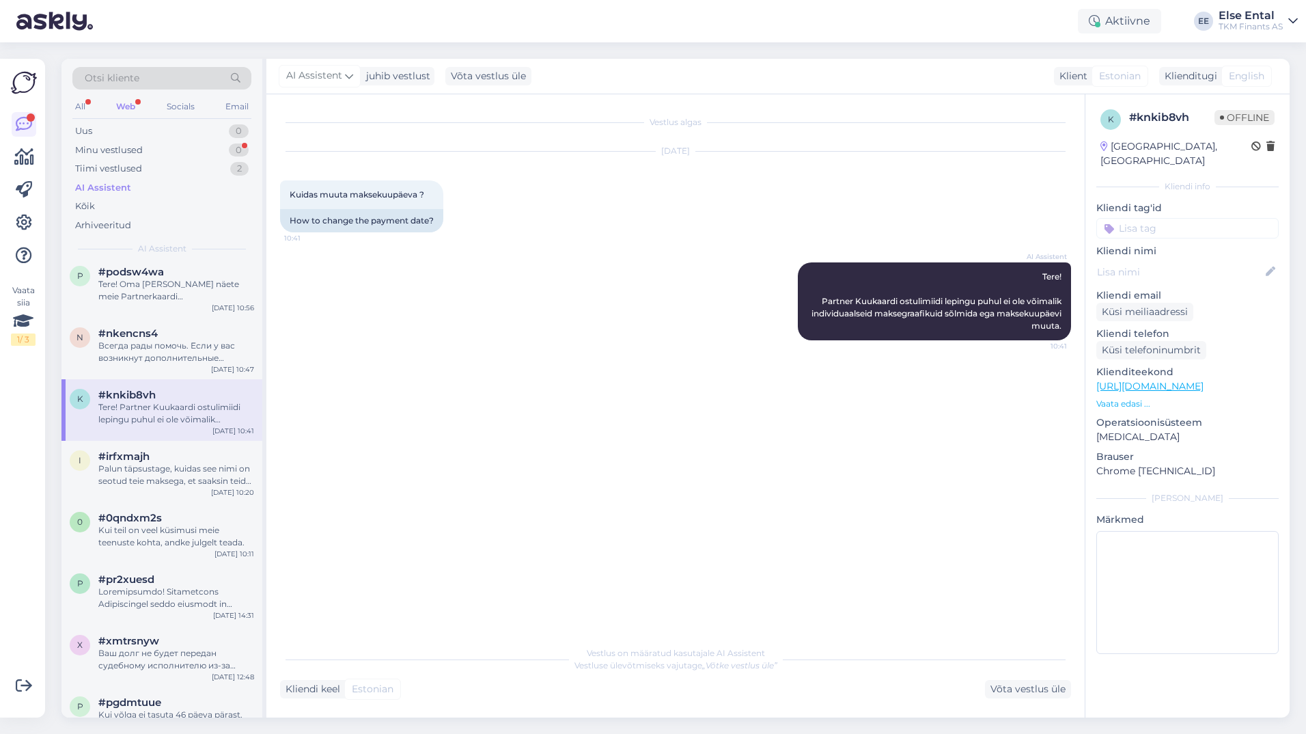
scroll to position [0, 0]
click at [113, 339] on div "Всегда рады помочь. Если у вас возникнут дополнительные вопросы, не стесняйтесь…" at bounding box center [176, 351] width 156 height 25
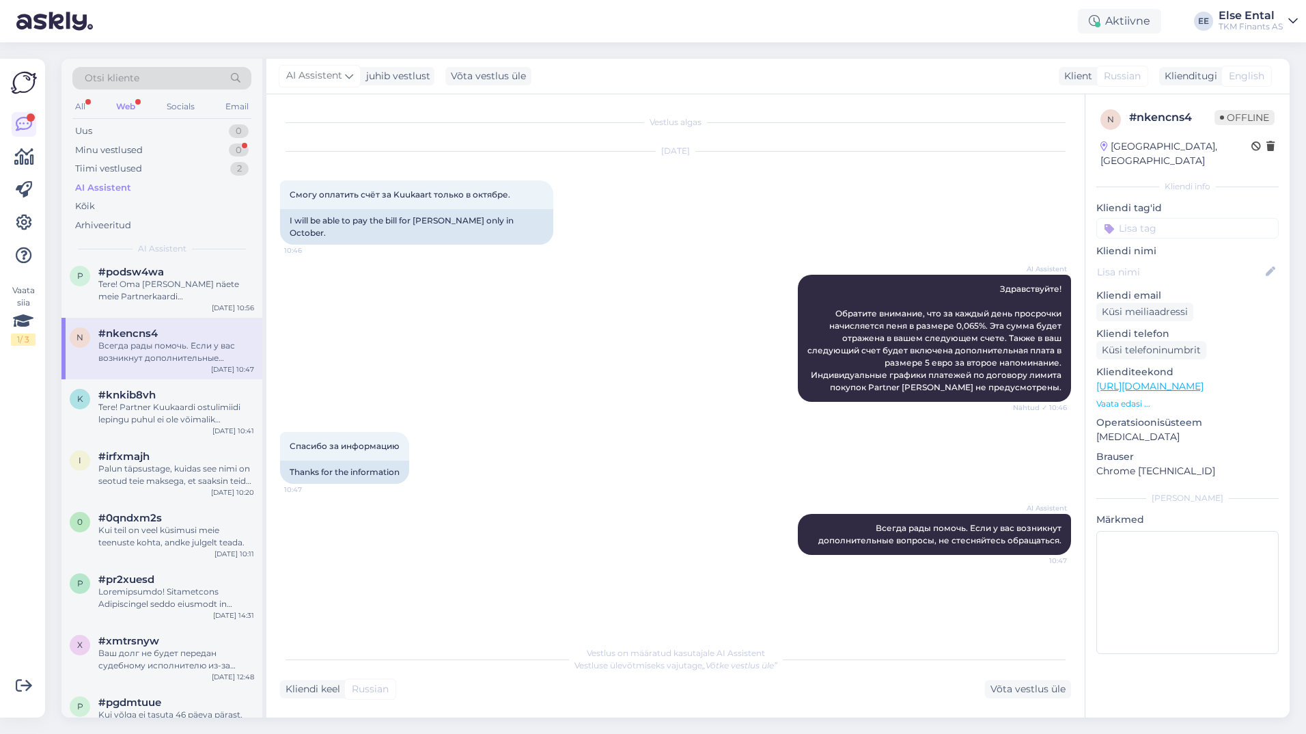
scroll to position [478, 0]
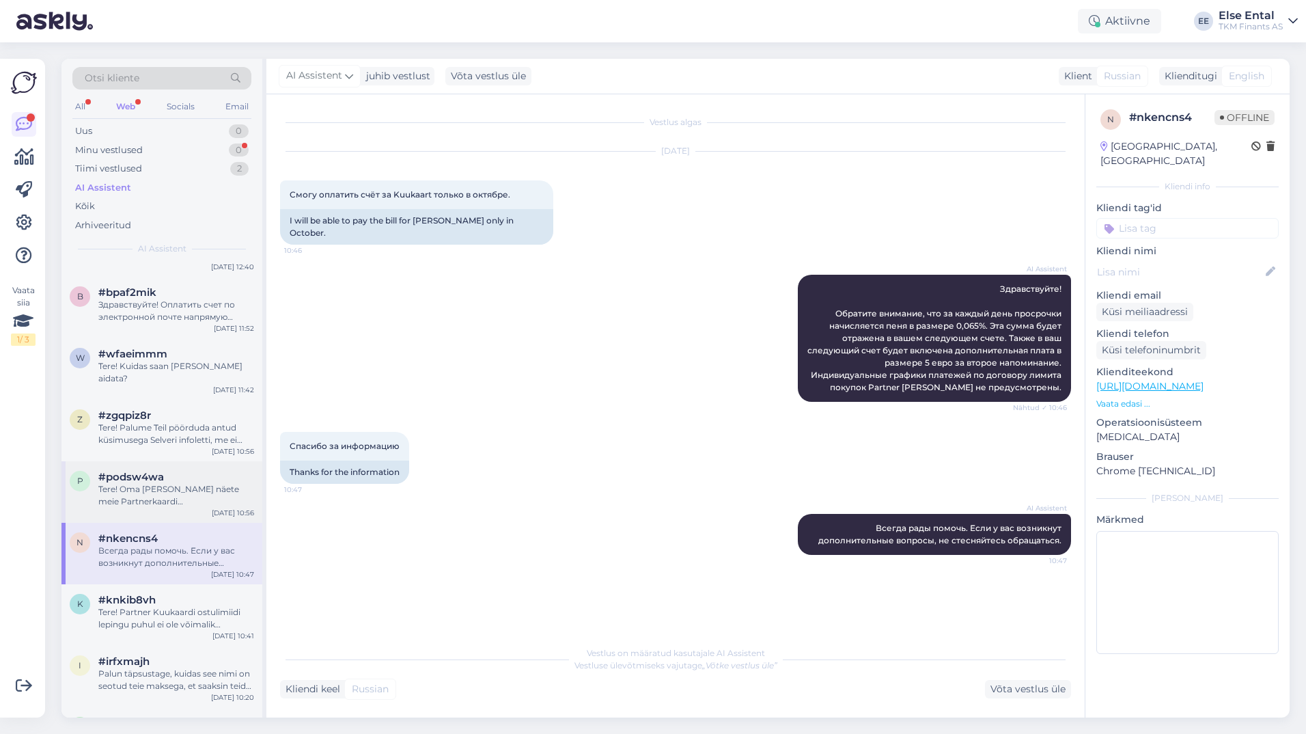
click at [122, 483] on div "Tere! Oma [PERSON_NAME] näete meie Partnerkaardi iseteenindusportaalis. [MEDICA…" at bounding box center [176, 495] width 156 height 25
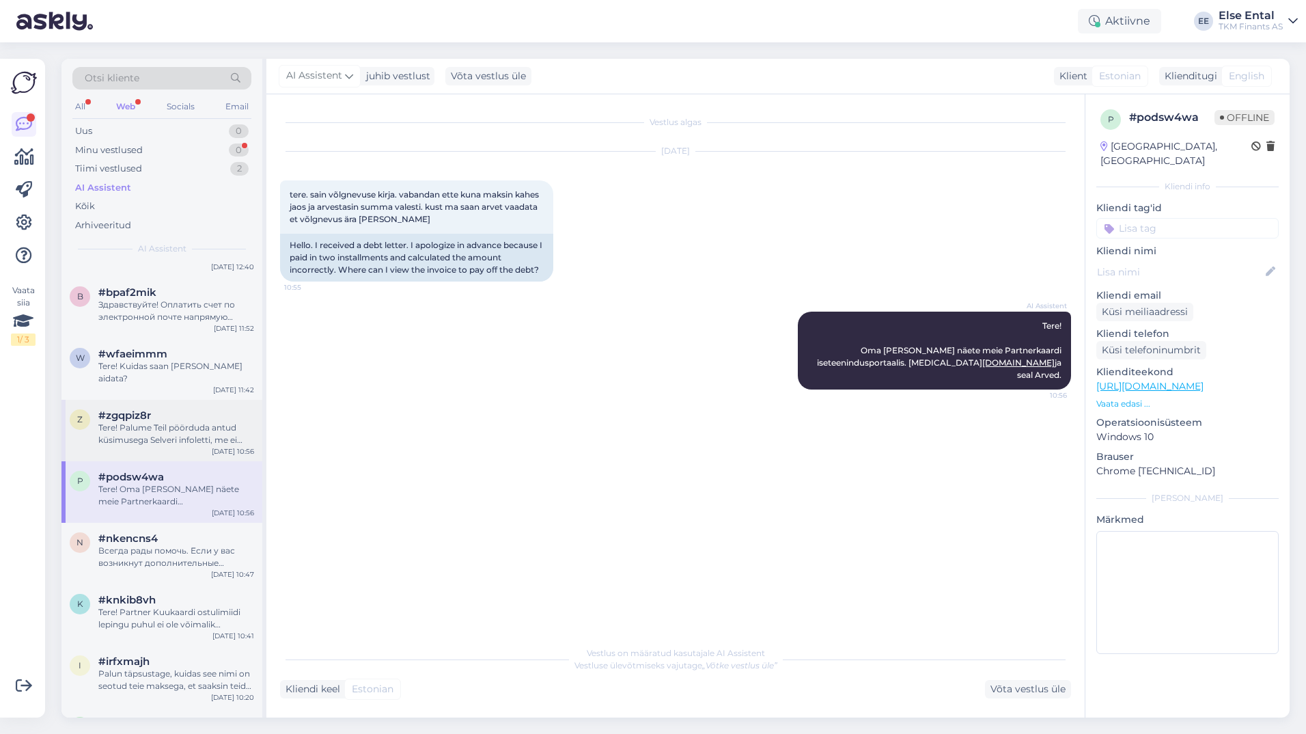
click at [121, 409] on span "#zgqpiz8r" at bounding box center [124, 415] width 53 height 12
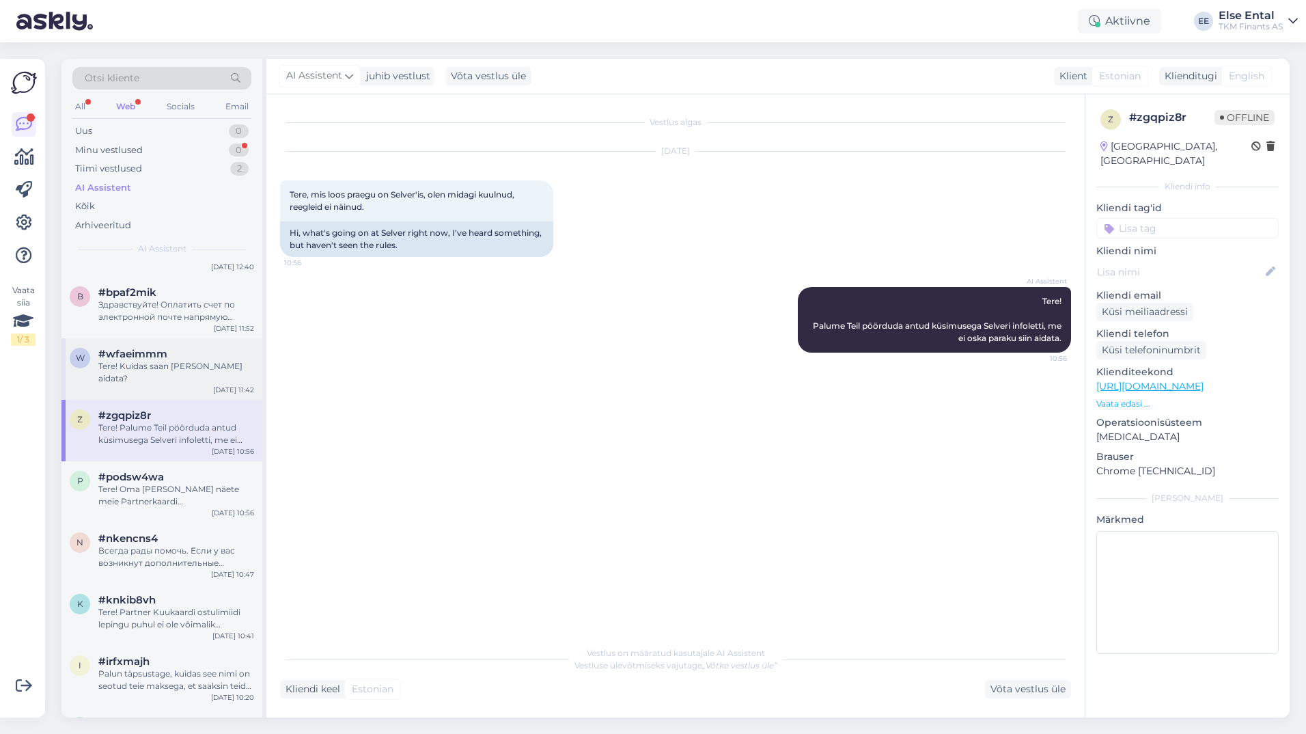
click at [152, 355] on span "#wfaeimmm" at bounding box center [132, 354] width 69 height 12
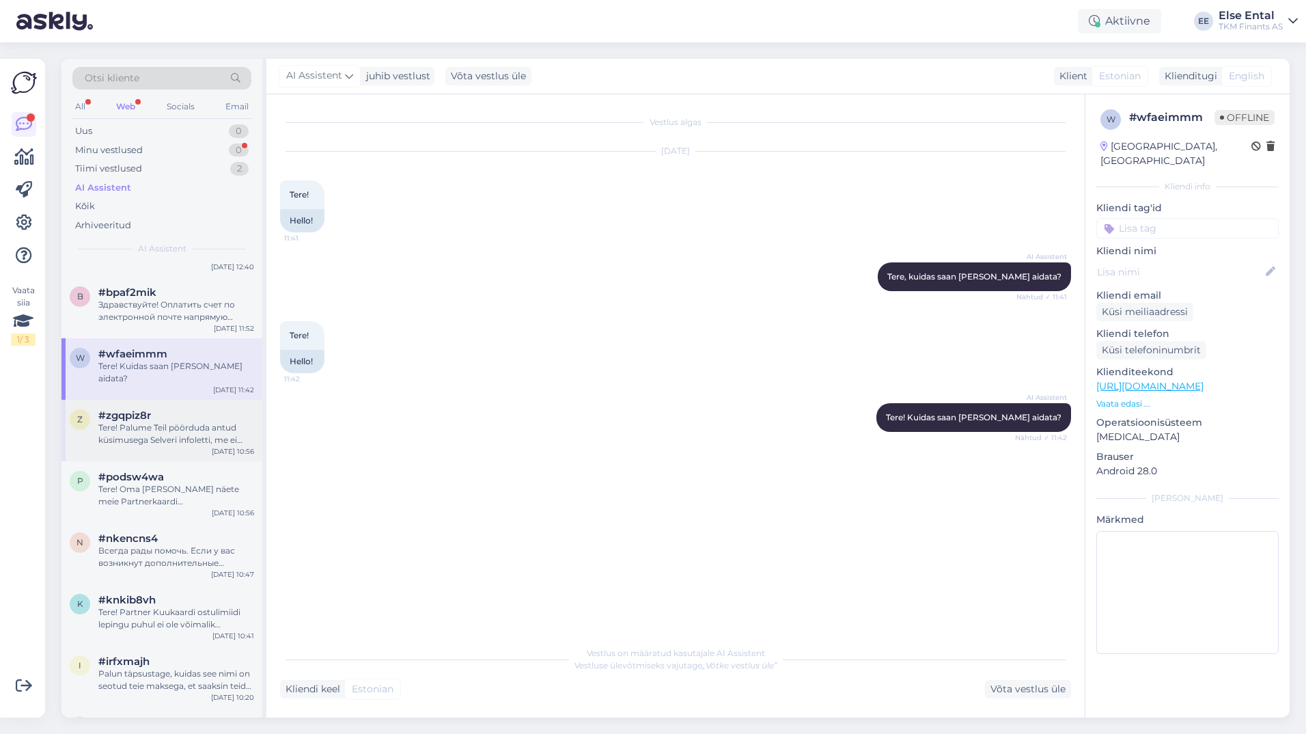
scroll to position [410, 0]
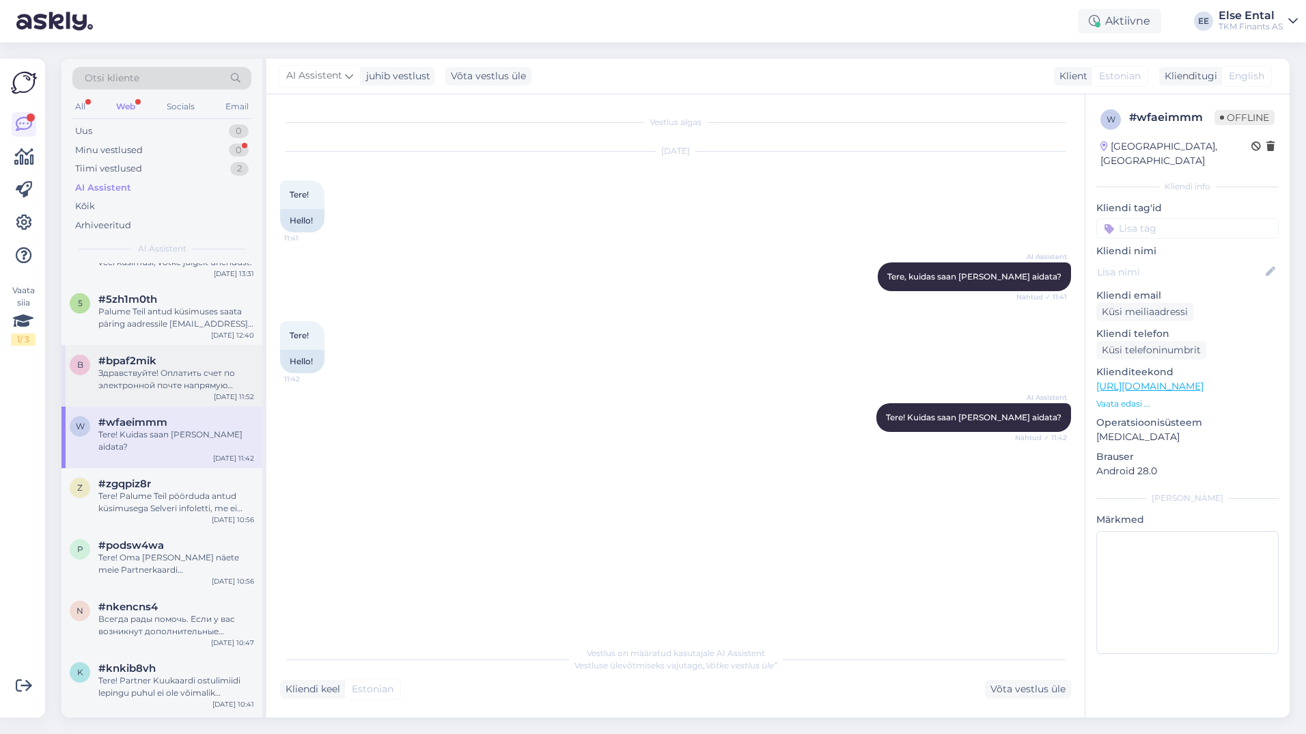
click at [137, 354] on span "#bpaf2mik" at bounding box center [127, 360] width 58 height 12
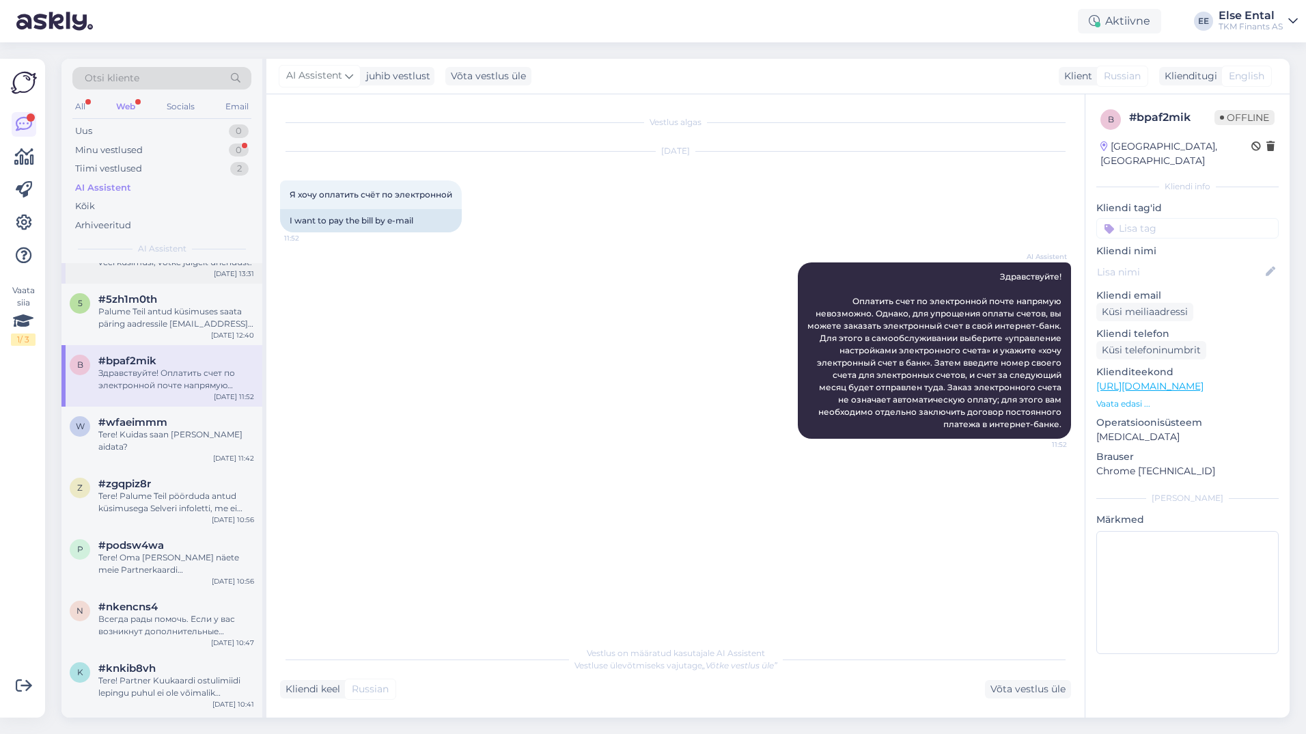
scroll to position [273, 0]
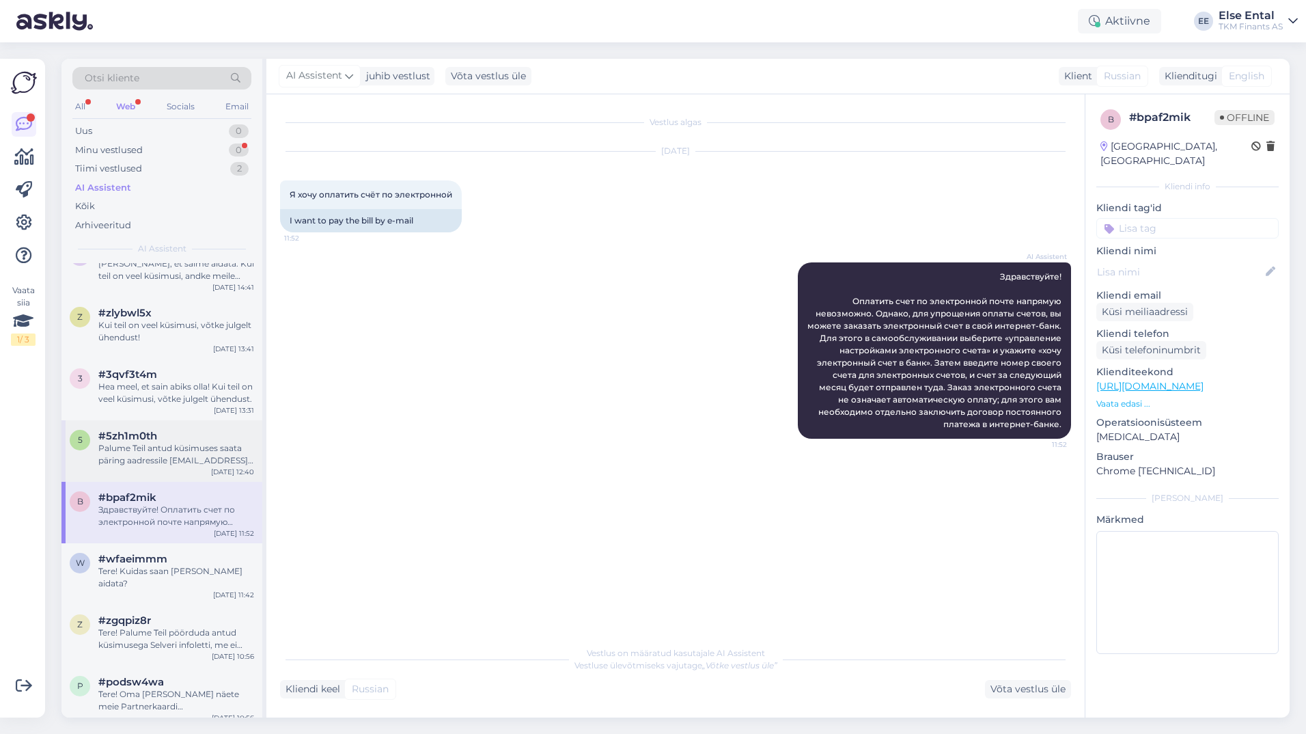
click at [147, 432] on span "#5zh1m0th" at bounding box center [127, 436] width 59 height 12
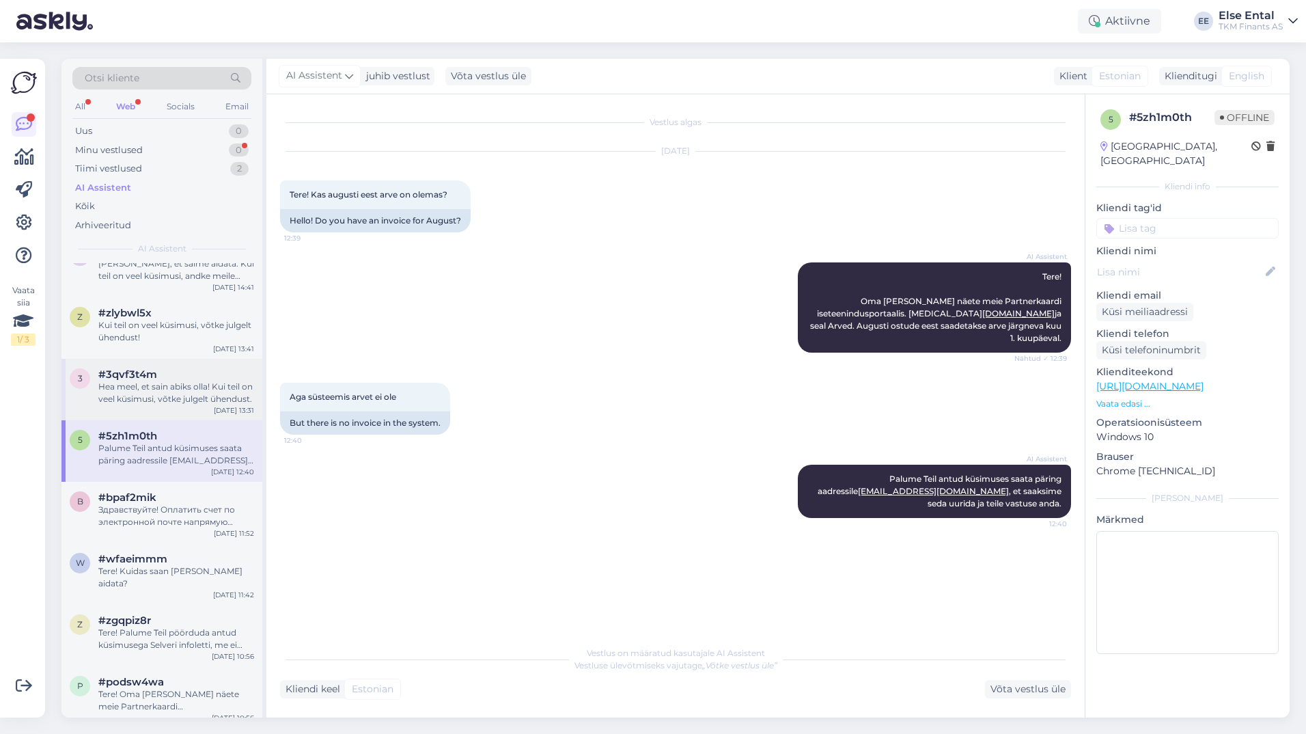
click at [159, 385] on div "Hea meel, et sain abiks olla! Kui teil on veel küsimusi, võtke julgelt ühendust." at bounding box center [176, 392] width 156 height 25
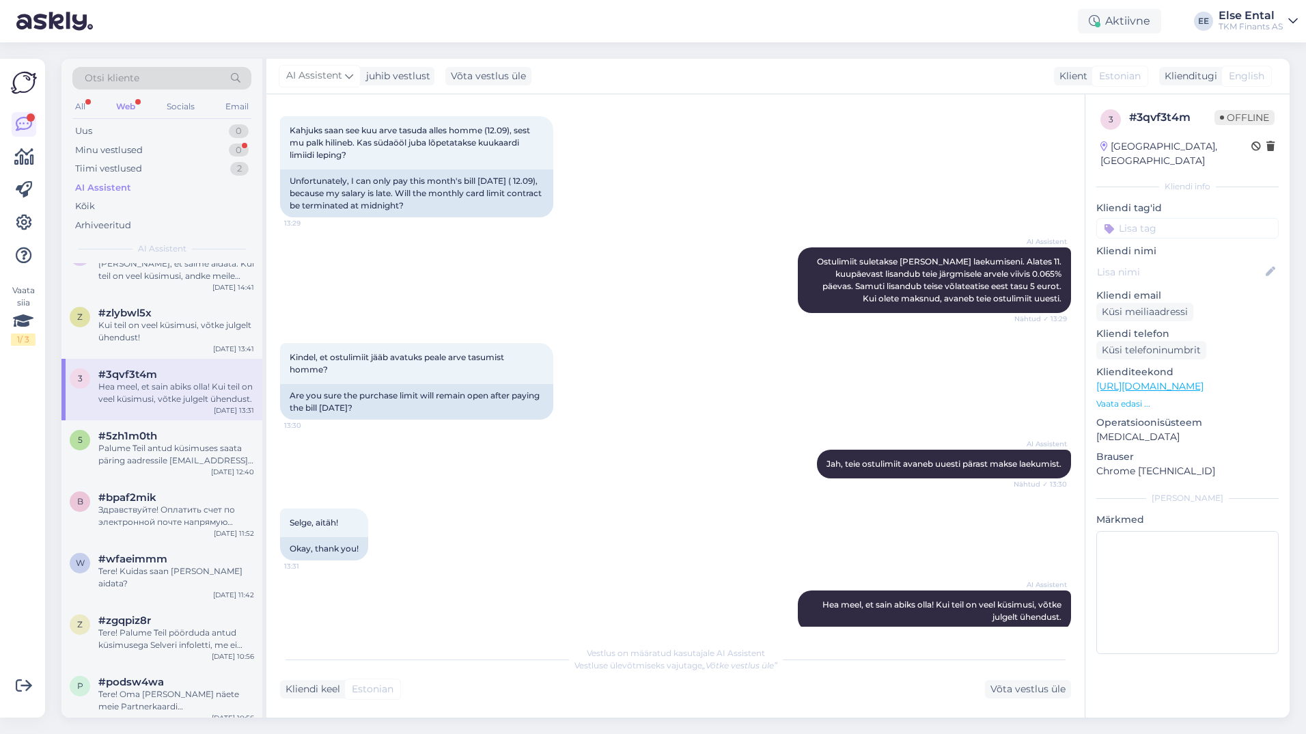
scroll to position [225, 0]
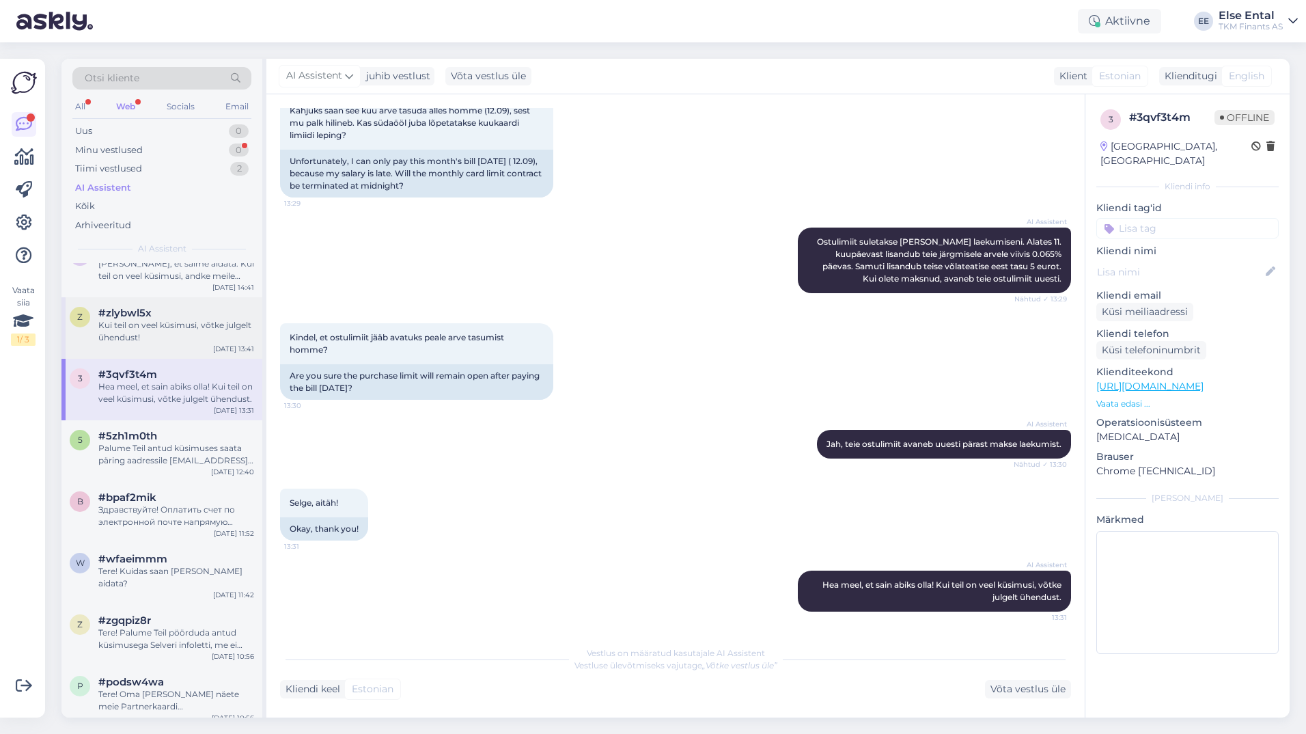
click at [143, 327] on div "Kui teil on veel küsimusi, võtke julgelt ühendust!" at bounding box center [176, 331] width 156 height 25
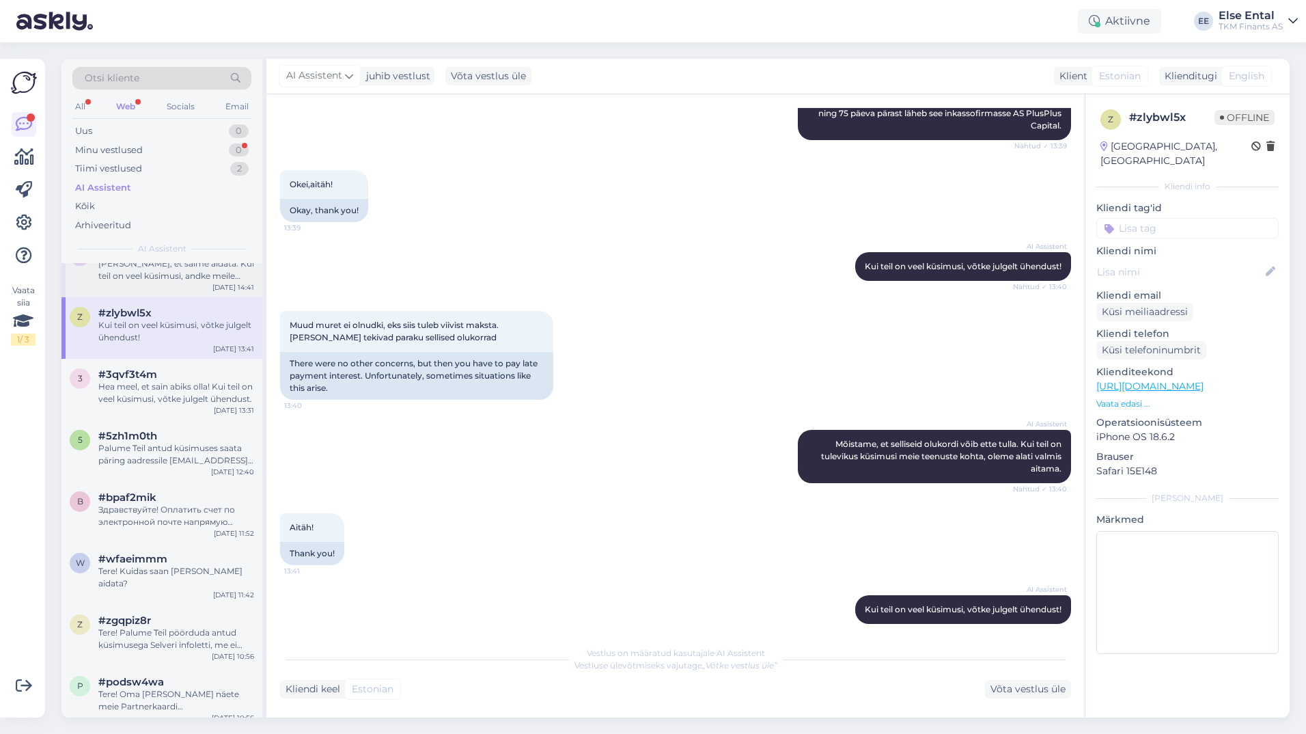
scroll to position [137, 0]
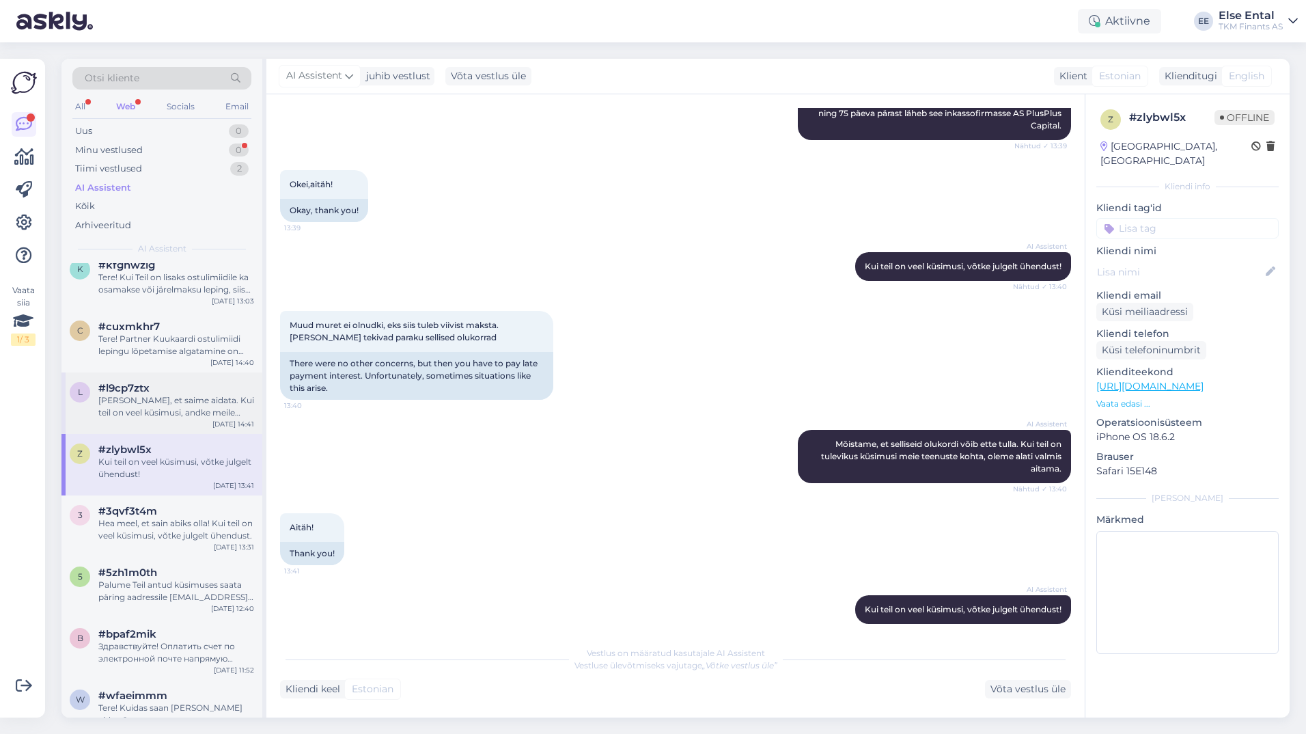
click at [169, 412] on div "[PERSON_NAME], et saime aidata. Kui teil on veel küsimusi, andke meile teada." at bounding box center [176, 406] width 156 height 25
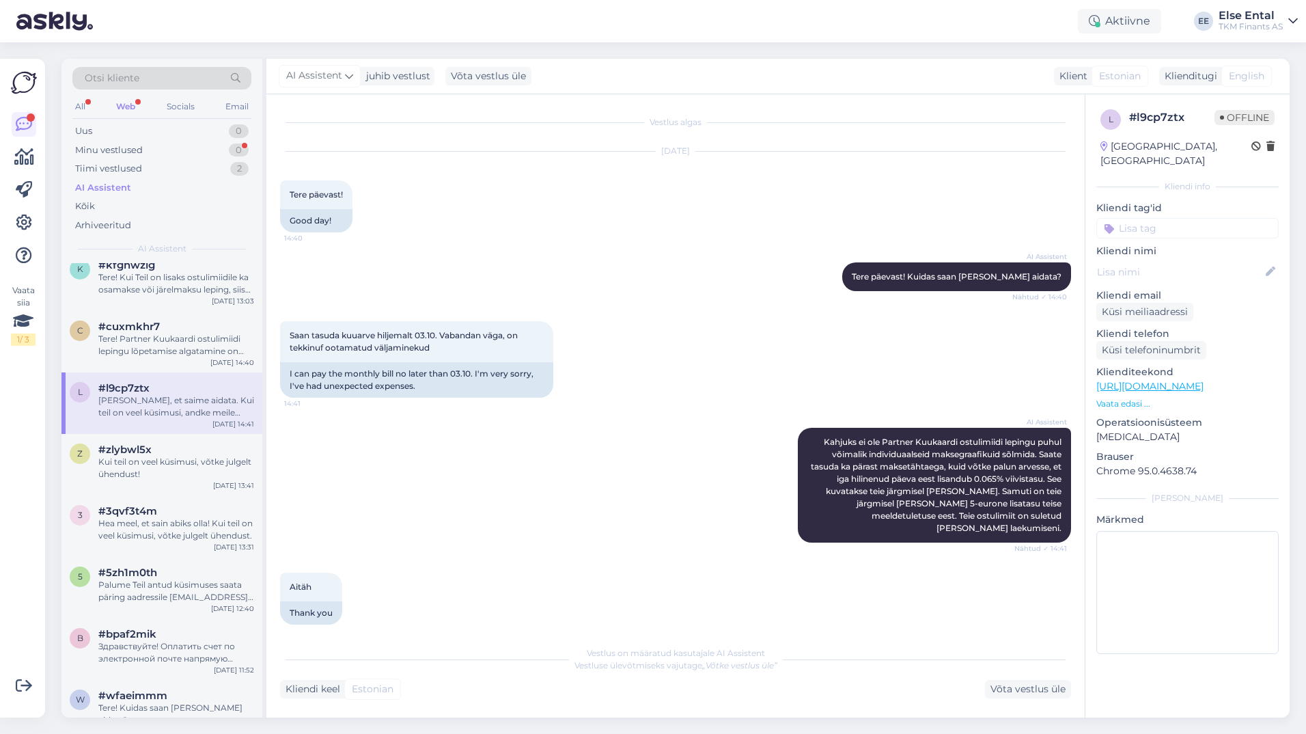
scroll to position [72, 0]
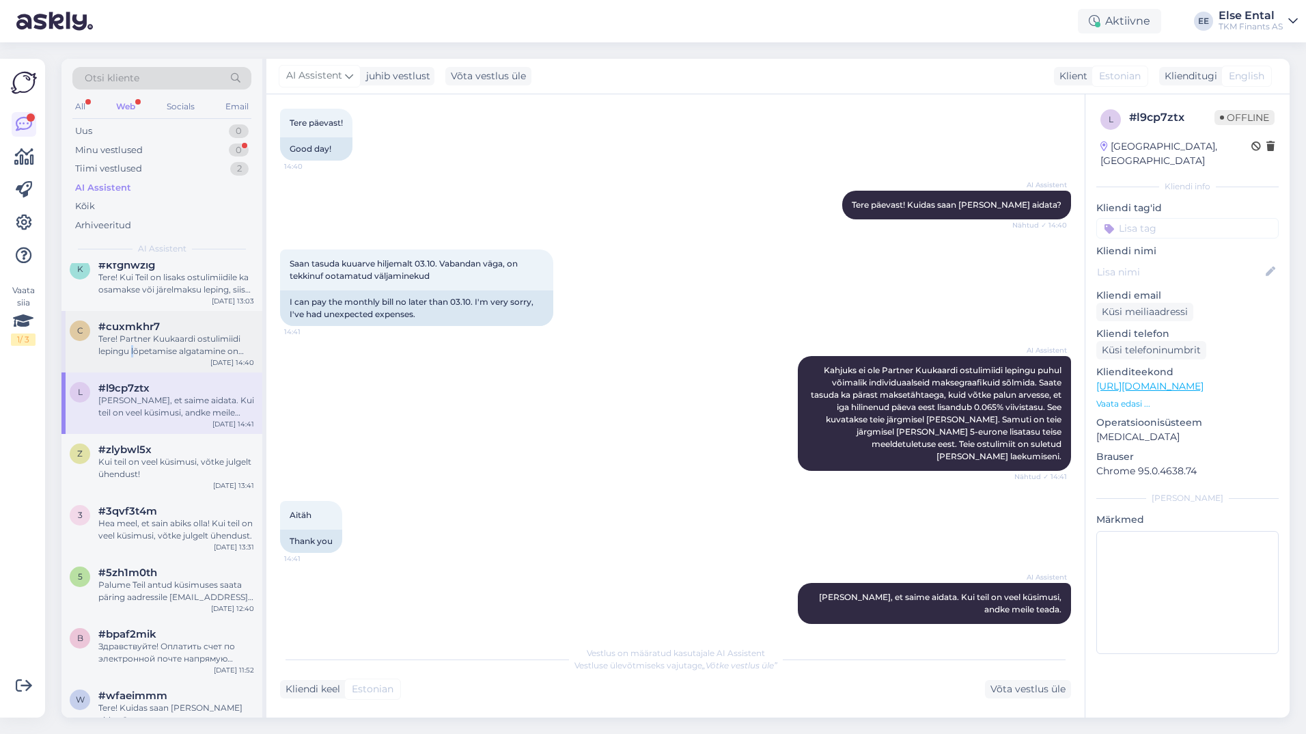
click at [133, 347] on div "Tere! Partner Kuukaardi ostulimiidi lepingu lõpetamise algatamine on võimalik P…" at bounding box center [176, 345] width 156 height 25
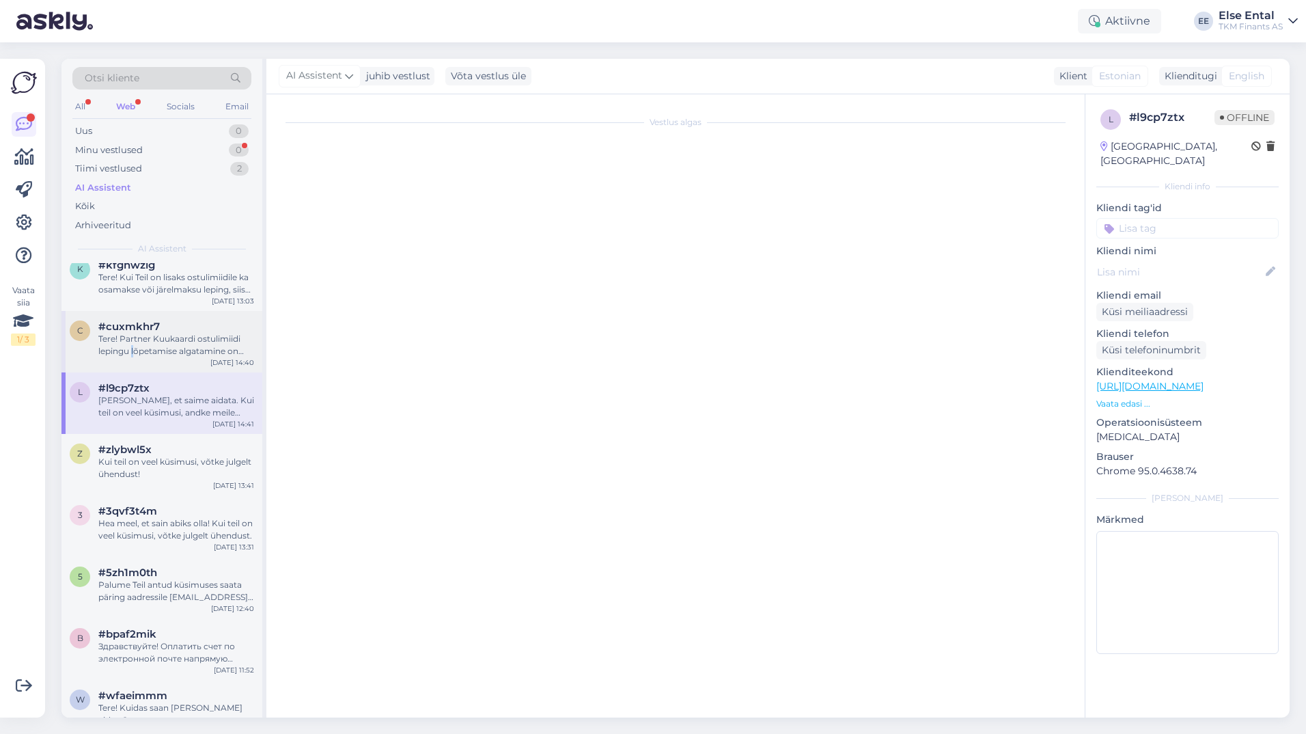
scroll to position [0, 0]
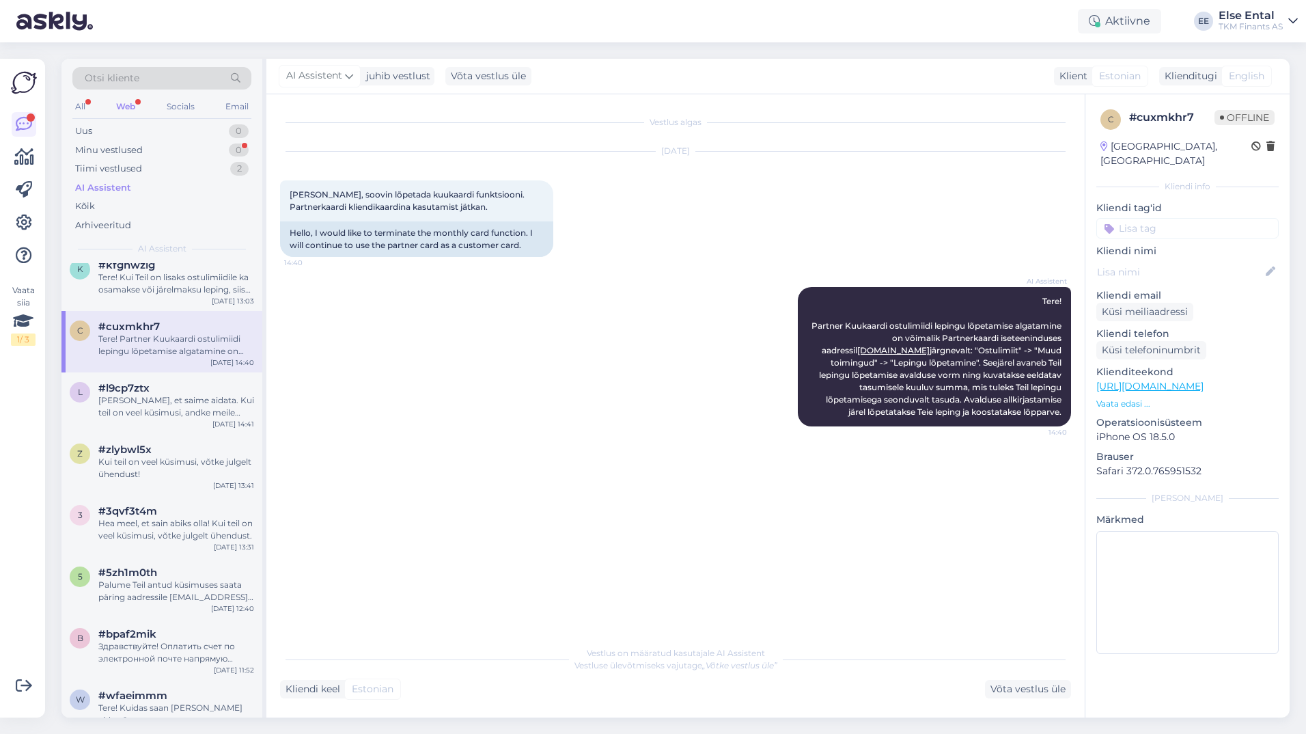
click at [158, 261] on div "Otsi kliente All Web Socials Email Uus 0 Minu vestlused 0 Tiimi vestlused 2 AI …" at bounding box center [161, 161] width 201 height 204
click at [141, 270] on span "#kfghwzlg" at bounding box center [126, 265] width 57 height 12
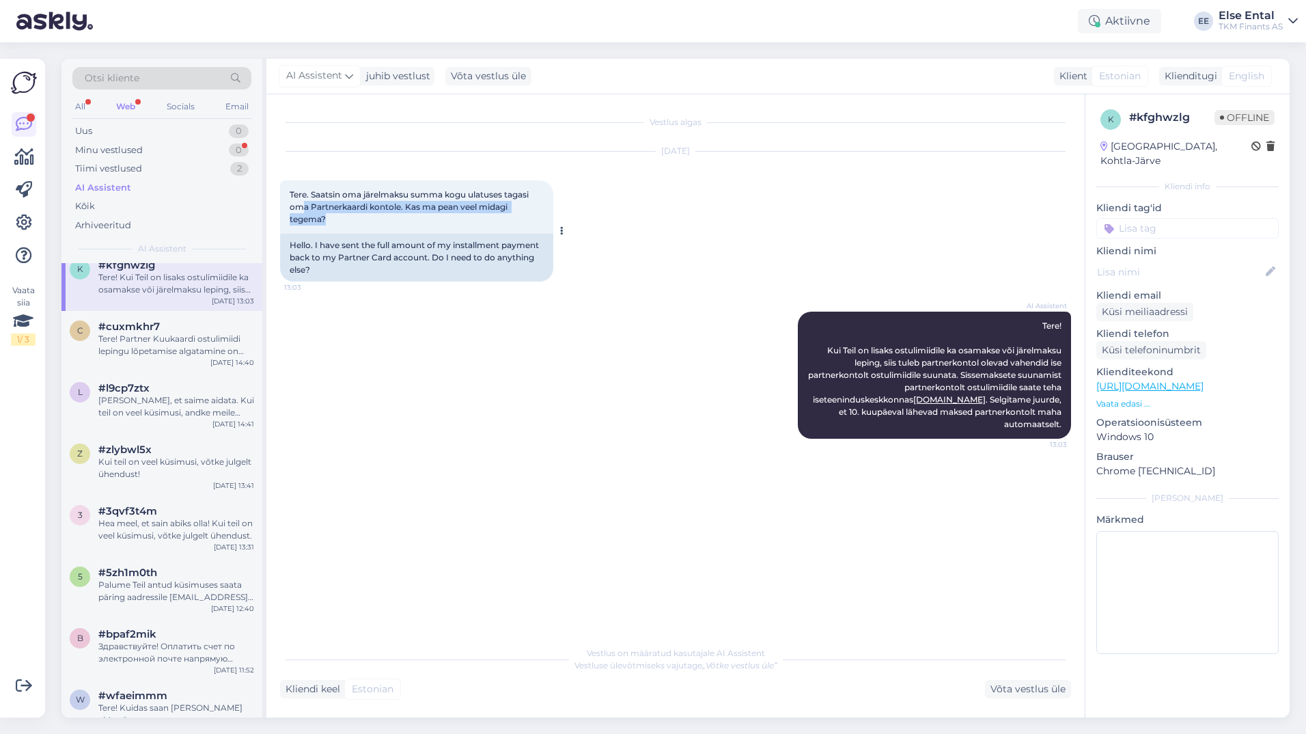
drag, startPoint x: 335, startPoint y: 222, endPoint x: 301, endPoint y: 203, distance: 39.7
click at [301, 203] on div "Tere. Saatsin oma järelmaksu summa kogu ulatuses tagasi oma Partnerkaardi konto…" at bounding box center [416, 206] width 273 height 53
click at [1156, 114] on div "# kfghwzlg" at bounding box center [1171, 117] width 85 height 16
drag, startPoint x: 1156, startPoint y: 114, endPoint x: 1167, endPoint y: 117, distance: 11.9
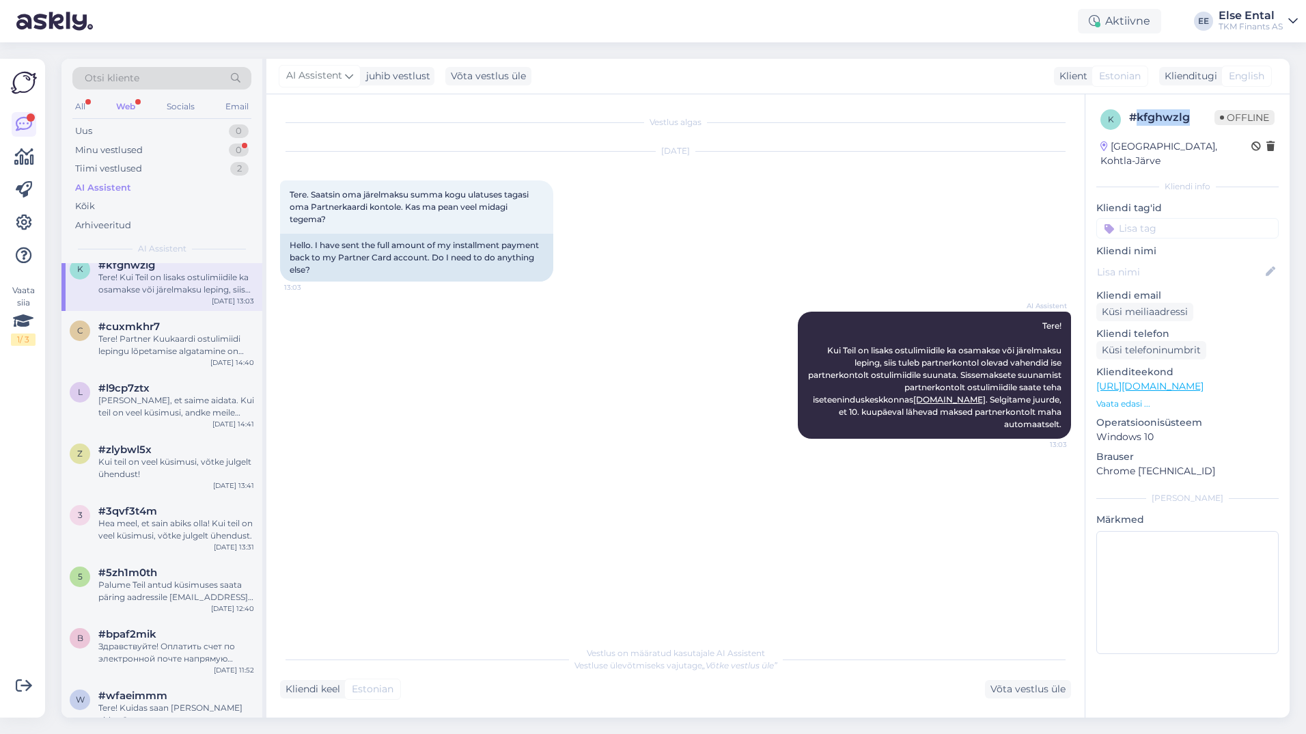
click at [1167, 117] on div "# kfghwzlg" at bounding box center [1171, 117] width 85 height 16
click at [1145, 118] on div "# kfghwzlg" at bounding box center [1171, 117] width 85 height 16
drag, startPoint x: 1131, startPoint y: 122, endPoint x: 1188, endPoint y: 122, distance: 57.4
click at [1188, 122] on div "# kfghwzlg" at bounding box center [1171, 117] width 85 height 16
copy div "# kfghwzlg"
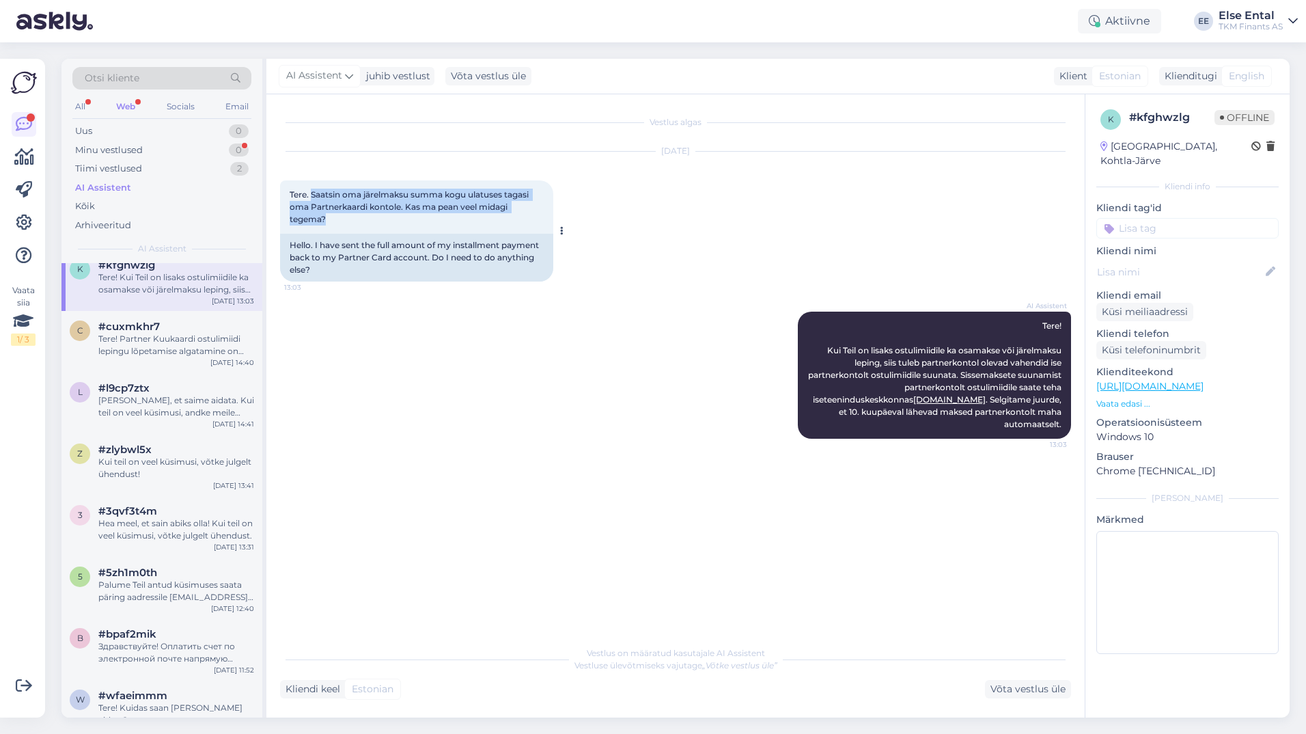
drag, startPoint x: 338, startPoint y: 219, endPoint x: 312, endPoint y: 197, distance: 33.5
click at [312, 197] on div "Tere. Saatsin oma järelmaksu summa kogu ulatuses tagasi oma Partnerkaardi konto…" at bounding box center [416, 206] width 273 height 53
copy span "Saatsin oma järelmaksu summa kogu ulatuses tagasi oma Partnerkaardi kontole. Ka…"
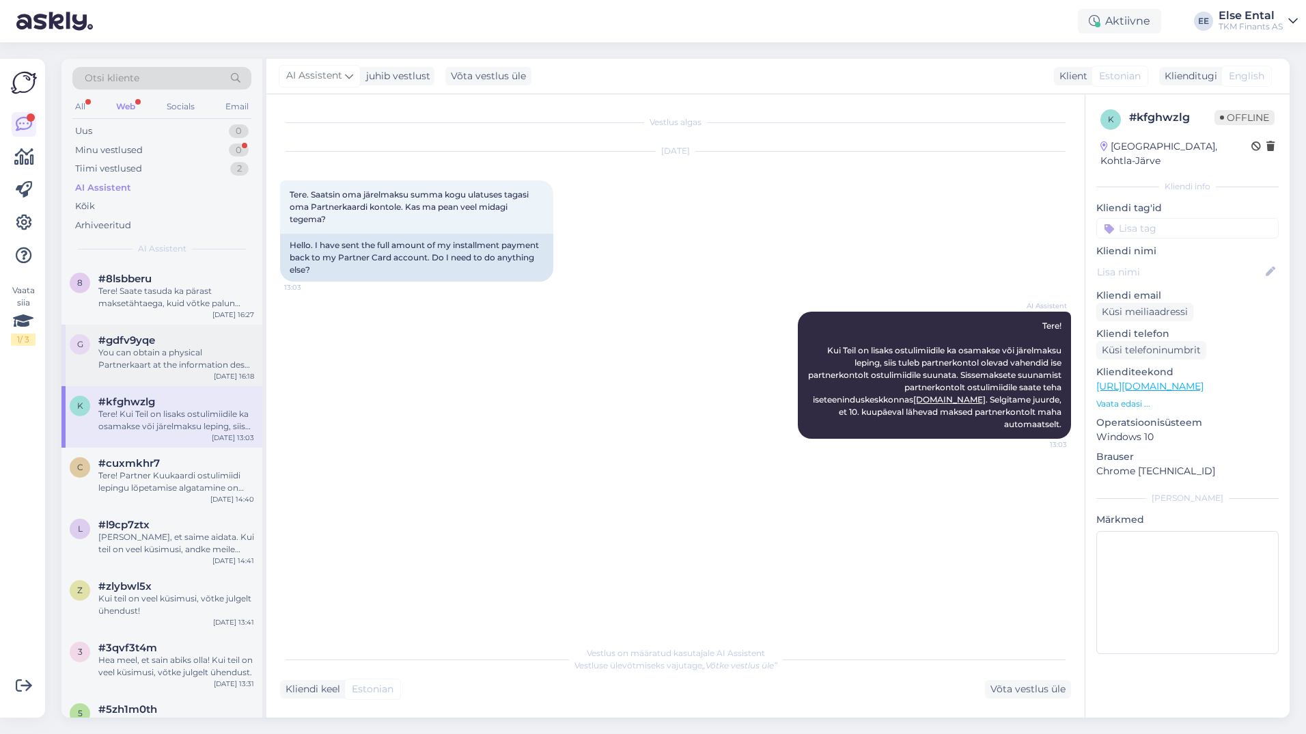
click at [167, 357] on div "You can obtain a physical Partnerkaart at the information desk by presenting an…" at bounding box center [176, 358] width 156 height 25
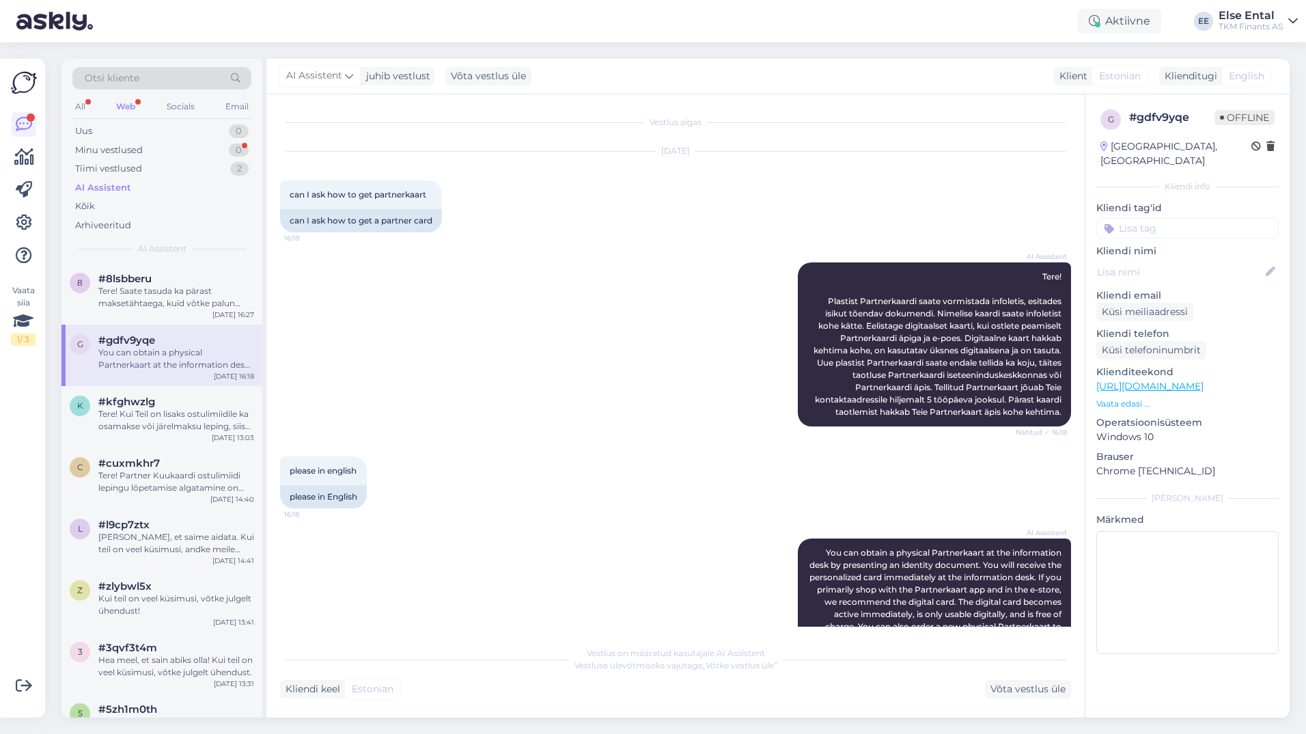
scroll to position [103, 0]
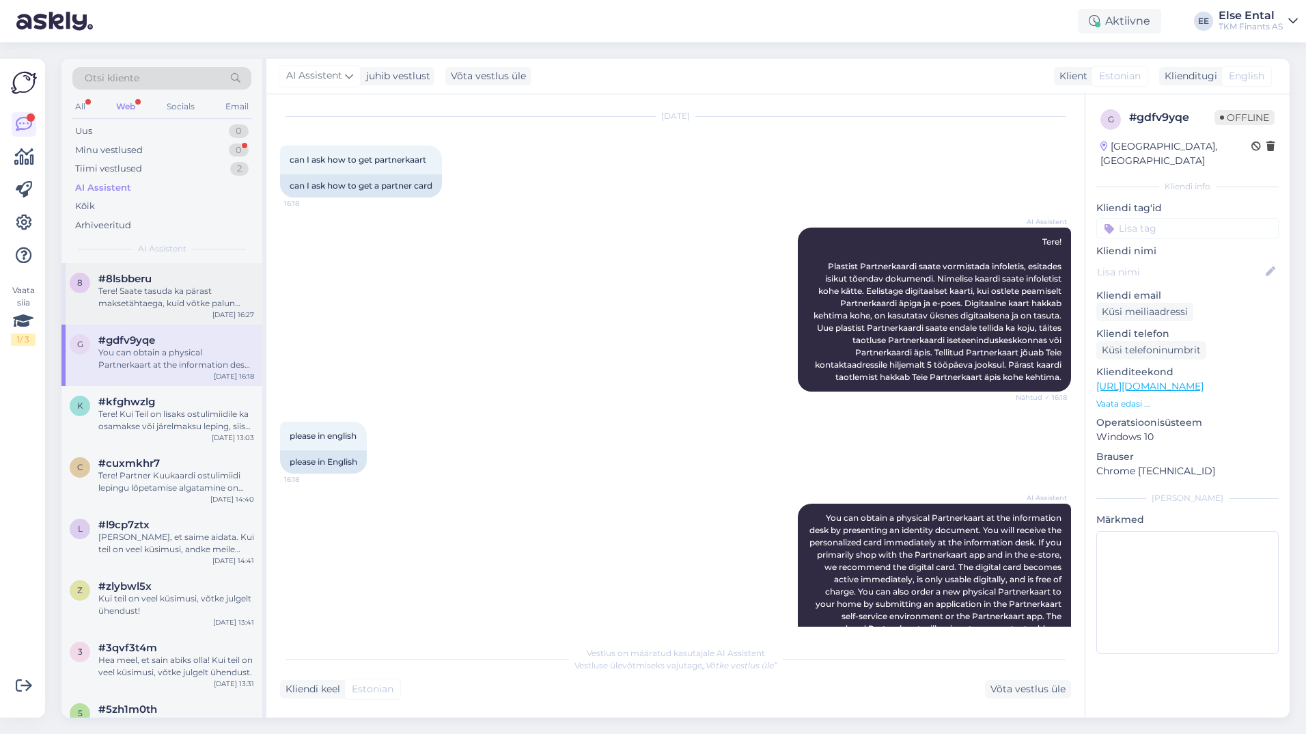
click at [168, 321] on div "8 #8lsbberu Tere! Saate tasuda ka pärast maksetähtaega, kuid võtke palun arvess…" at bounding box center [161, 293] width 201 height 61
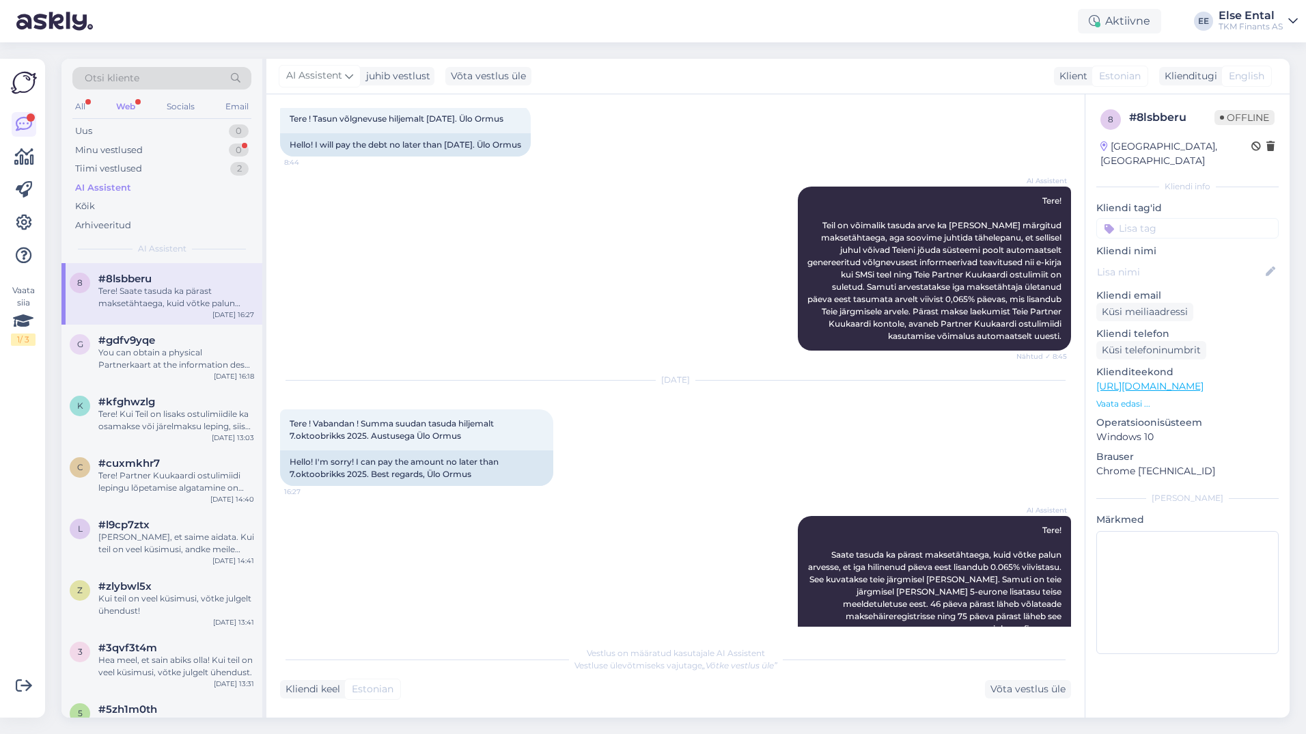
scroll to position [1035, 0]
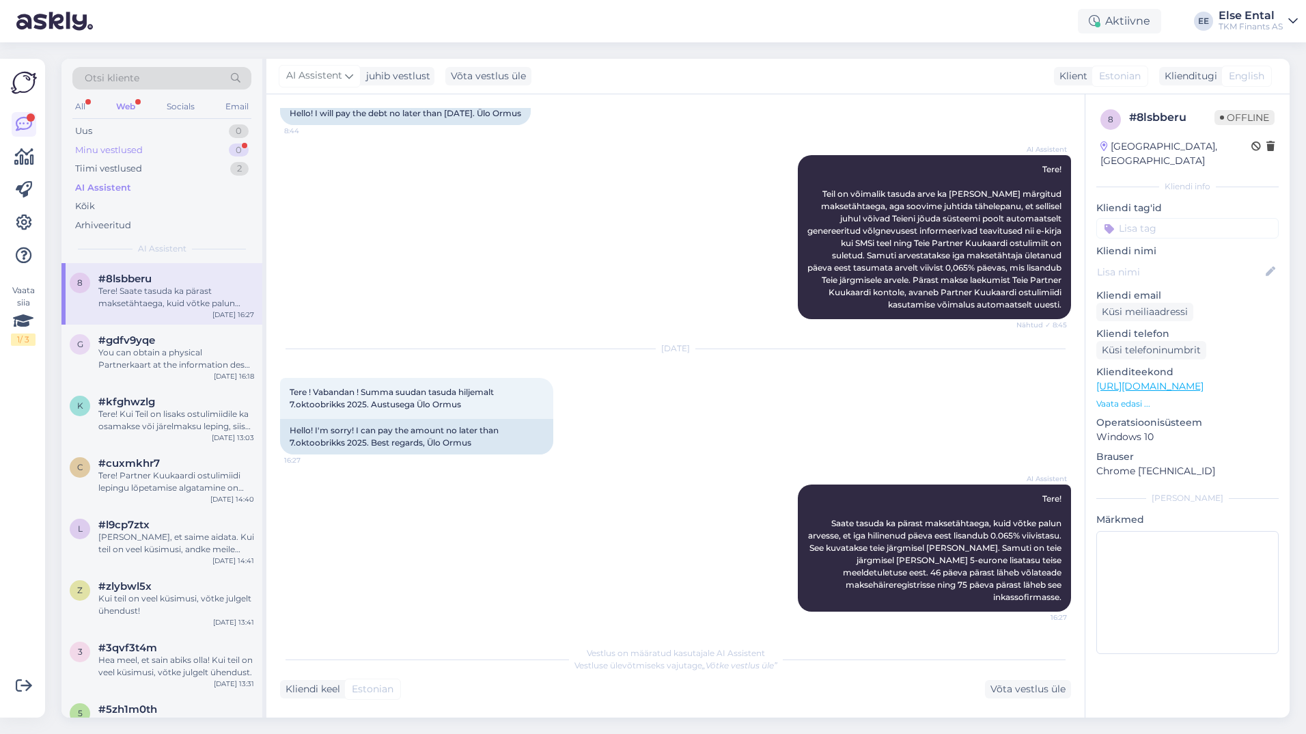
click at [113, 154] on div "Minu vestlused" at bounding box center [109, 150] width 68 height 14
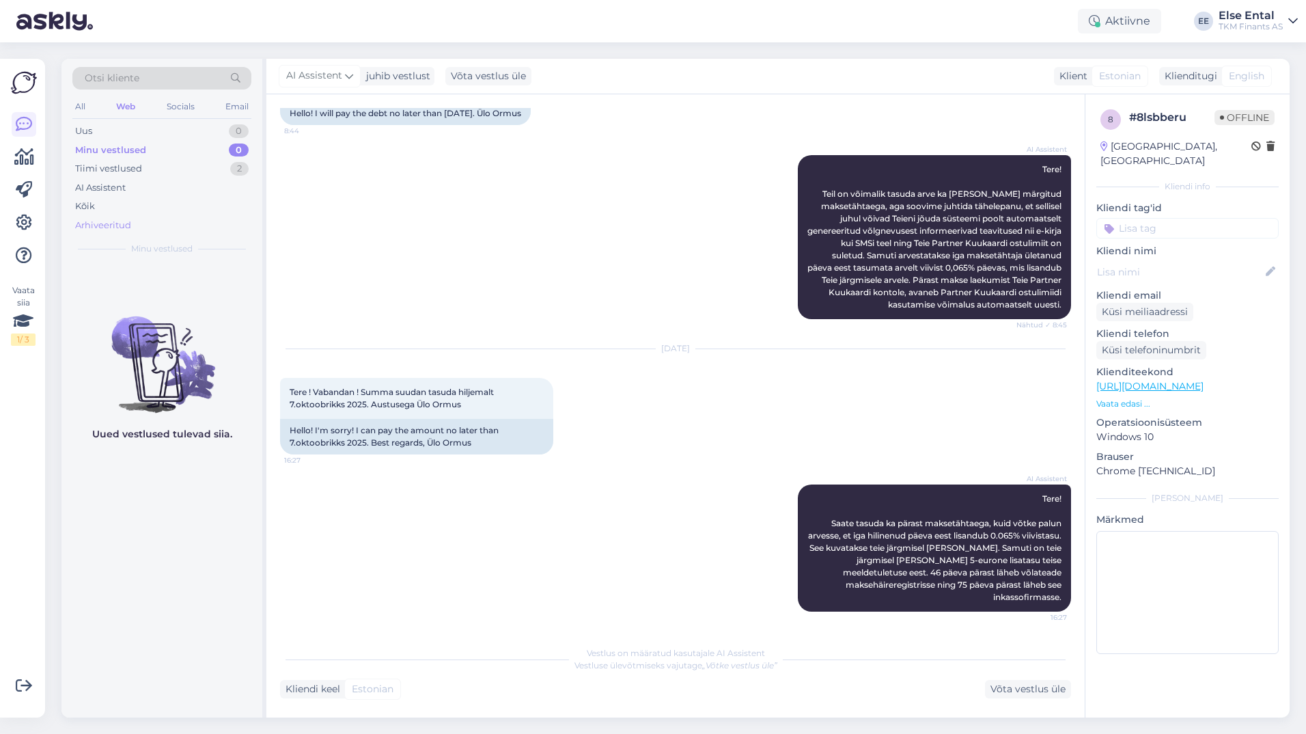
click at [122, 220] on div "Arhiveeritud" at bounding box center [103, 226] width 56 height 14
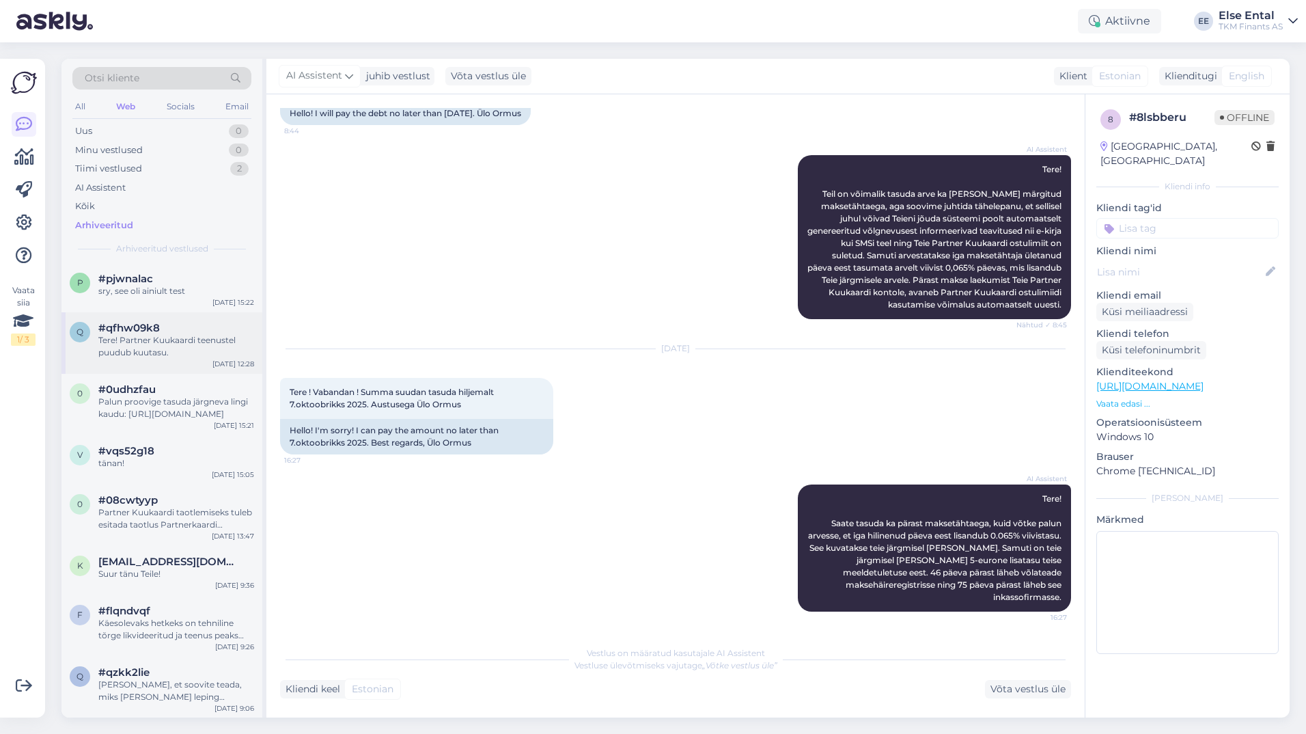
click at [117, 358] on div "q #qfhw09k8 Tere! Partner Kuukaardi teenustel puudub kuutasu. [DATE] 12:28" at bounding box center [161, 342] width 201 height 61
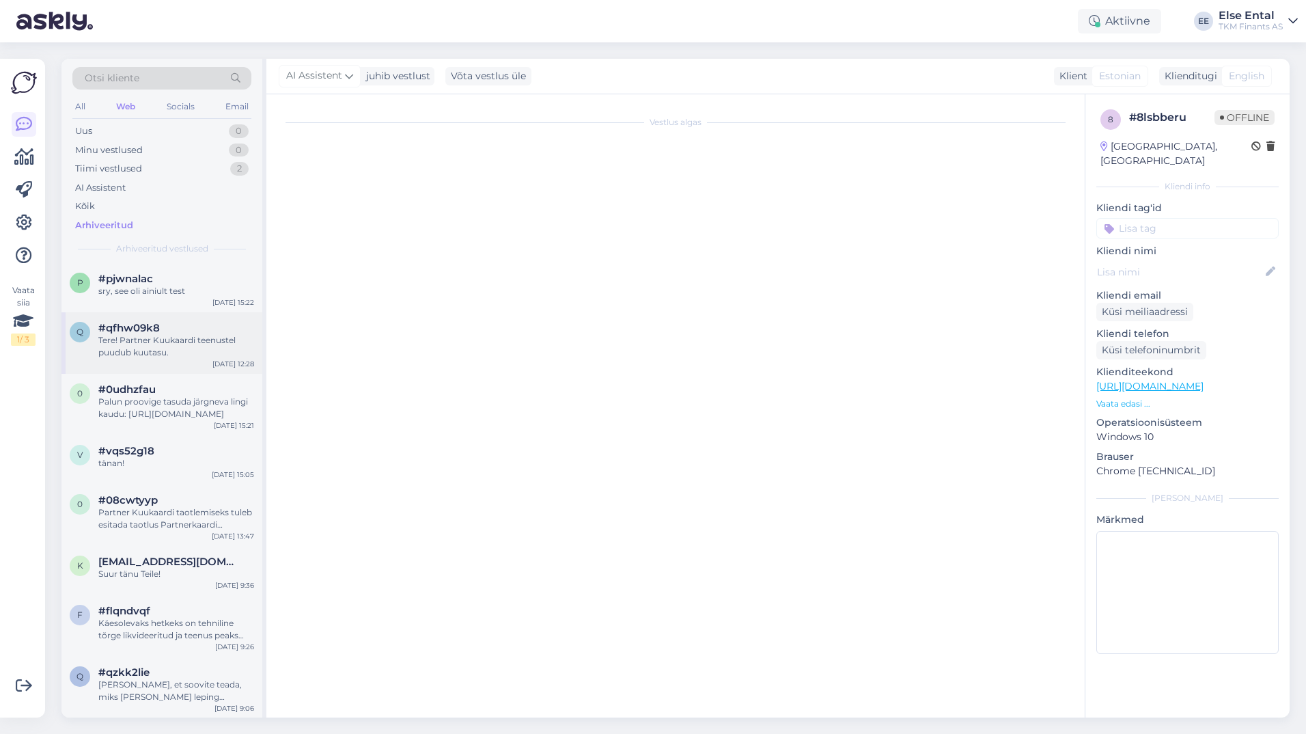
scroll to position [0, 0]
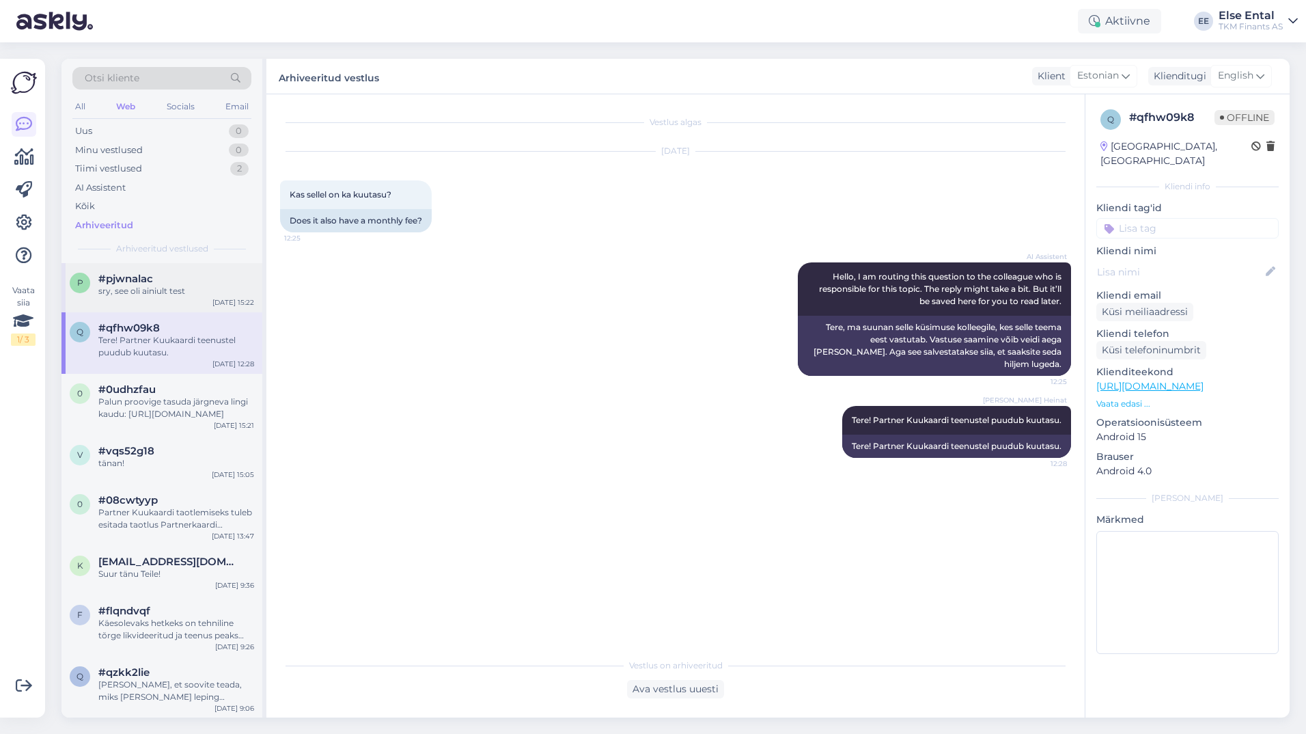
click at [141, 301] on div "p #pjwnalac sry, see oli ainiult test [DATE] 15:22" at bounding box center [161, 287] width 201 height 49
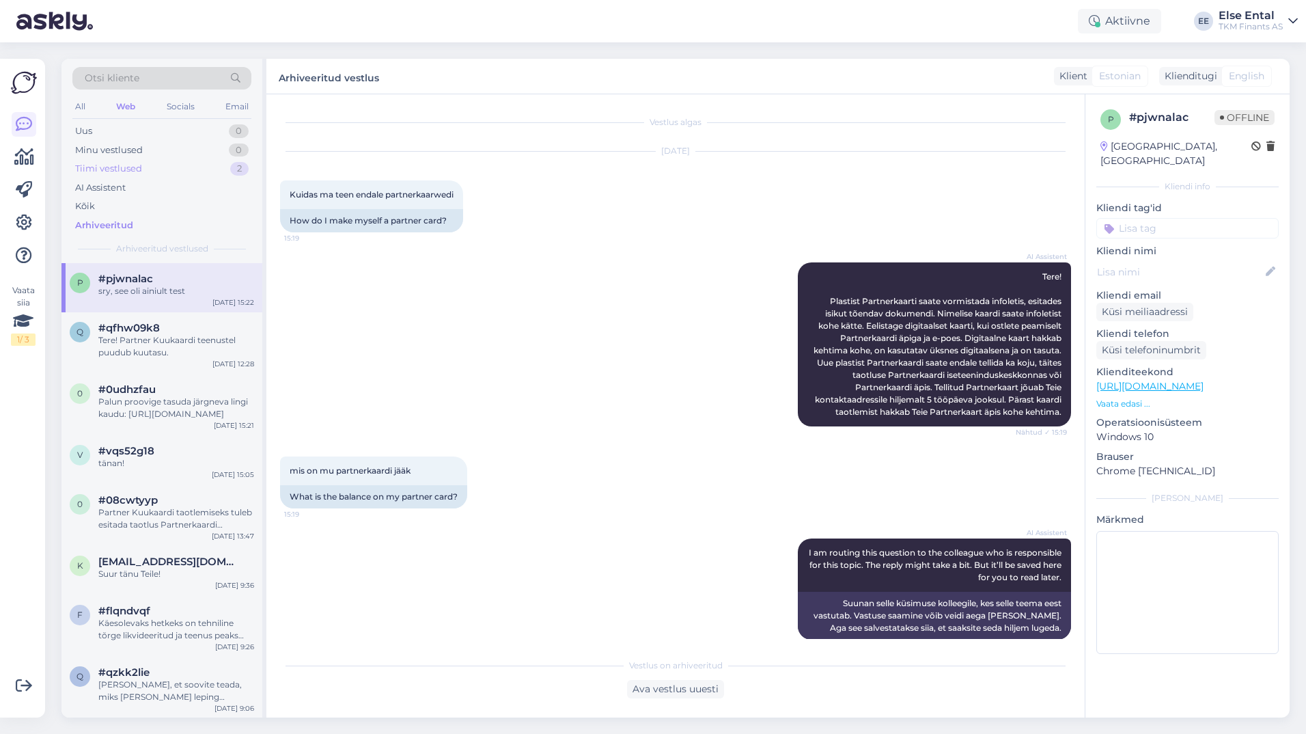
click at [120, 167] on div "Tiimi vestlused" at bounding box center [108, 169] width 67 height 14
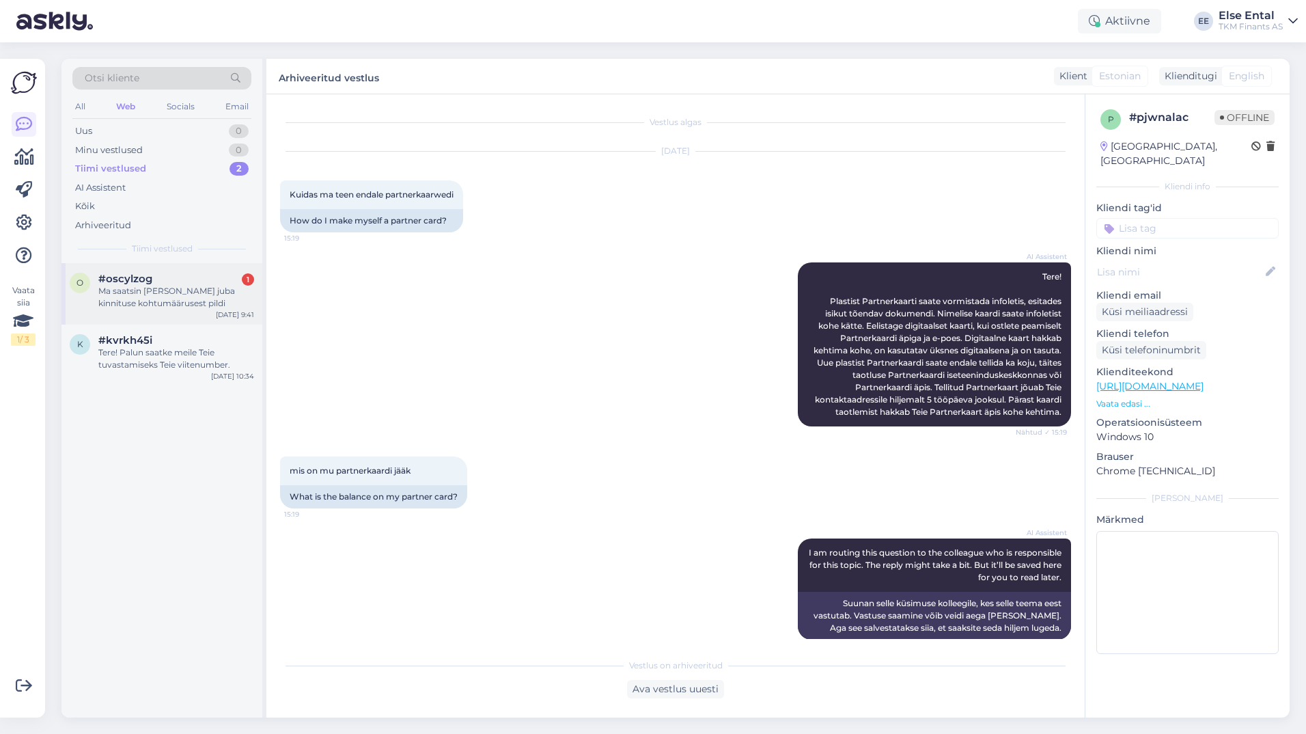
click at [151, 294] on div "Ma saatsin [PERSON_NAME] juba kinnituse kohtumäärusest pildi" at bounding box center [176, 297] width 156 height 25
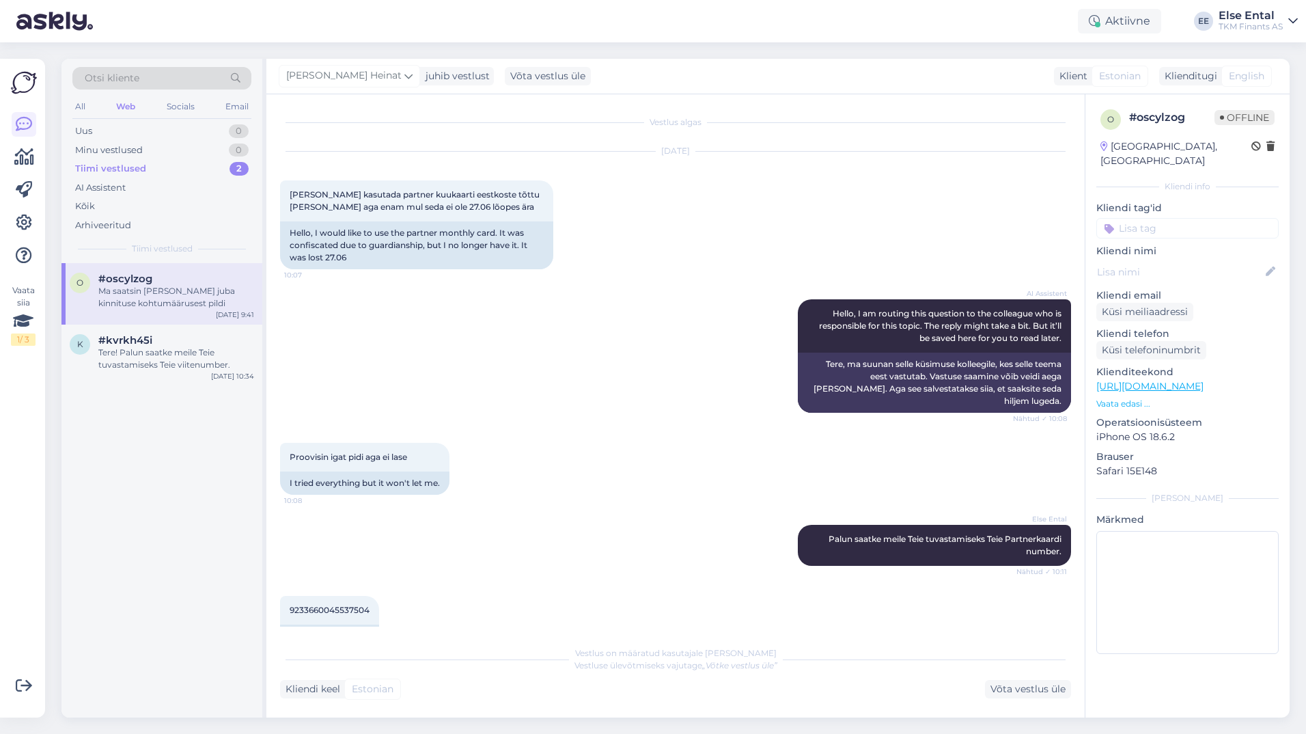
scroll to position [1573, 0]
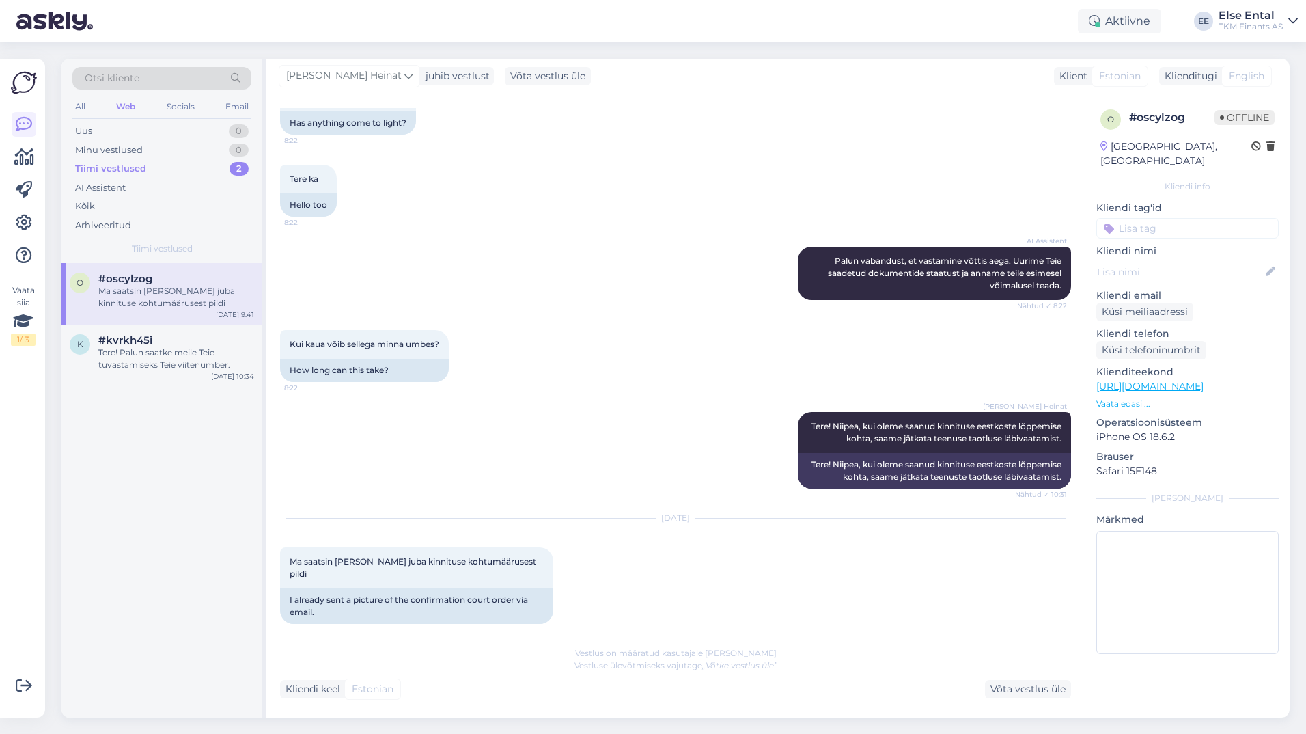
click at [1021, 676] on div "Vestlus on määratud kasutajale [PERSON_NAME] Heinat Vestluse ülevõtmiseks vajut…" at bounding box center [675, 668] width 791 height 59
click at [1019, 686] on div "Võta vestlus üle" at bounding box center [1028, 689] width 86 height 18
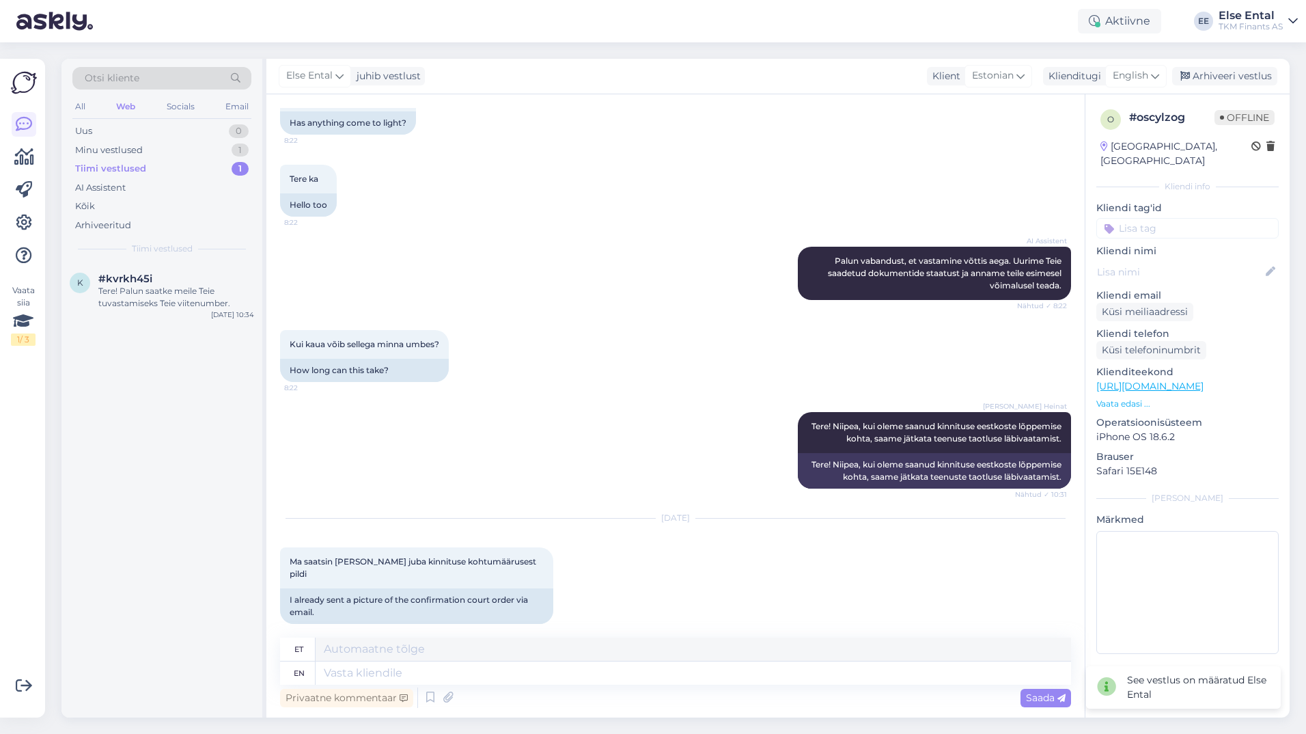
click at [1126, 61] on div "Else Ental juhib vestlust Klient Estonian Arabic Belarusian Bulgarian Chinese C…" at bounding box center [777, 77] width 1023 height 36
click at [1134, 77] on span "English" at bounding box center [1131, 75] width 36 height 15
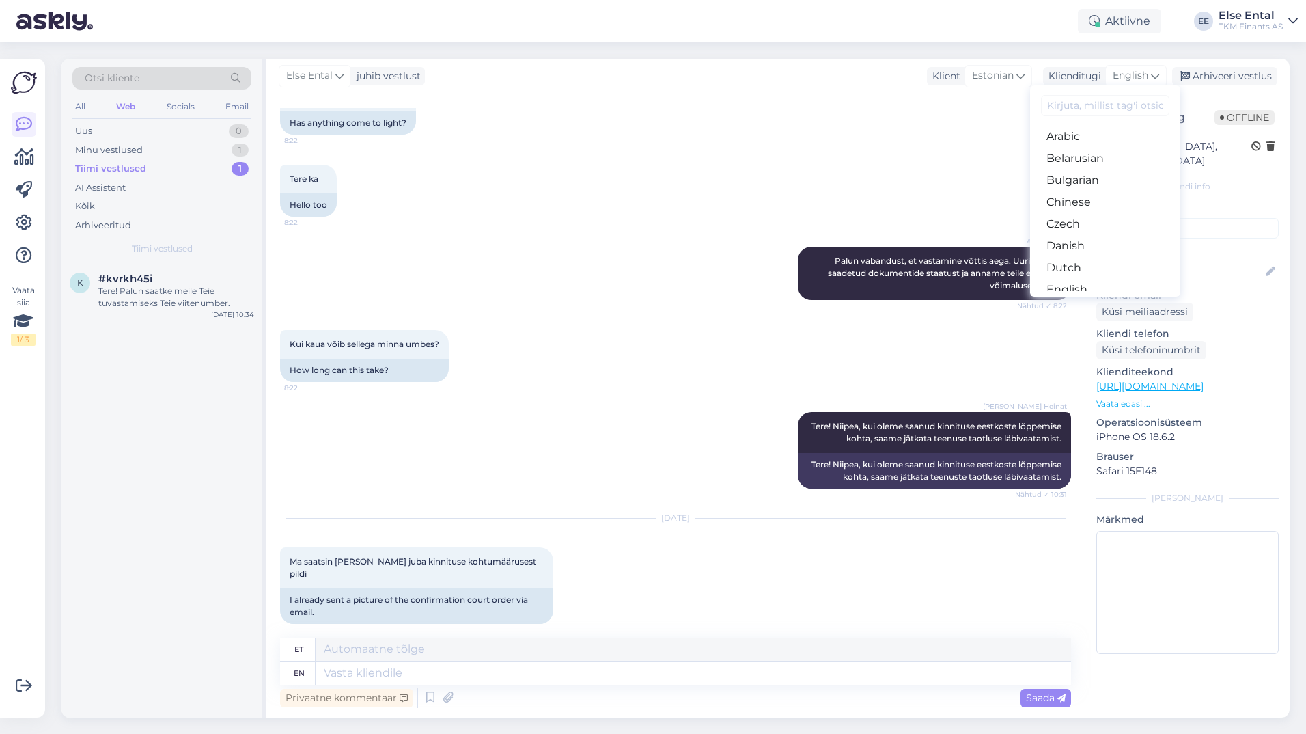
click at [1056, 301] on link "Estonian" at bounding box center [1105, 312] width 150 height 22
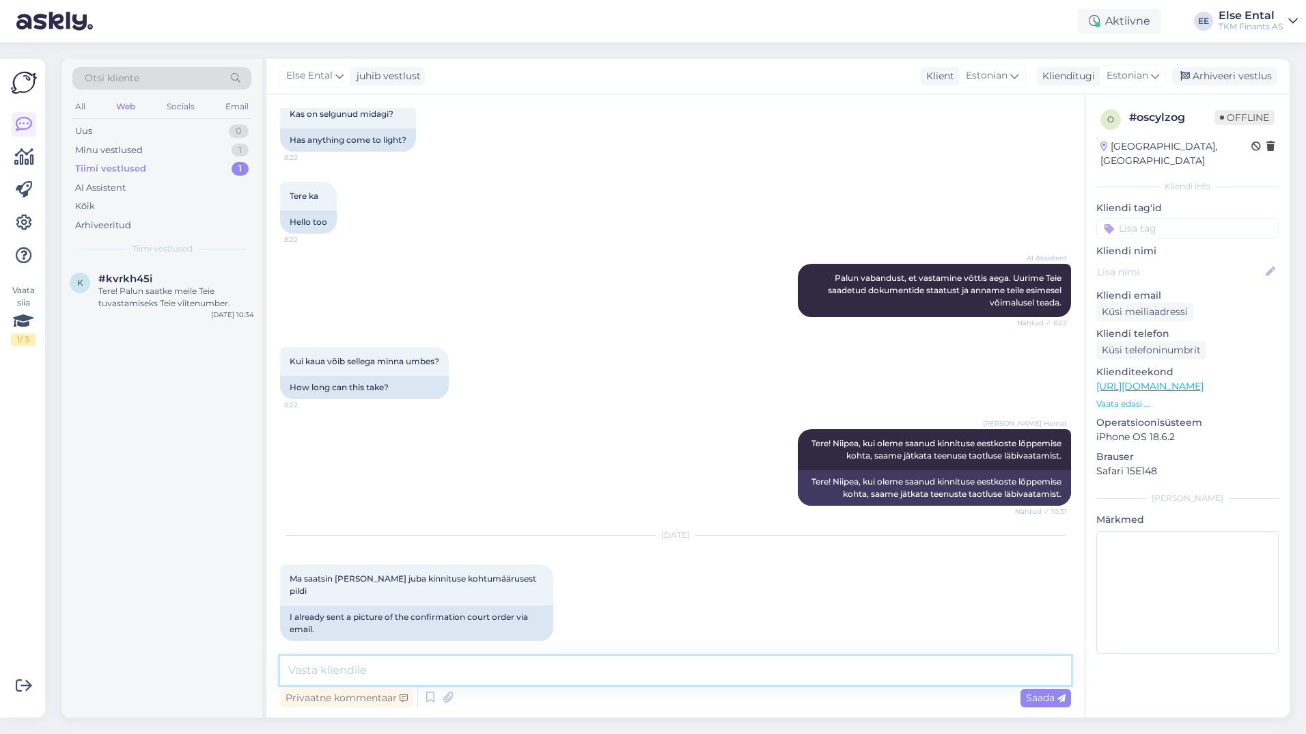
click at [454, 666] on textarea at bounding box center [675, 670] width 791 height 29
click at [439, 678] on textarea at bounding box center [675, 670] width 791 height 29
click at [476, 677] on textarea at bounding box center [675, 670] width 791 height 29
click at [783, 671] on textarea "Tere! Kahjuks ei saa me pilti ametliku dokumendina arvestada. Palun saatke meile" at bounding box center [675, 670] width 791 height 29
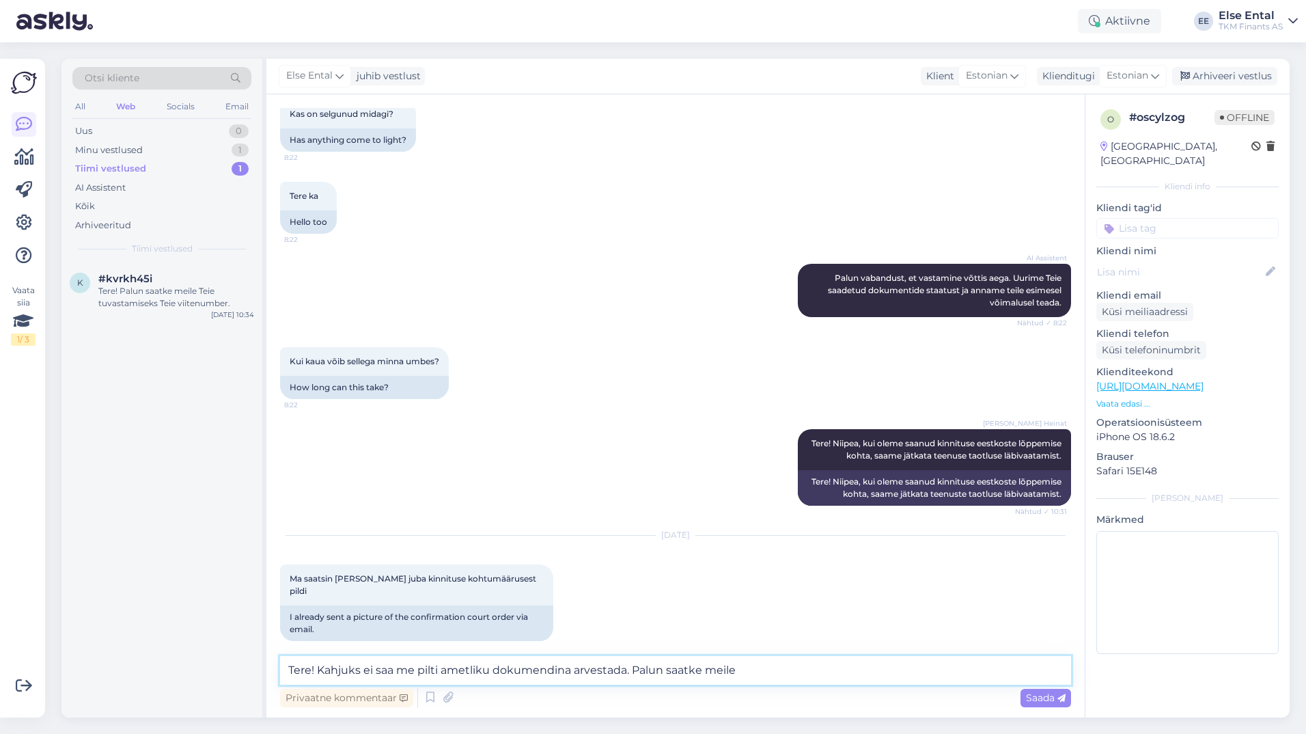
paste textarea "kohtumäärus, mis on kohtuniku poolt digitaalselt allkirjastatud."
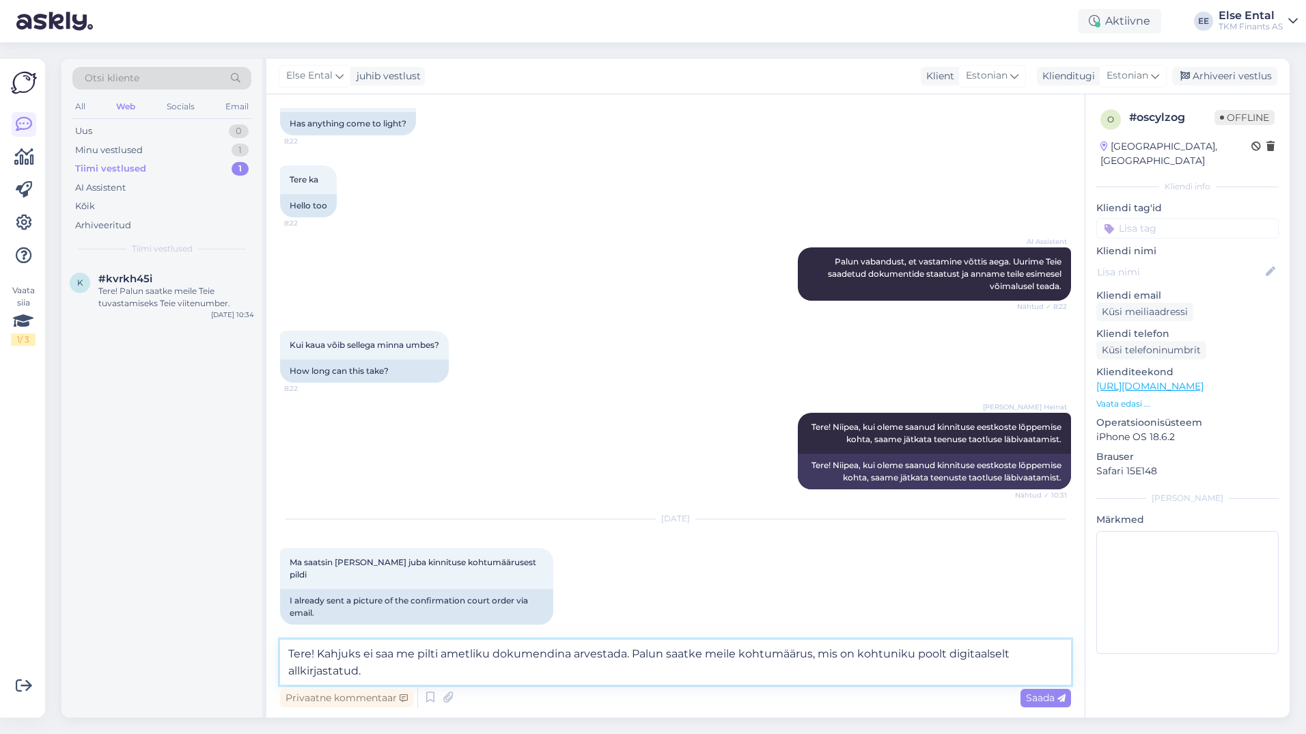
click at [415, 678] on textarea "Tere! Kahjuks ei saa me pilti ametliku dokumendina arvestada. Palun saatke meil…" at bounding box center [675, 661] width 791 height 45
click at [440, 669] on textarea "Tere! Kahjuks ei saa me pilti ametliku dokumendina arvestada. Palun saatke meil…" at bounding box center [675, 661] width 791 height 45
click at [735, 673] on textarea "Tere! Kahjuks ei saa me pilti ametliku dokumendina arvestada. Palun saatke meil…" at bounding box center [675, 661] width 791 height 45
click at [712, 656] on textarea "Tere! Kahjuks ei saa me pilti ametliku dokumendina arvestada. Palun saatke meil…" at bounding box center [675, 661] width 791 height 45
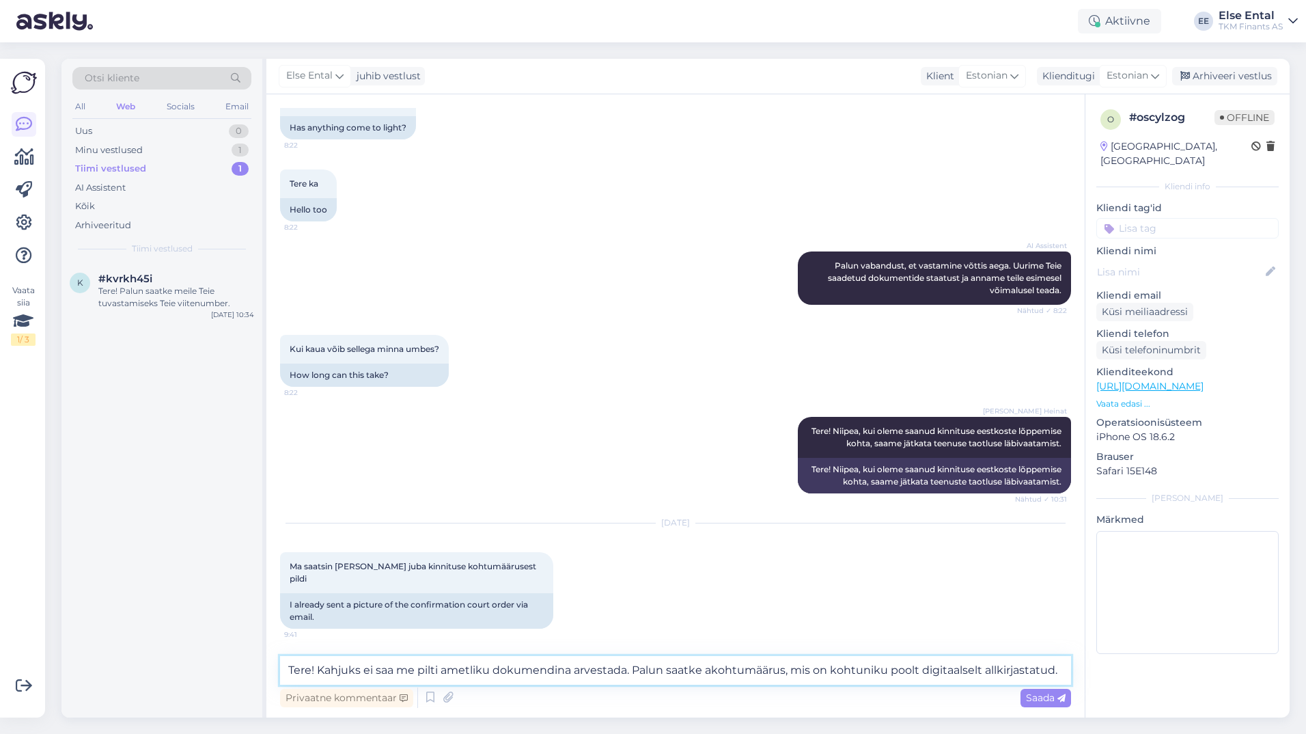
scroll to position [1556, 0]
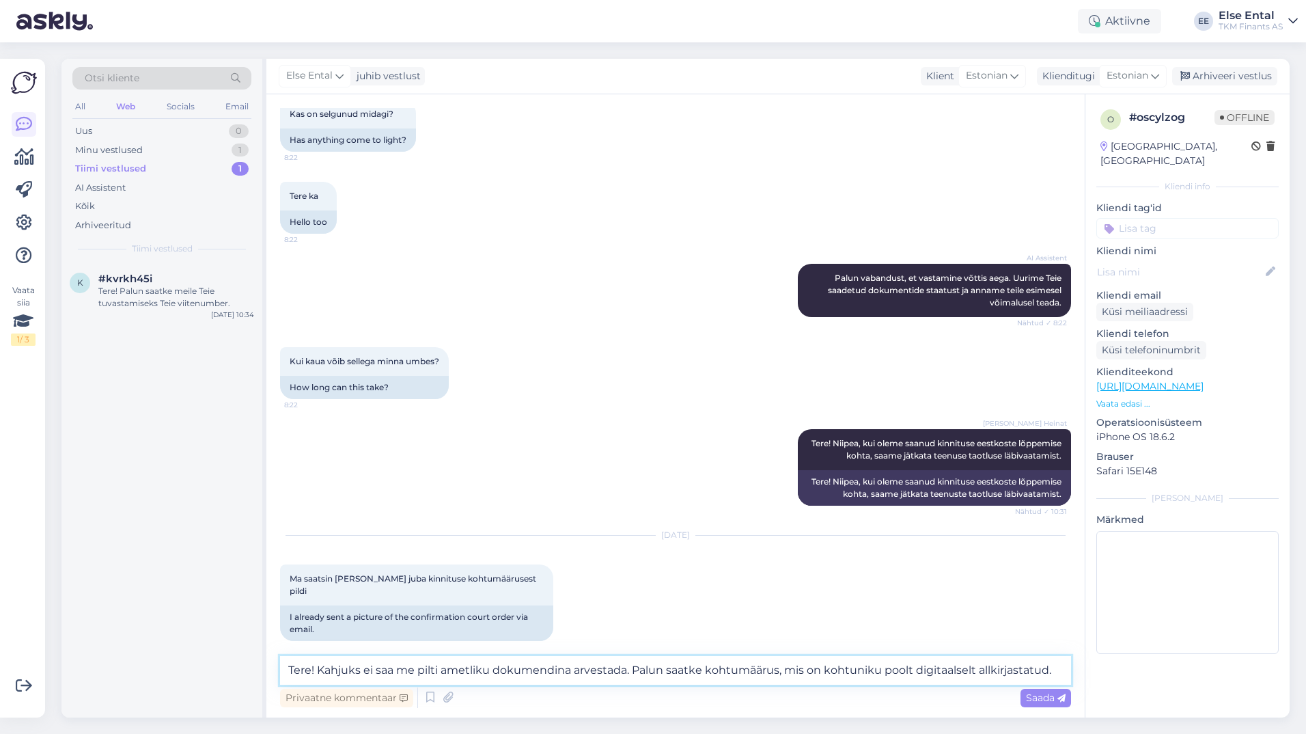
click at [1057, 673] on textarea "Tere! Kahjuks ei saa me pilti ametliku dokumendina arvestada. Palun saatke koht…" at bounding box center [675, 670] width 791 height 29
type textarea "Tere! Kahjuks ei saa me pilti ametliku dokumendina arvestada. Palun saatke koht…"
click at [1044, 701] on span "Saada" at bounding box center [1046, 697] width 40 height 12
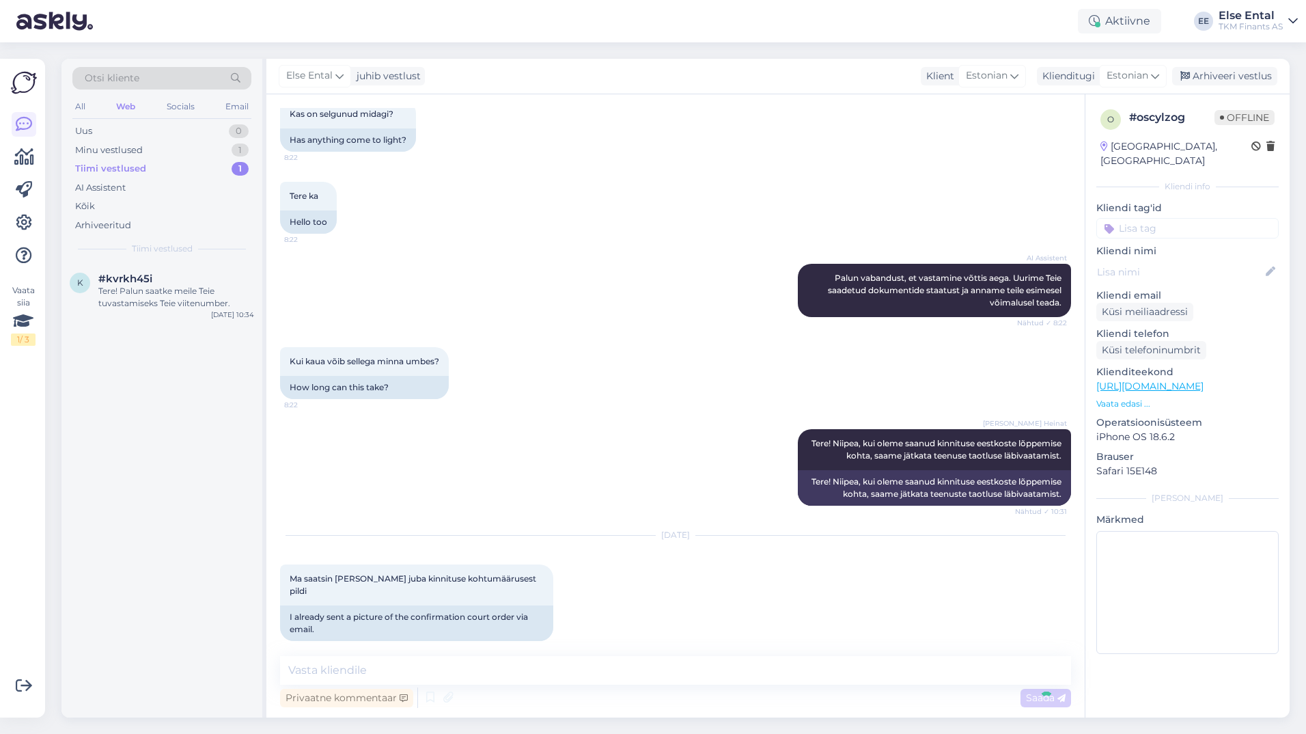
scroll to position [1639, 0]
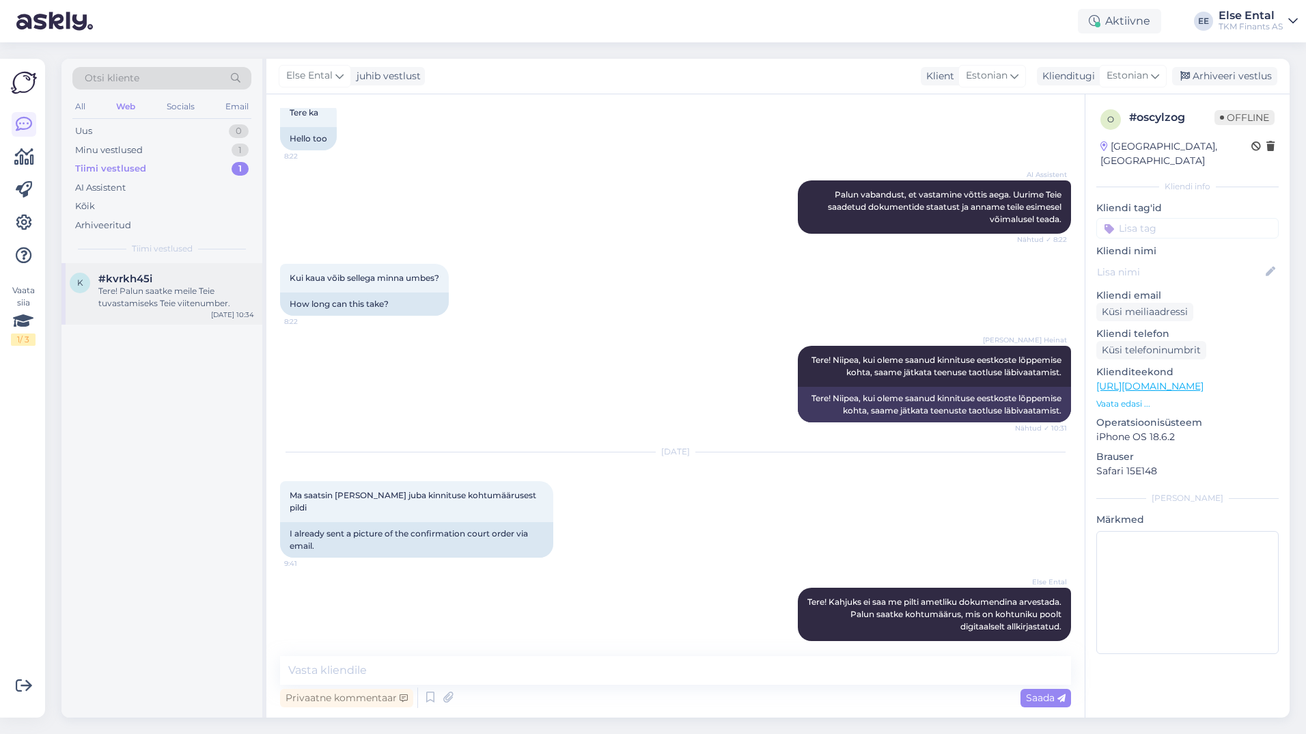
click at [157, 290] on div "Tere! Palun saatke meile Teie tuvastamiseks Teie viitenumber." at bounding box center [176, 297] width 156 height 25
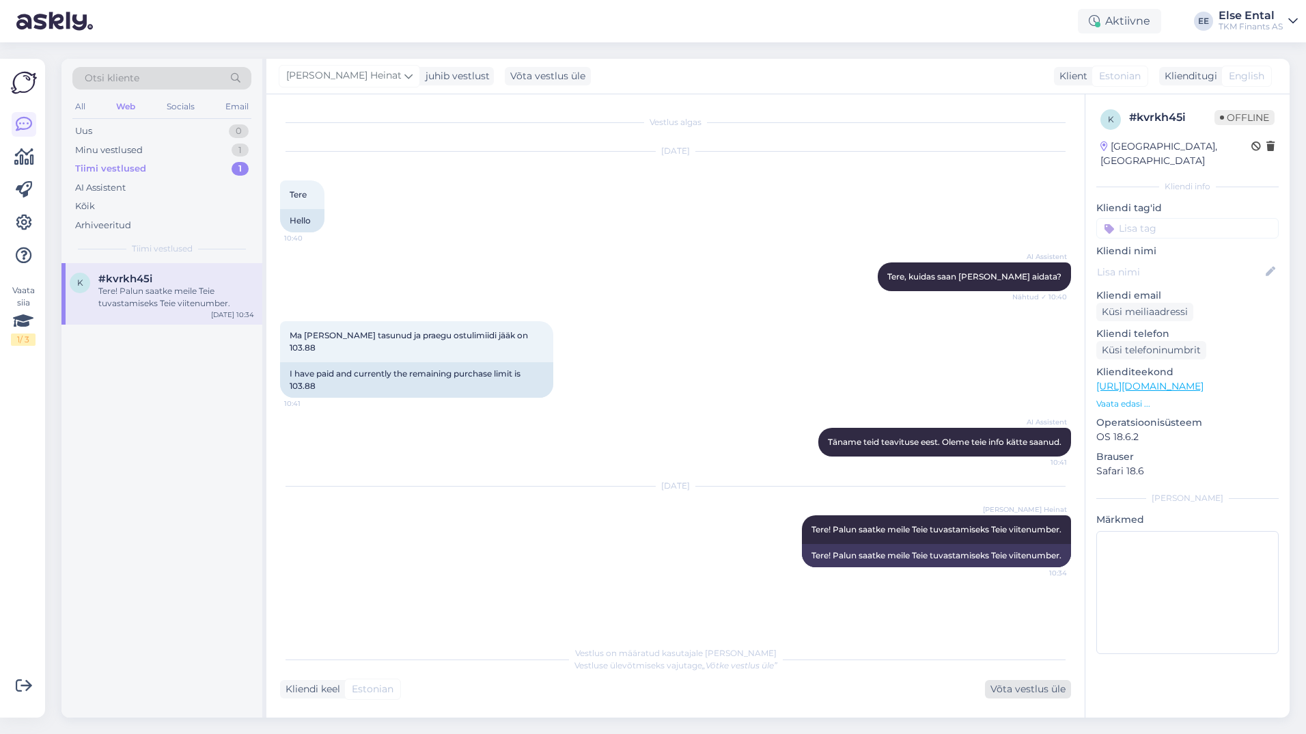
click at [1035, 692] on div "Võta vestlus üle" at bounding box center [1028, 689] width 86 height 18
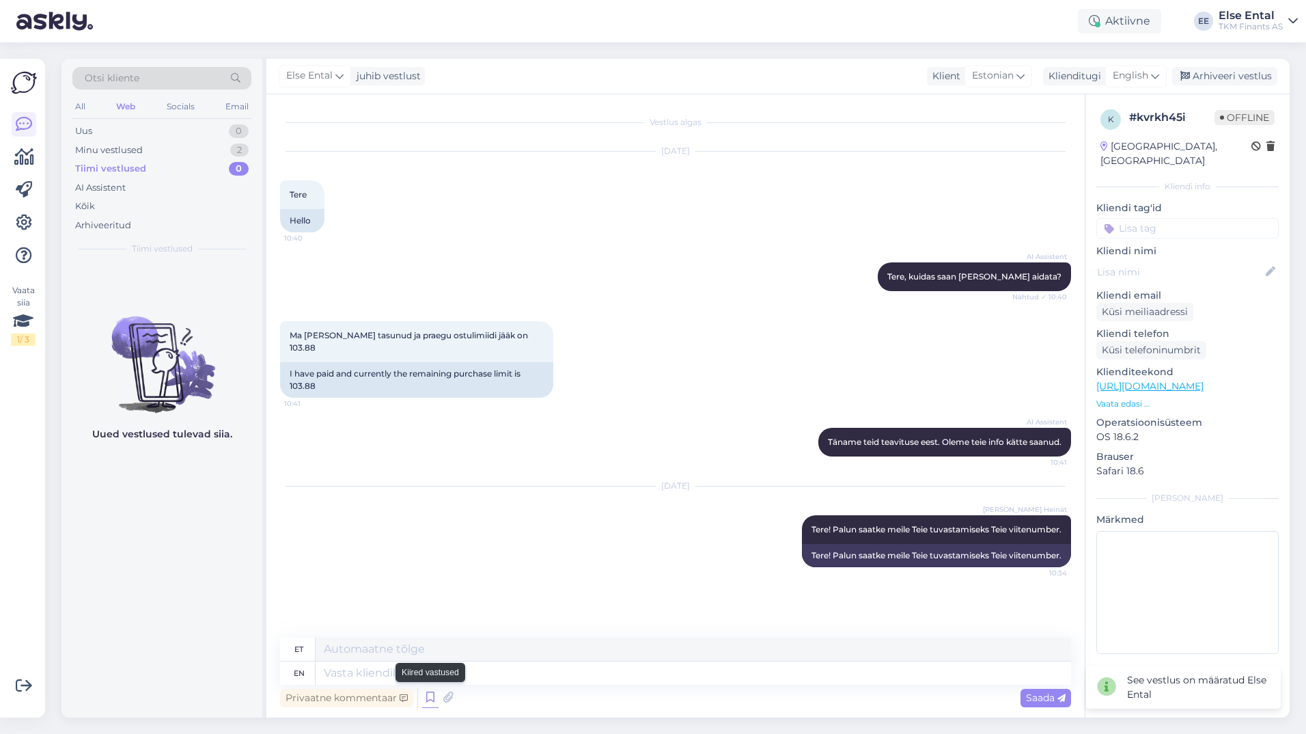
click at [430, 696] on icon at bounding box center [430, 697] width 16 height 20
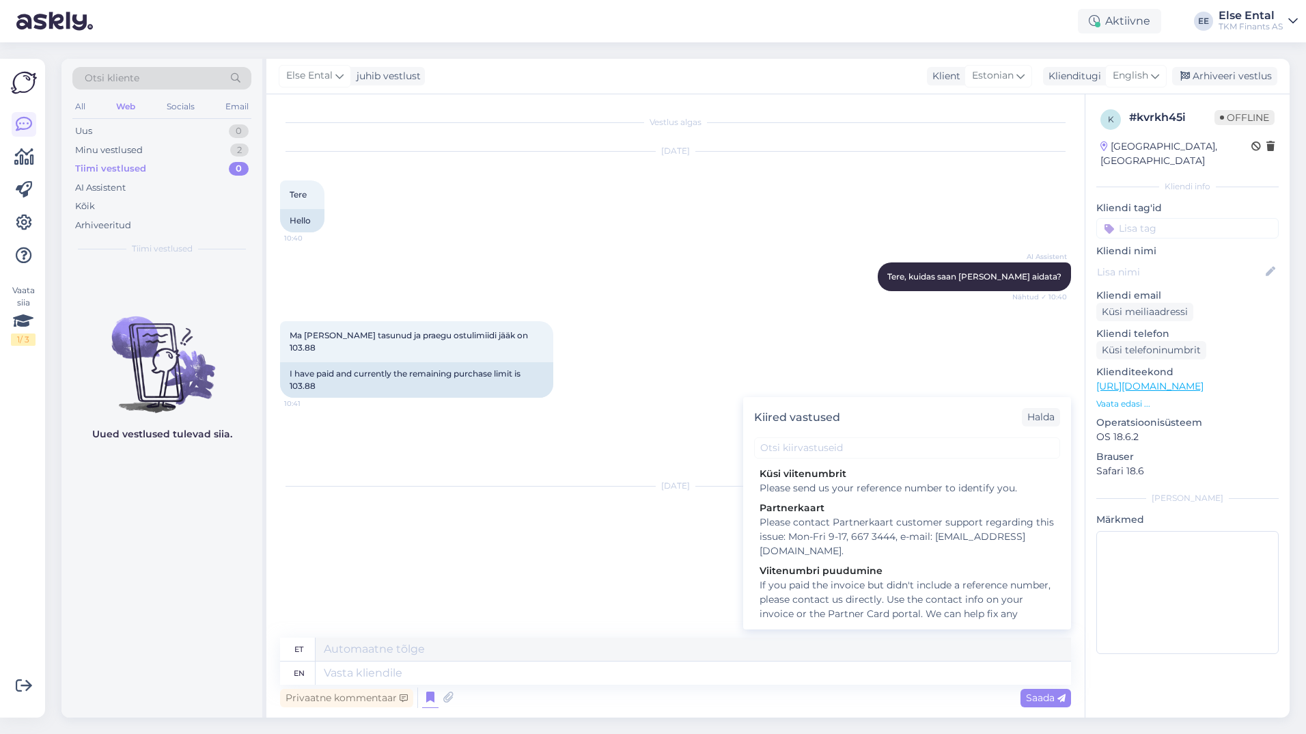
drag, startPoint x: 1143, startPoint y: 70, endPoint x: 1130, endPoint y: 91, distance: 24.3
click at [1142, 70] on span "English" at bounding box center [1131, 75] width 36 height 15
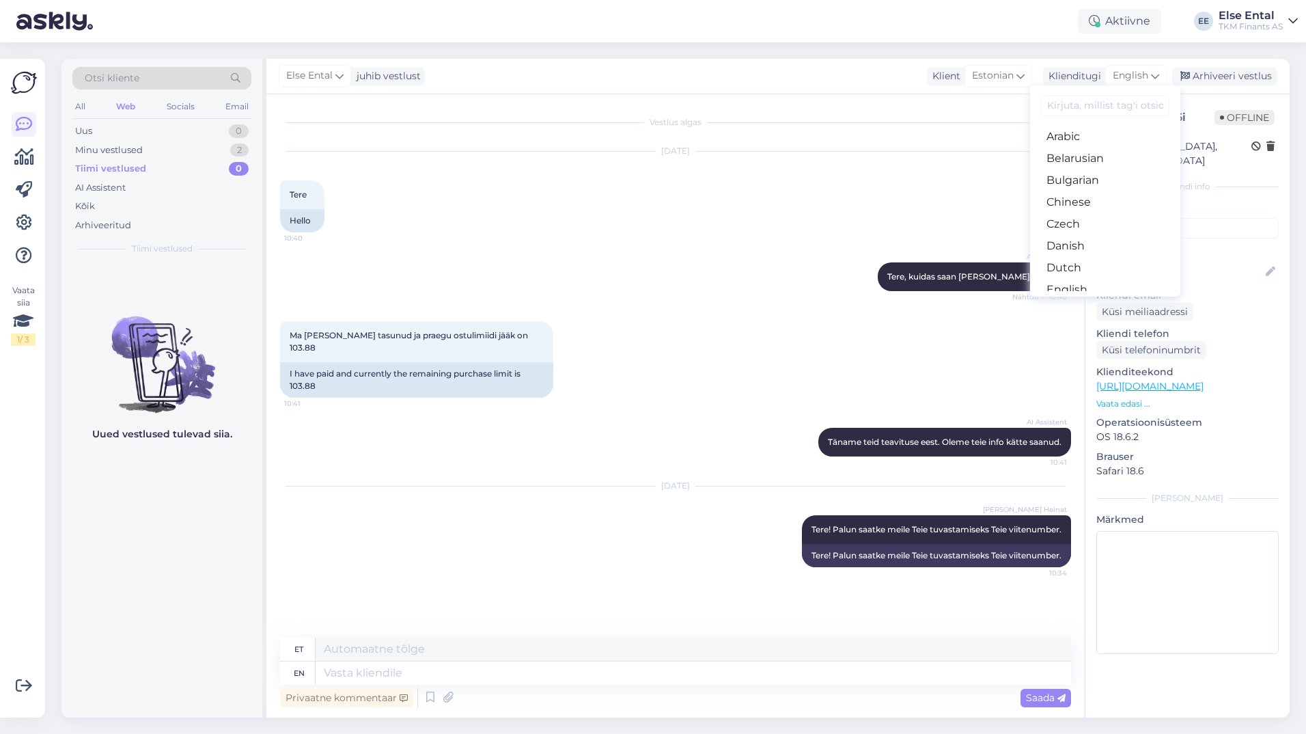
click at [1091, 301] on link "Estonian" at bounding box center [1105, 312] width 150 height 22
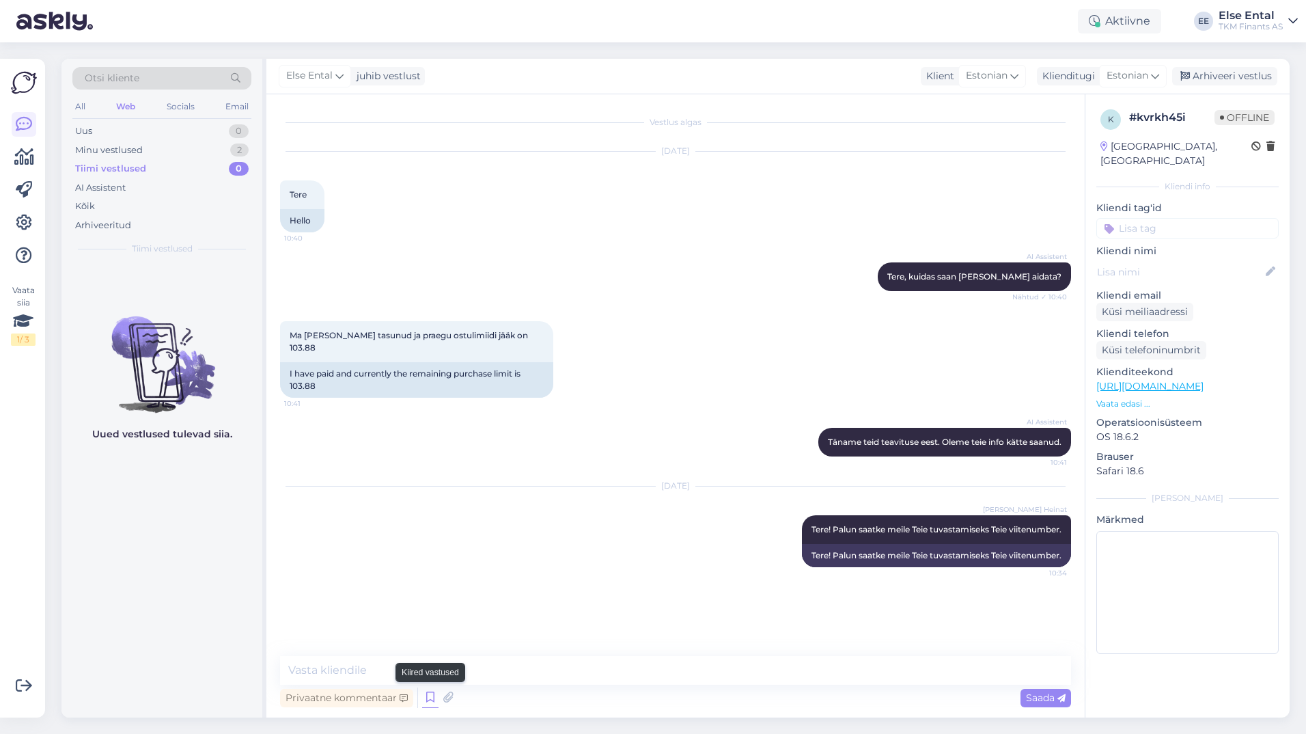
click at [427, 700] on icon at bounding box center [430, 697] width 16 height 20
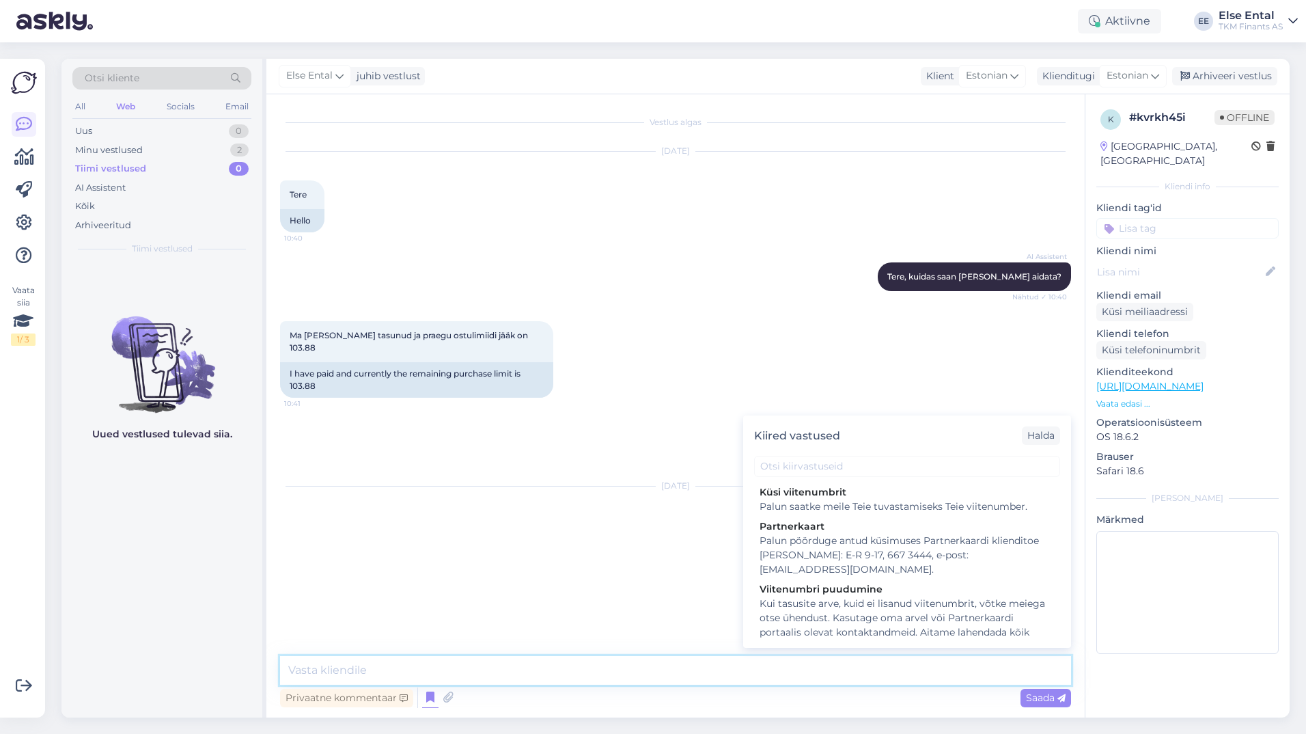
click at [538, 663] on textarea at bounding box center [675, 670] width 791 height 29
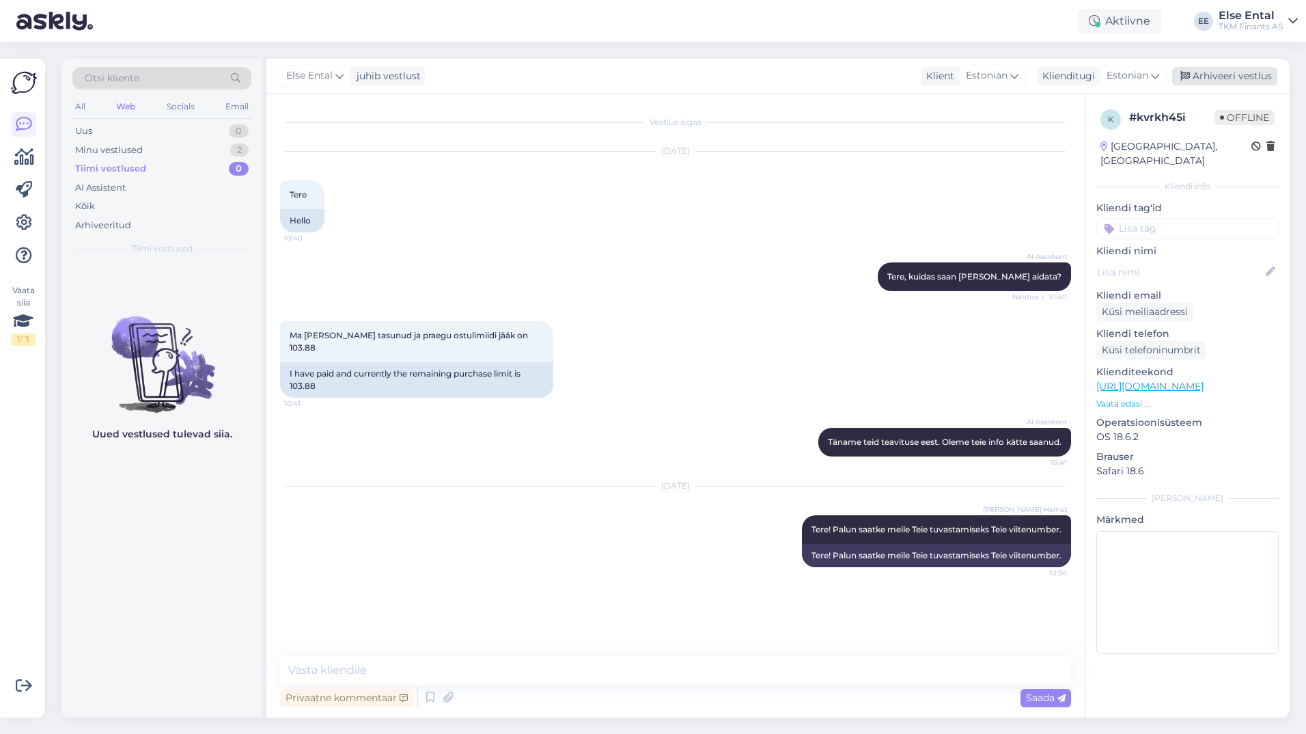
click at [1234, 76] on div "Arhiveeri vestlus" at bounding box center [1224, 76] width 105 height 18
click at [104, 142] on div "Minu vestlused 1" at bounding box center [161, 150] width 179 height 19
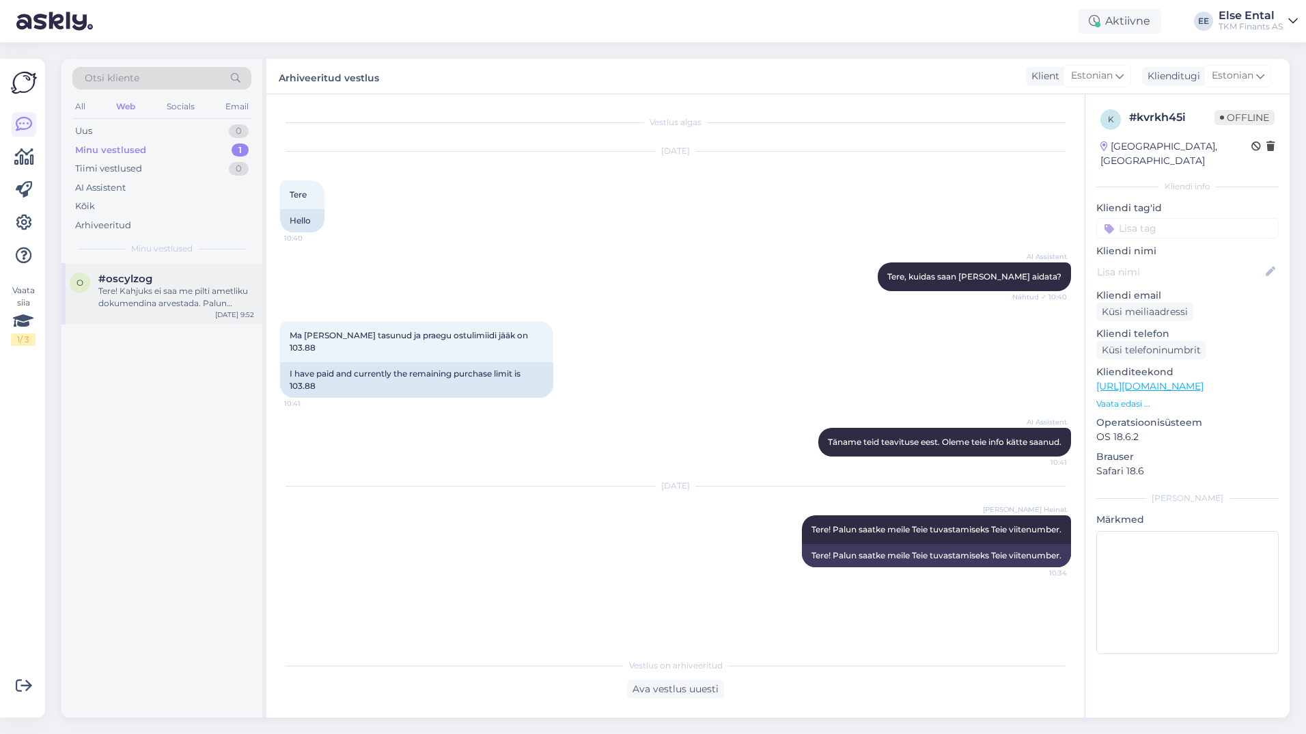
click at [122, 300] on div "Tere! Kahjuks ei saa me pilti ametliku dokumendina arvestada. Palun saatke koht…" at bounding box center [176, 297] width 156 height 25
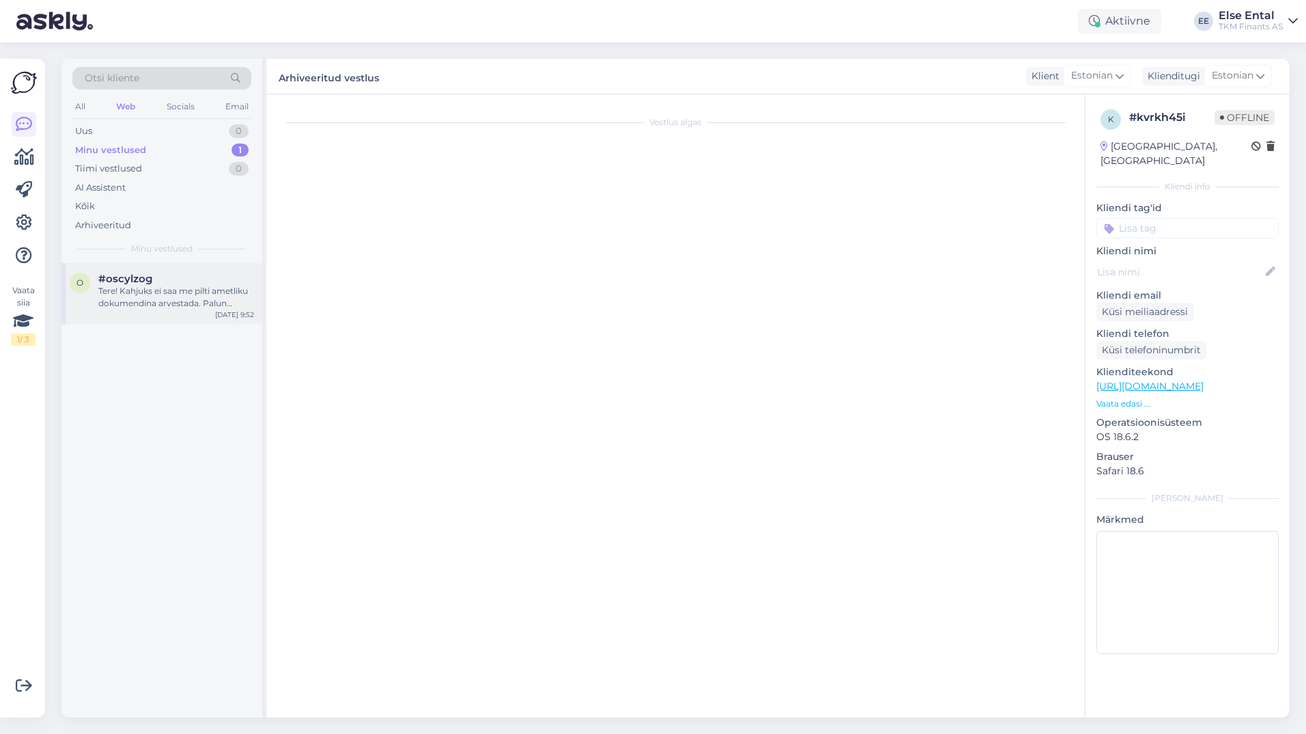
scroll to position [1639, 0]
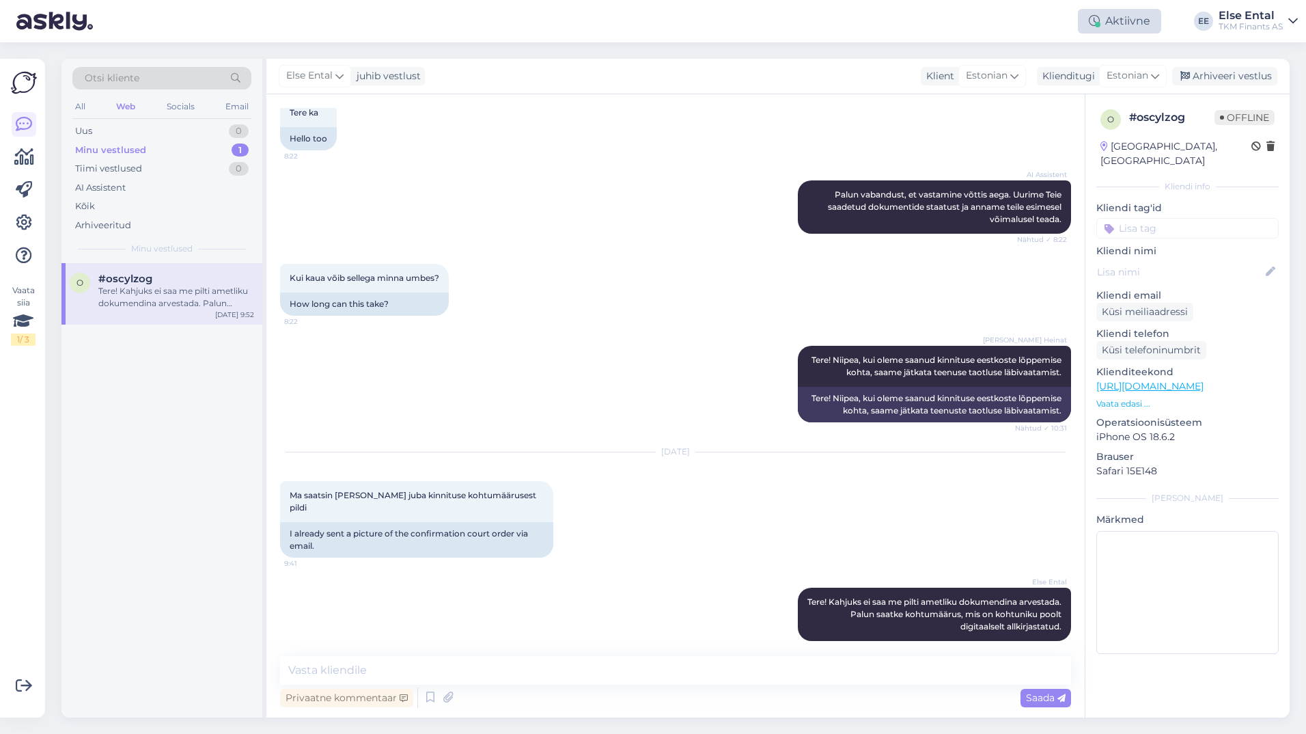
click at [1129, 16] on div "Aktiivne" at bounding box center [1119, 21] width 83 height 25
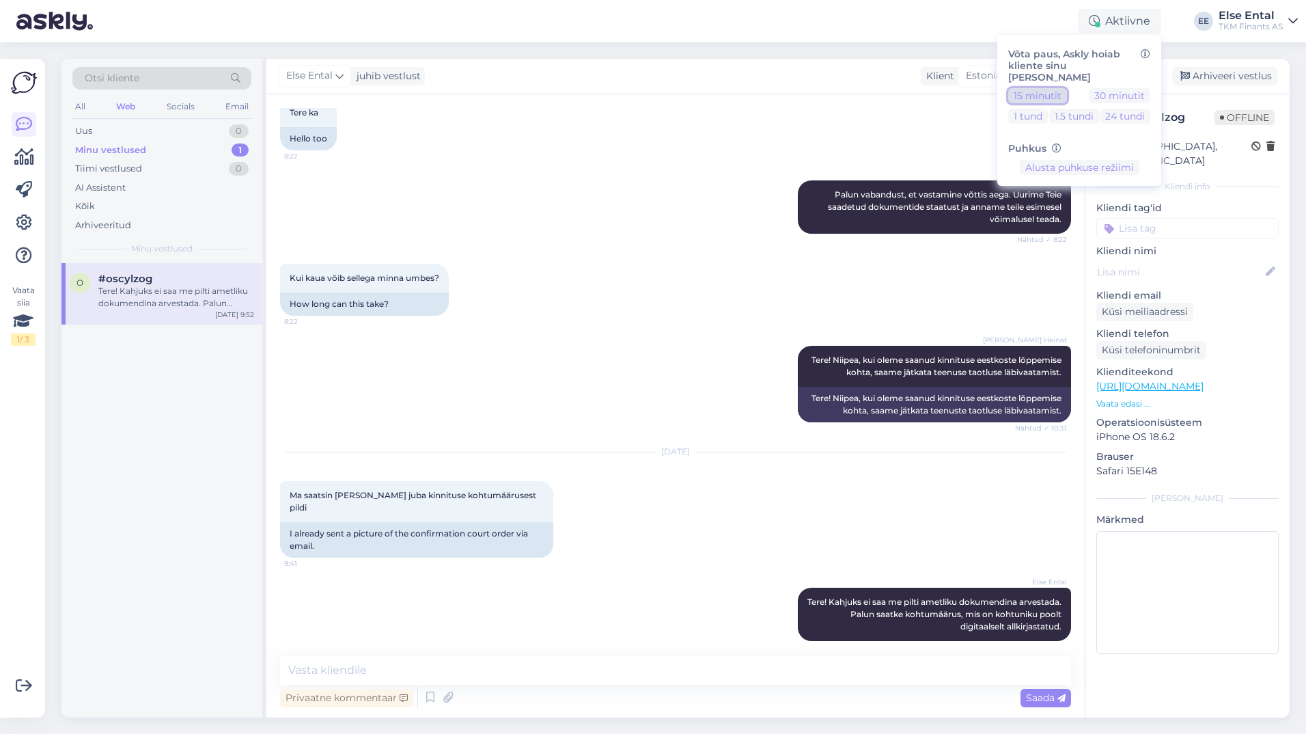
click at [1057, 89] on button "15 minutit" at bounding box center [1037, 95] width 59 height 15
click at [1085, 203] on button "Lõpeta paus" at bounding box center [1079, 210] width 69 height 15
